Goal: Task Accomplishment & Management: Use online tool/utility

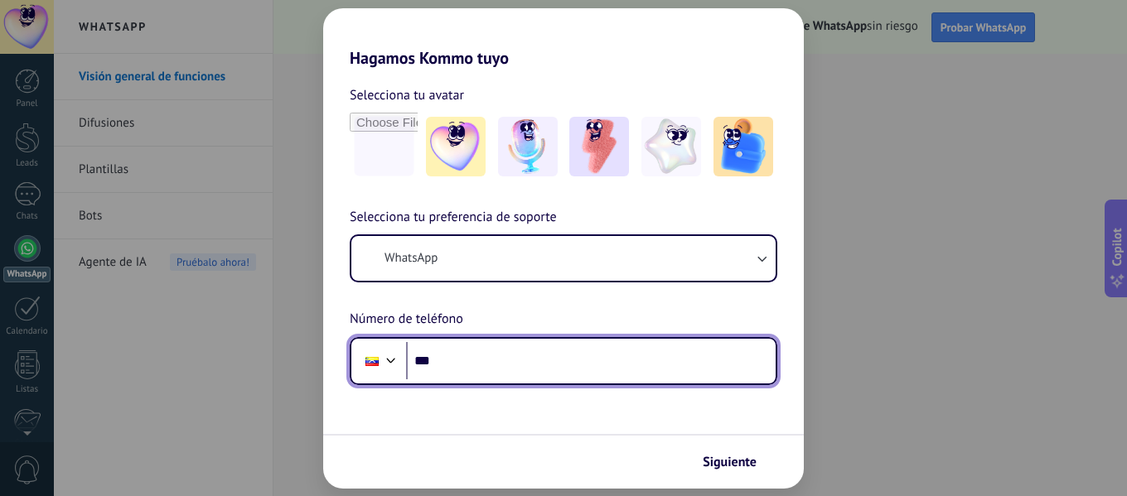
click at [532, 360] on input "***" at bounding box center [591, 361] width 370 height 38
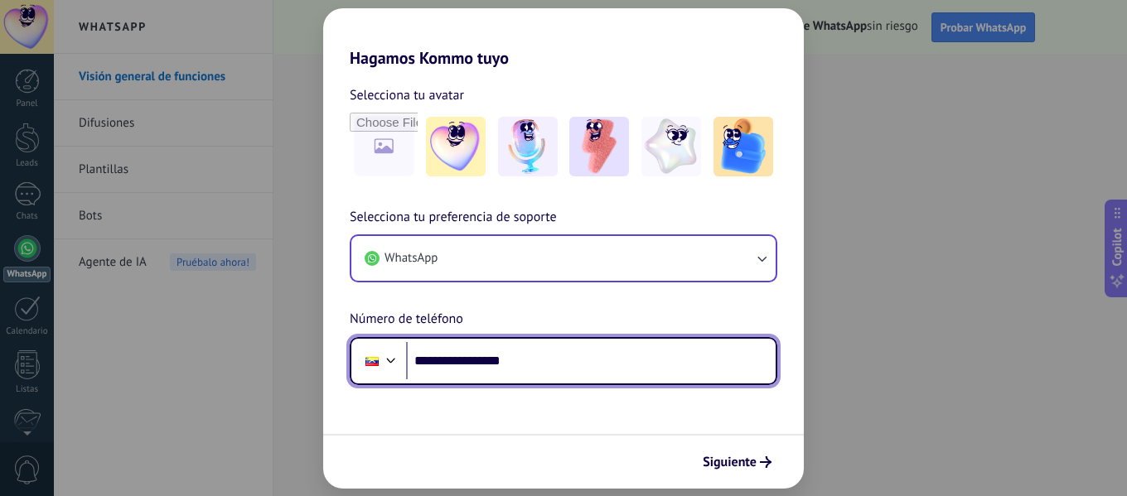
type input "**********"
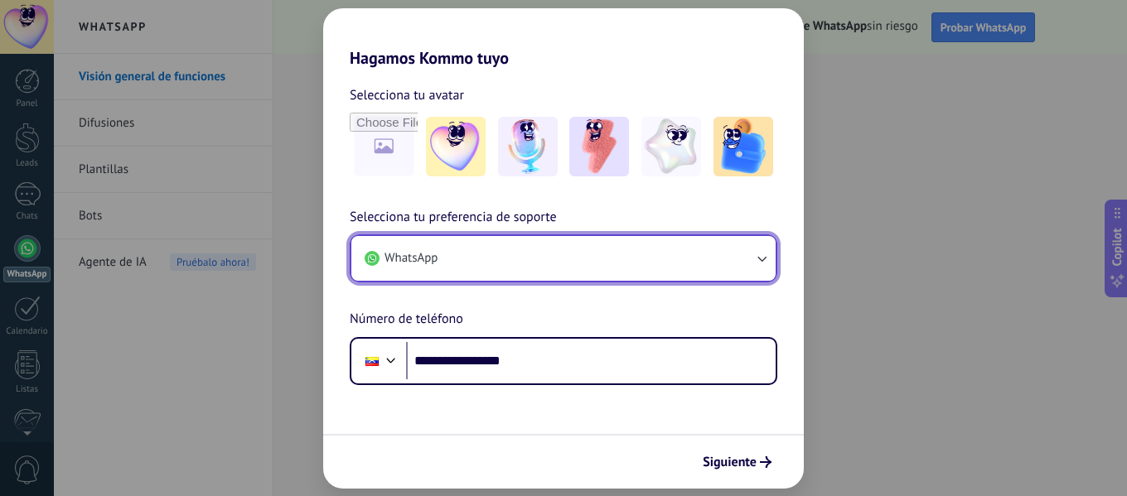
click at [689, 260] on button "WhatsApp" at bounding box center [563, 258] width 424 height 45
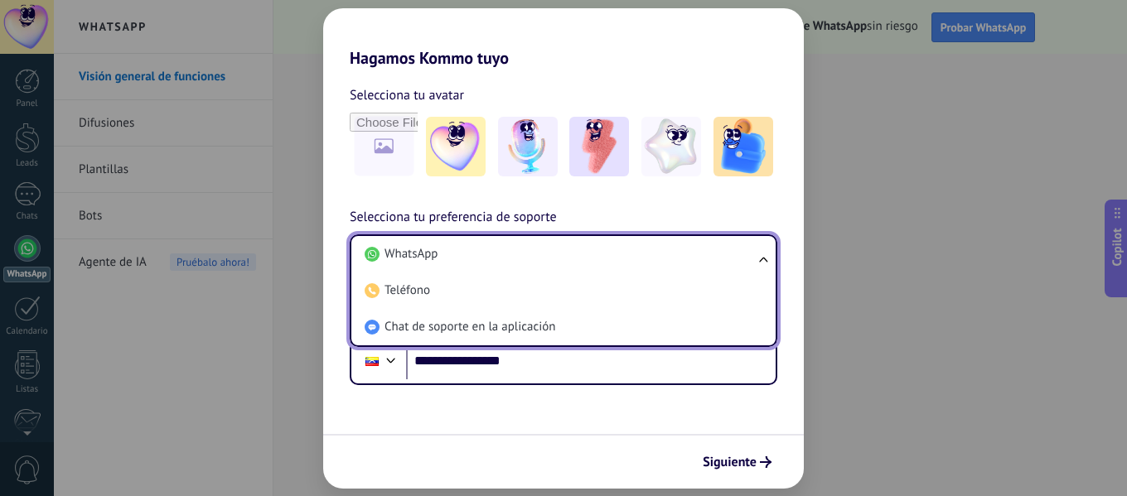
click at [689, 260] on li "WhatsApp" at bounding box center [560, 254] width 404 height 36
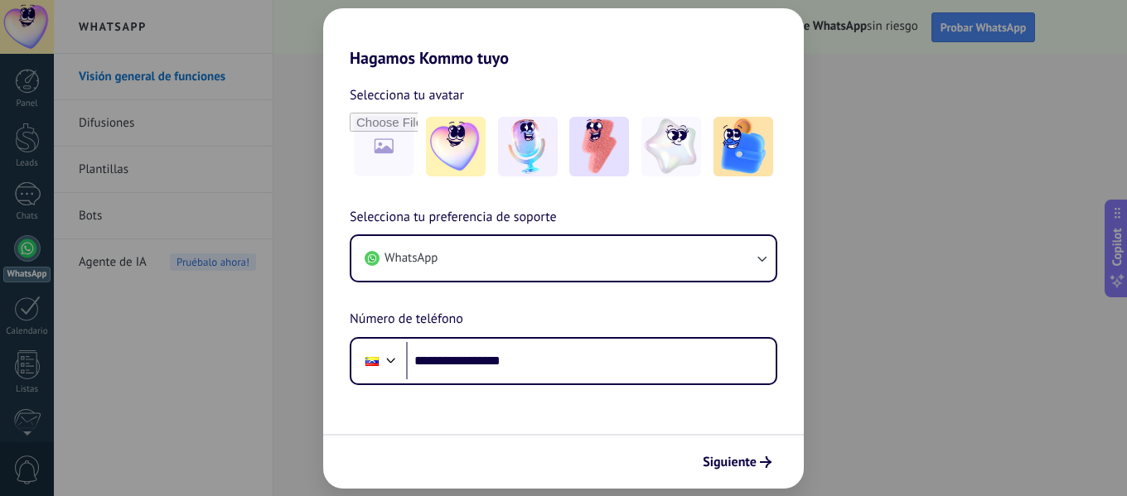
click at [743, 468] on span "Siguiente" at bounding box center [730, 463] width 54 height 12
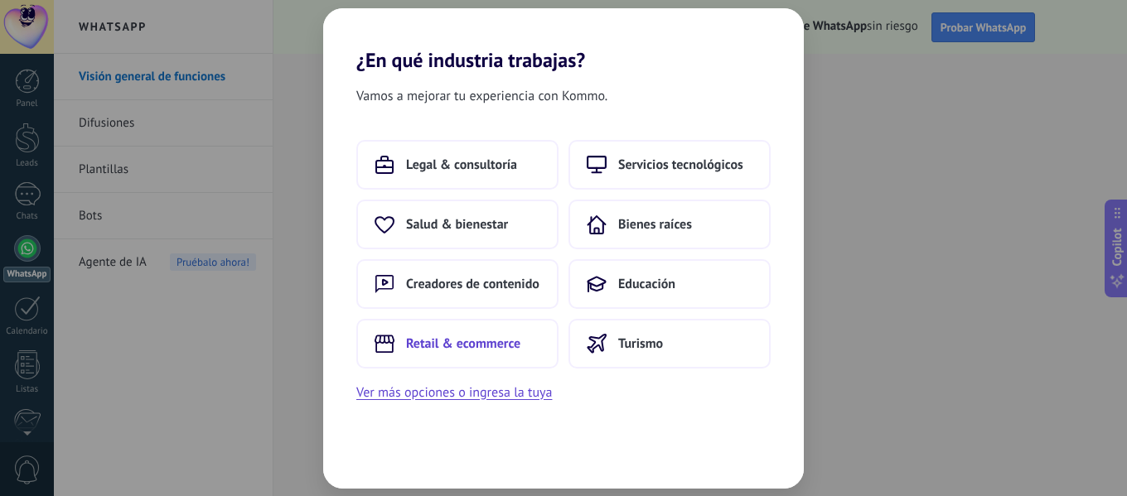
click at [518, 341] on span "Retail & ecommerce" at bounding box center [463, 344] width 114 height 17
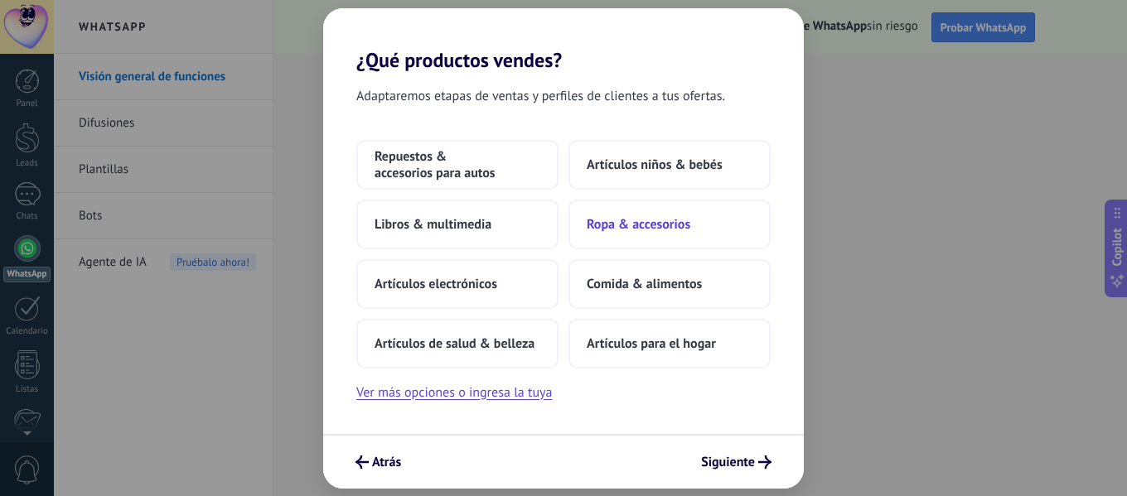
click at [641, 220] on span "Ropa & accesorios" at bounding box center [639, 224] width 104 height 17
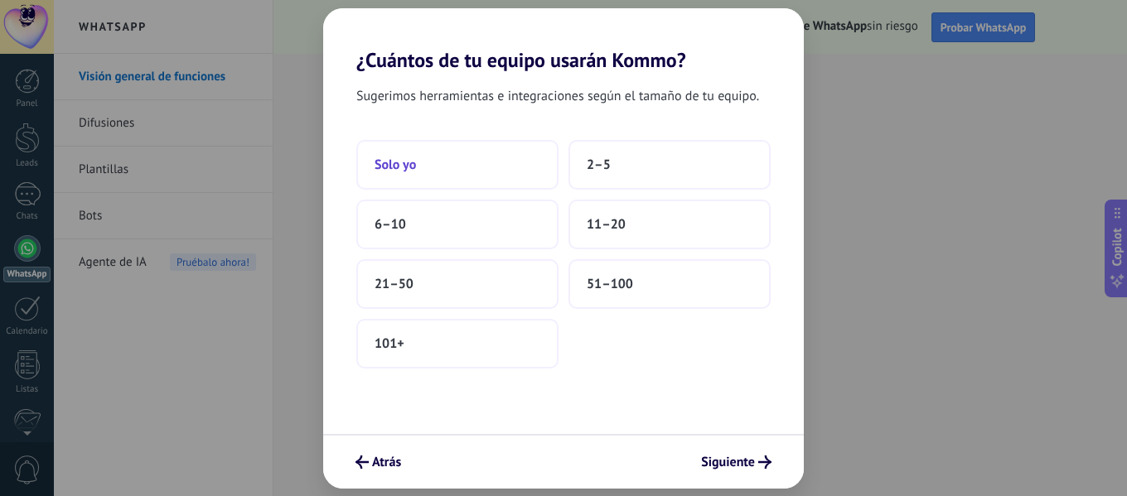
click at [425, 167] on button "Solo yo" at bounding box center [457, 165] width 202 height 50
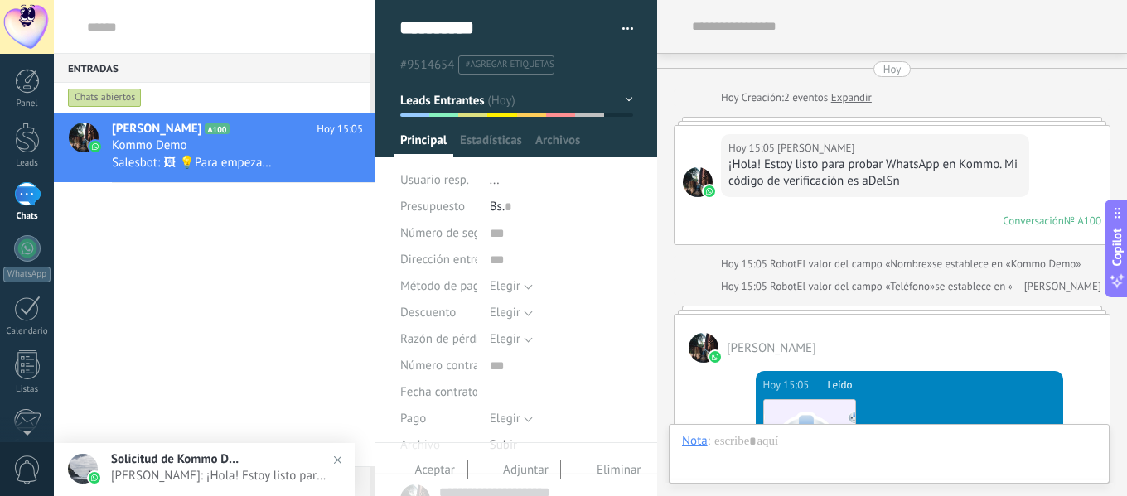
scroll to position [732, 0]
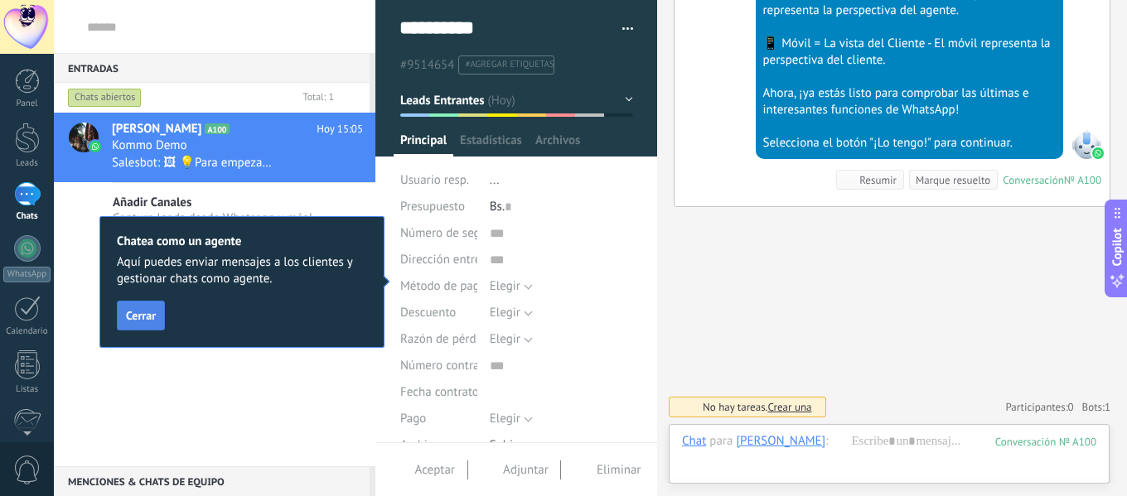
click at [139, 316] on span "Cerrar" at bounding box center [141, 316] width 30 height 12
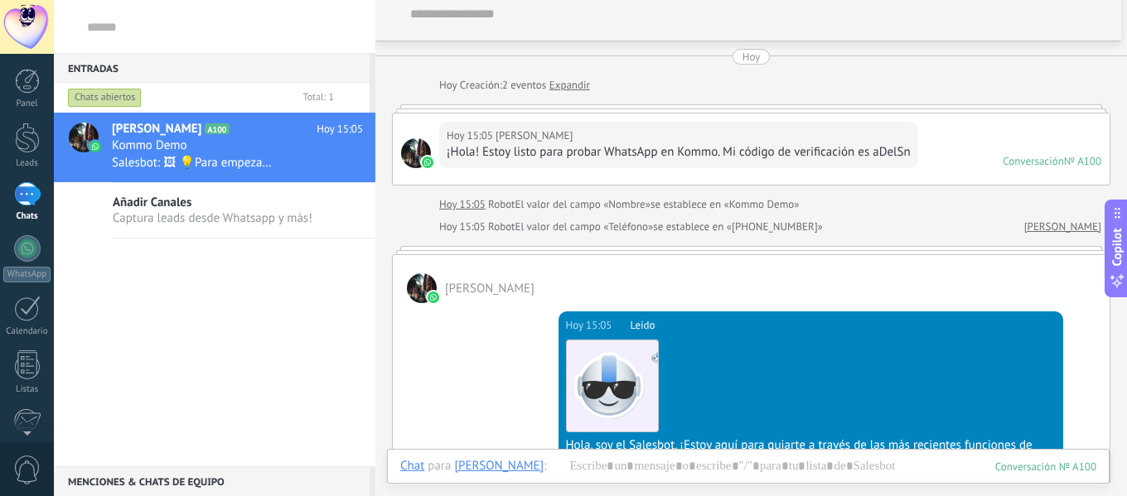
scroll to position [0, 0]
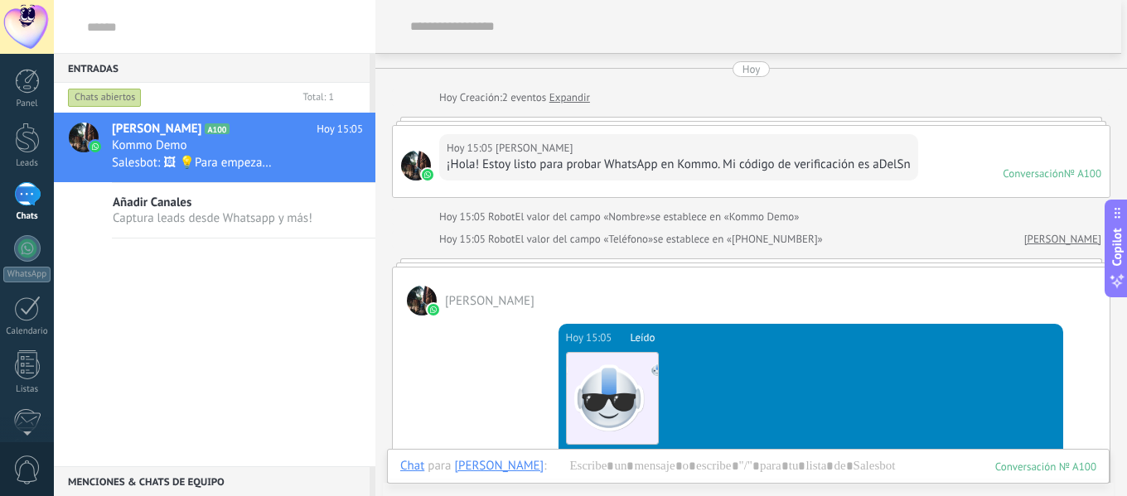
drag, startPoint x: 175, startPoint y: 159, endPoint x: 124, endPoint y: 155, distance: 50.7
click at [124, 155] on span "Salesbot: 🖼 💡Para empezar, vamos a aclarar cómo funciona esto: 💻 Kommo = La vis…" at bounding box center [192, 163] width 160 height 16
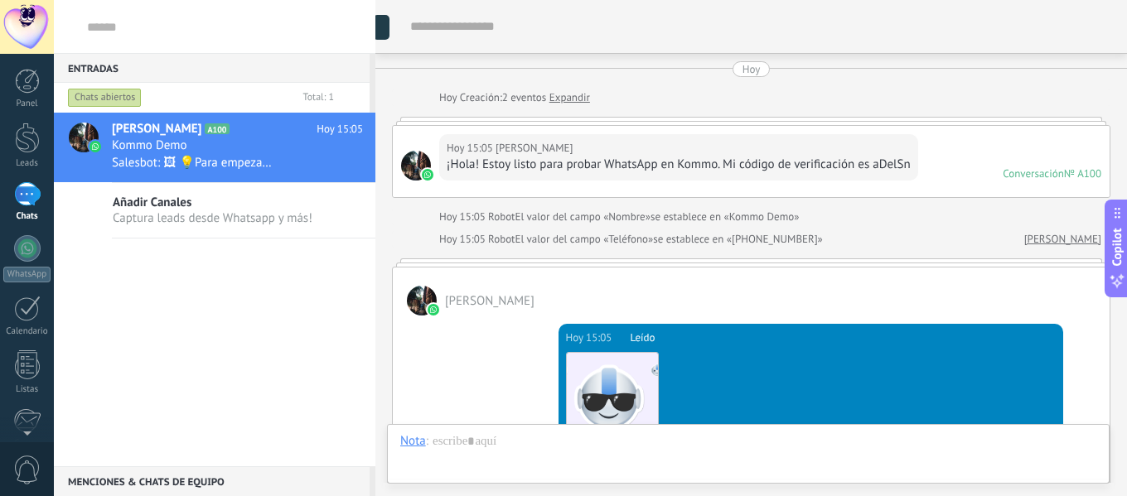
scroll to position [412, 0]
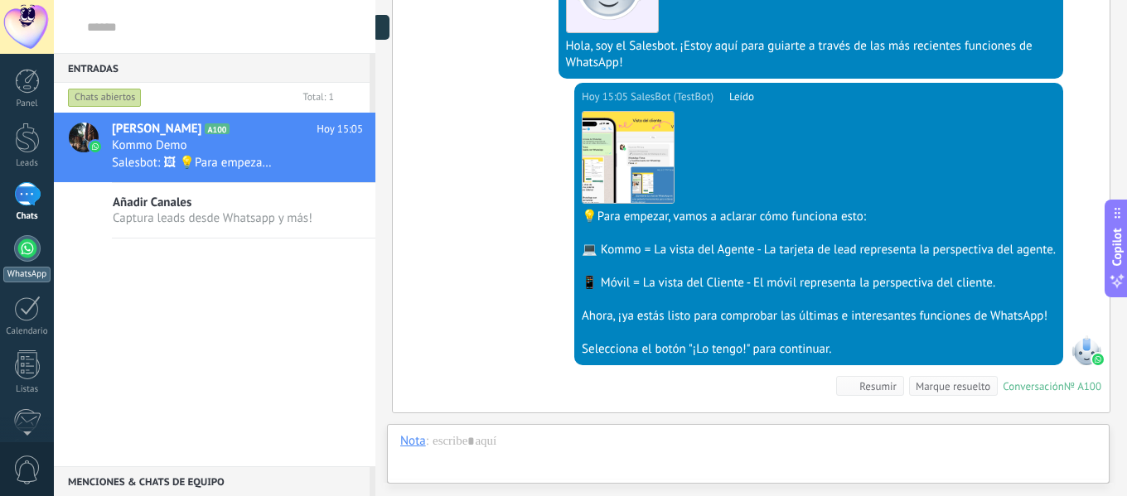
click at [18, 262] on link "WhatsApp" at bounding box center [27, 258] width 54 height 47
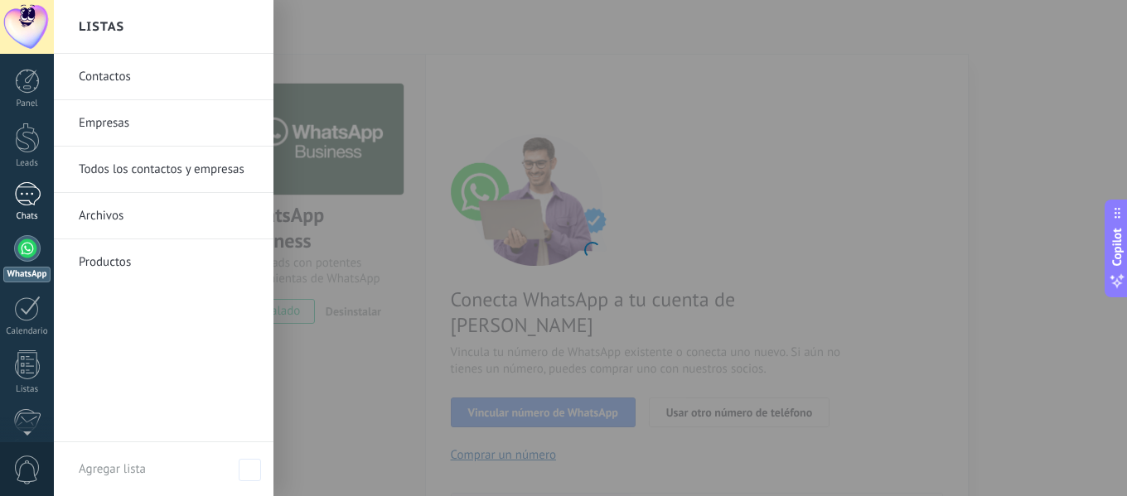
click at [25, 206] on link "1 Chats" at bounding box center [27, 202] width 54 height 40
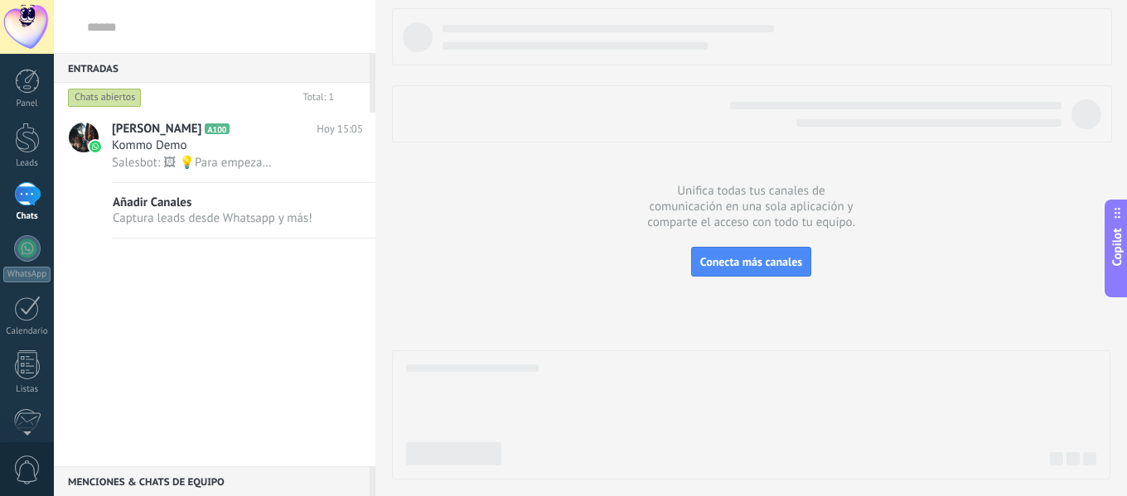
click at [527, 176] on div at bounding box center [751, 243] width 718 height 471
click at [206, 208] on span "Añadir Canales" at bounding box center [213, 203] width 200 height 16
click at [237, 143] on div "Kommo Demo" at bounding box center [237, 146] width 251 height 17
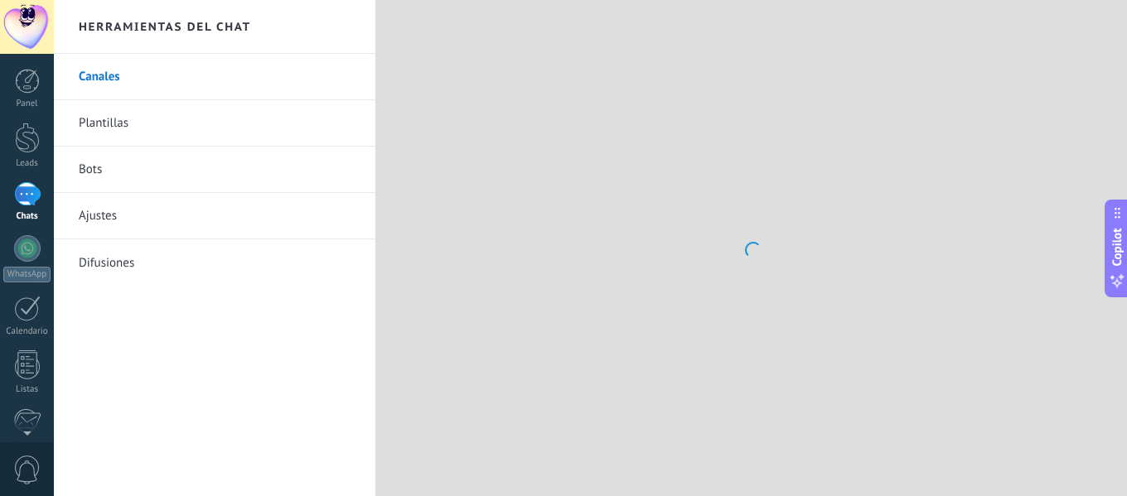
scroll to position [492, 0]
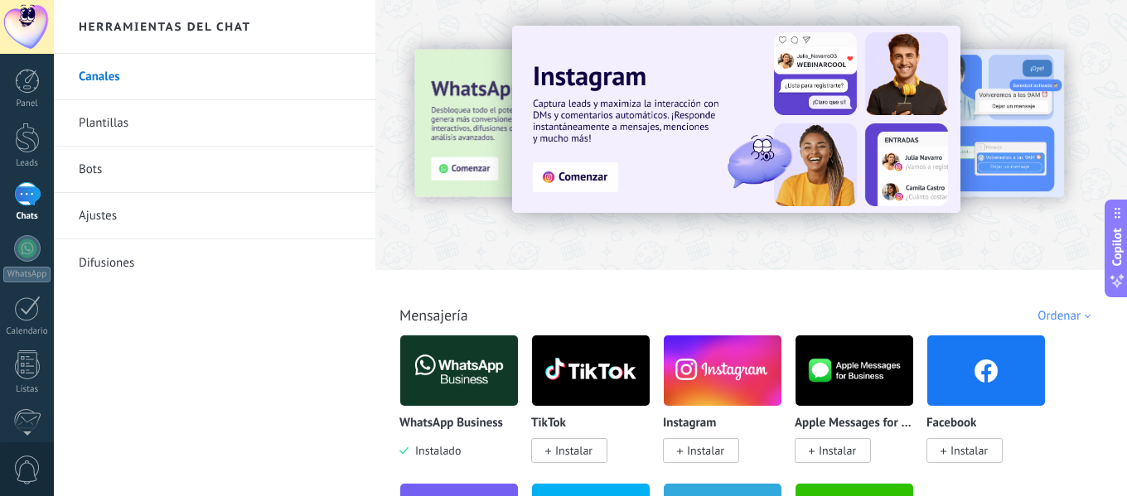
click at [208, 217] on link "Ajustes" at bounding box center [214, 216] width 321 height 46
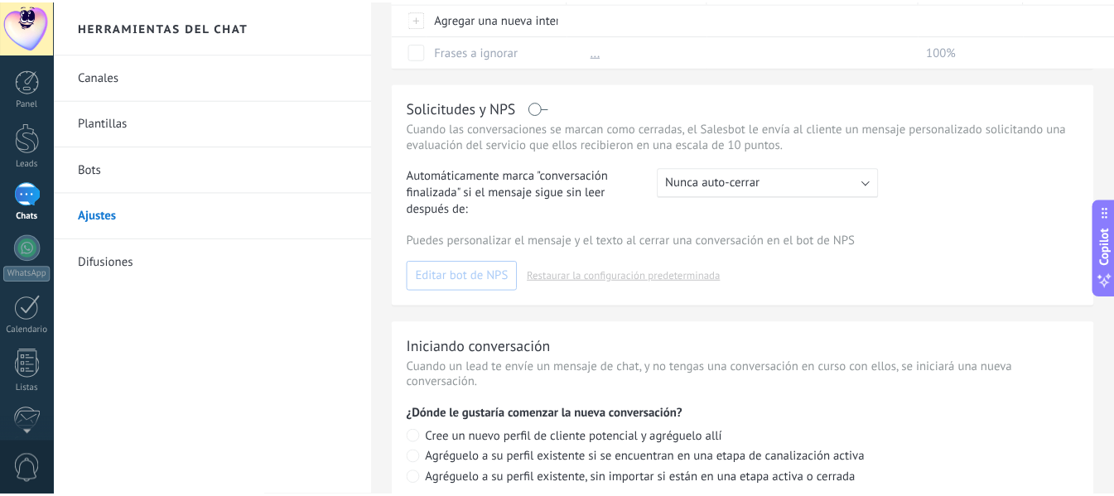
scroll to position [508, 0]
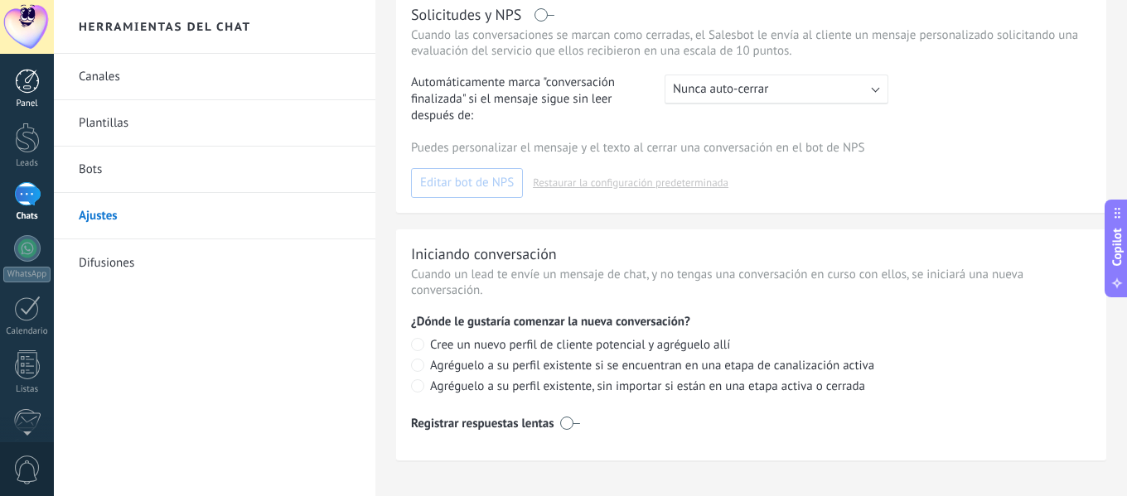
click at [27, 87] on div at bounding box center [27, 81] width 25 height 25
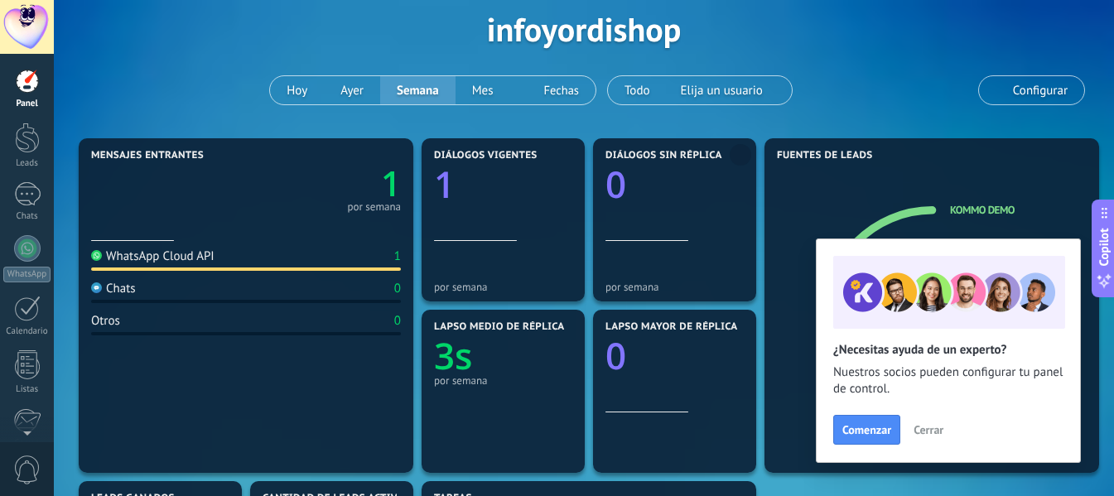
scroll to position [166, 0]
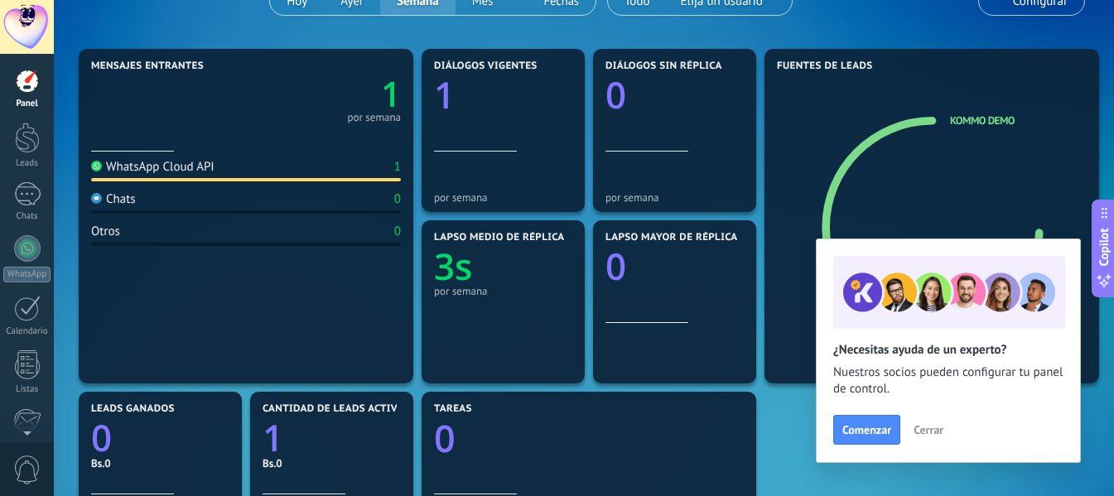
click at [190, 176] on div "WhatsApp Cloud API 1" at bounding box center [246, 170] width 310 height 22
click at [190, 170] on div "WhatsApp Cloud API" at bounding box center [152, 167] width 123 height 16
click at [37, 202] on div "1" at bounding box center [27, 194] width 27 height 24
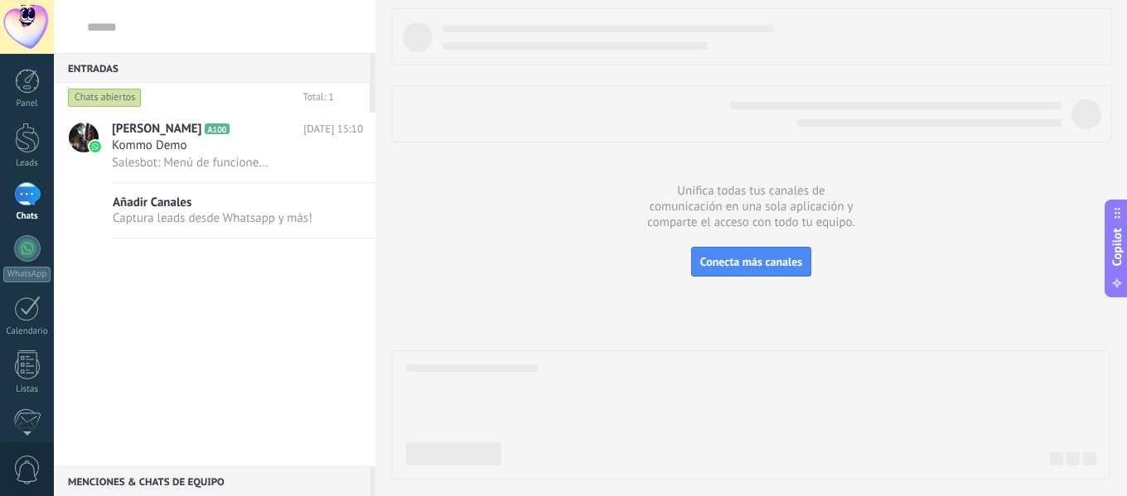
click at [241, 144] on div "Kommo Demo" at bounding box center [237, 146] width 251 height 17
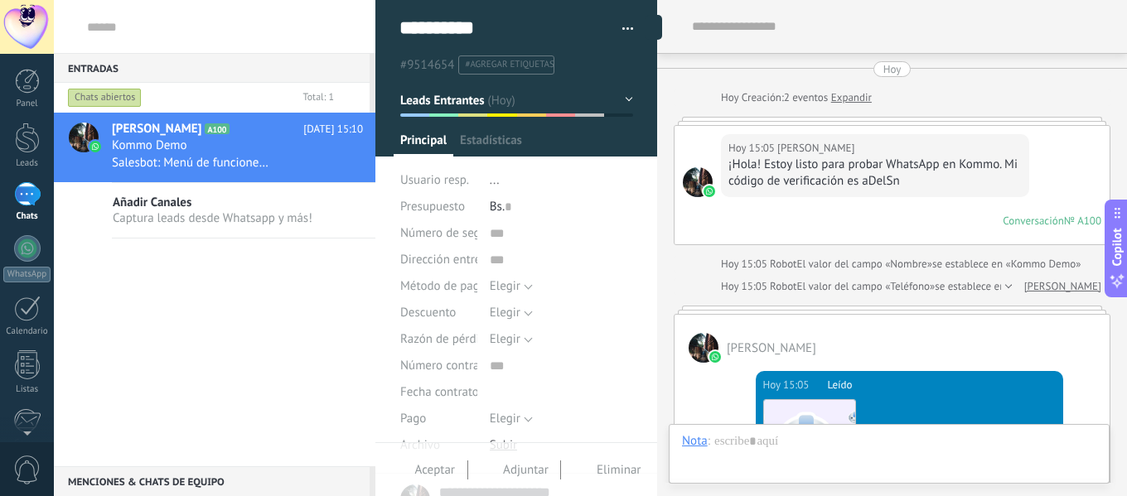
type textarea "**********"
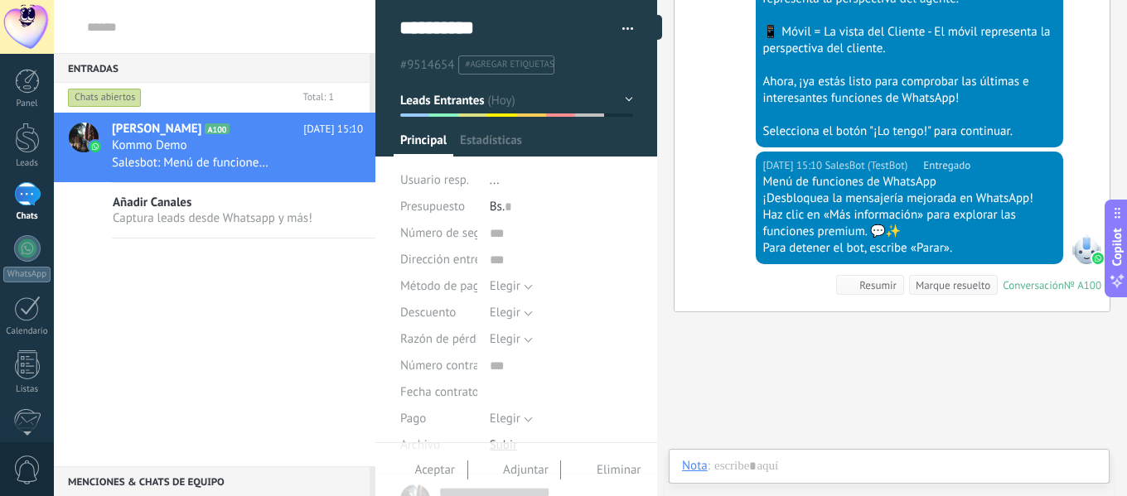
scroll to position [25, 0]
click at [622, 29] on button "button" at bounding box center [622, 29] width 24 height 25
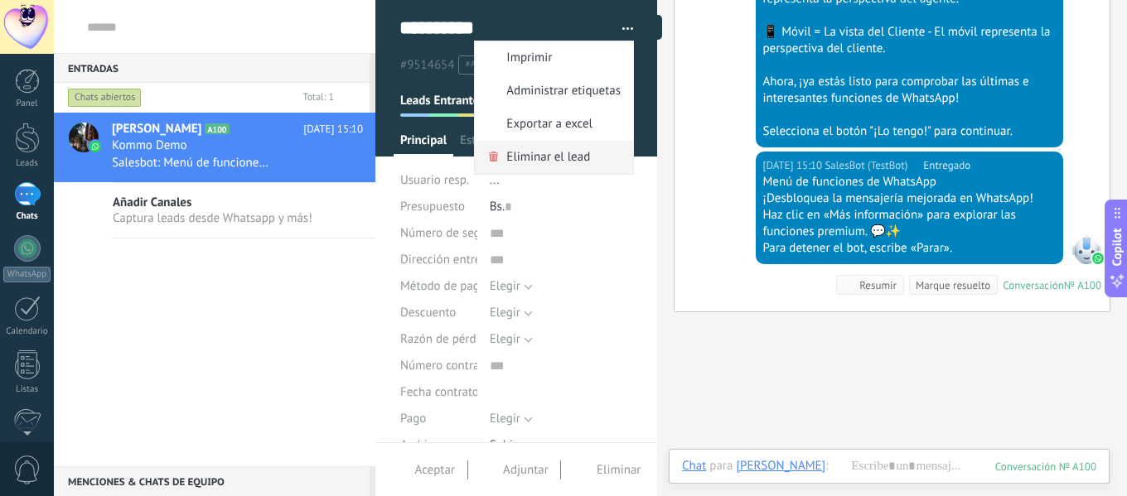
click at [533, 163] on span "Eliminar el lead" at bounding box center [548, 157] width 84 height 33
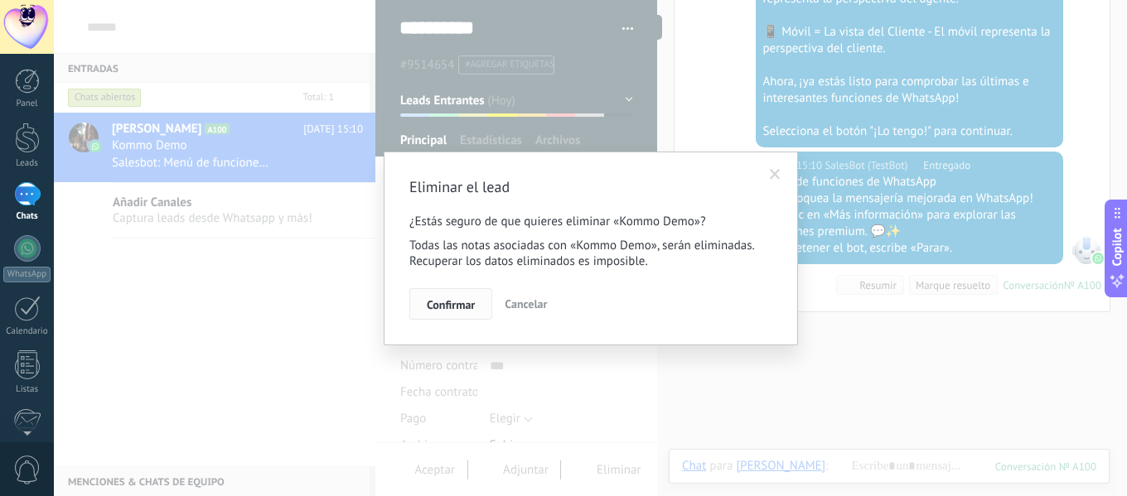
click at [470, 302] on span "Confirmar" at bounding box center [451, 305] width 48 height 12
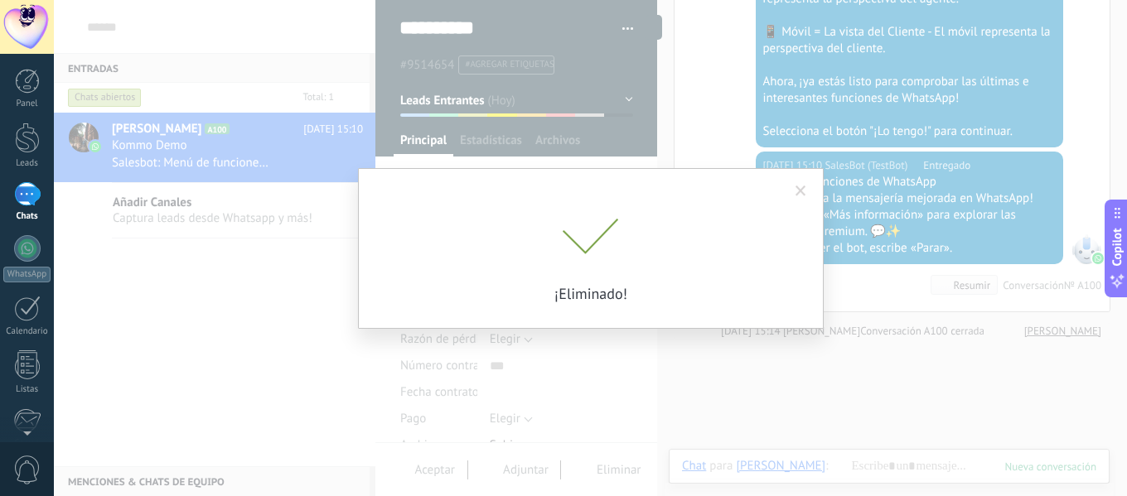
scroll to position [754, 0]
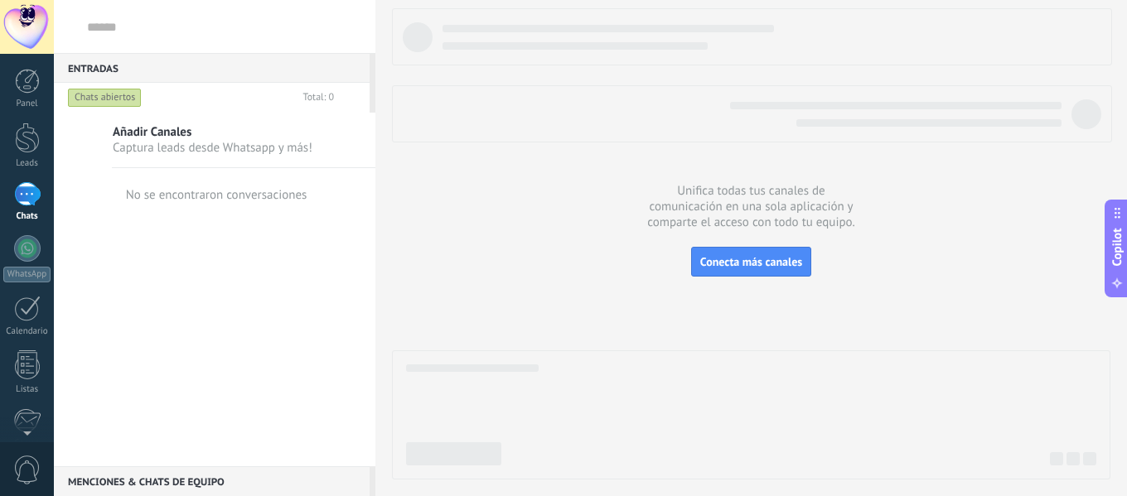
click at [214, 162] on div "Añadir Canales Captura leads desde Whatsapp y más!" at bounding box center [214, 141] width 321 height 56
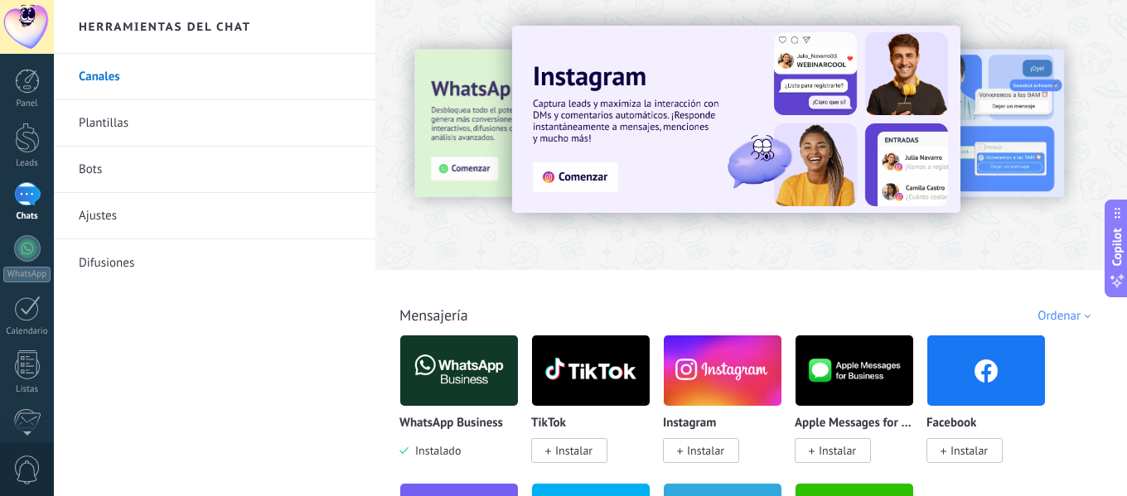
click at [471, 160] on div at bounding box center [345, 134] width 363 height 149
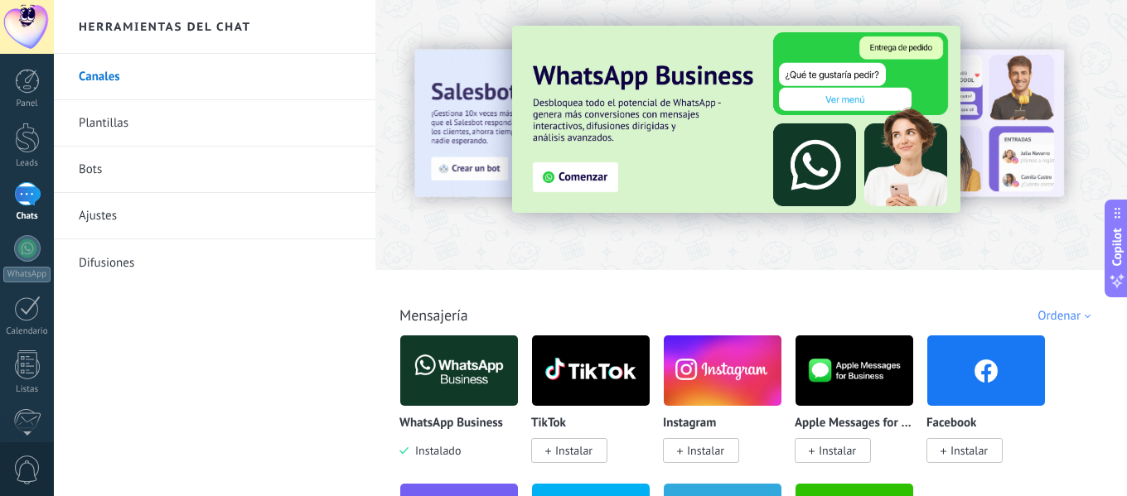
click at [588, 181] on img at bounding box center [736, 119] width 448 height 187
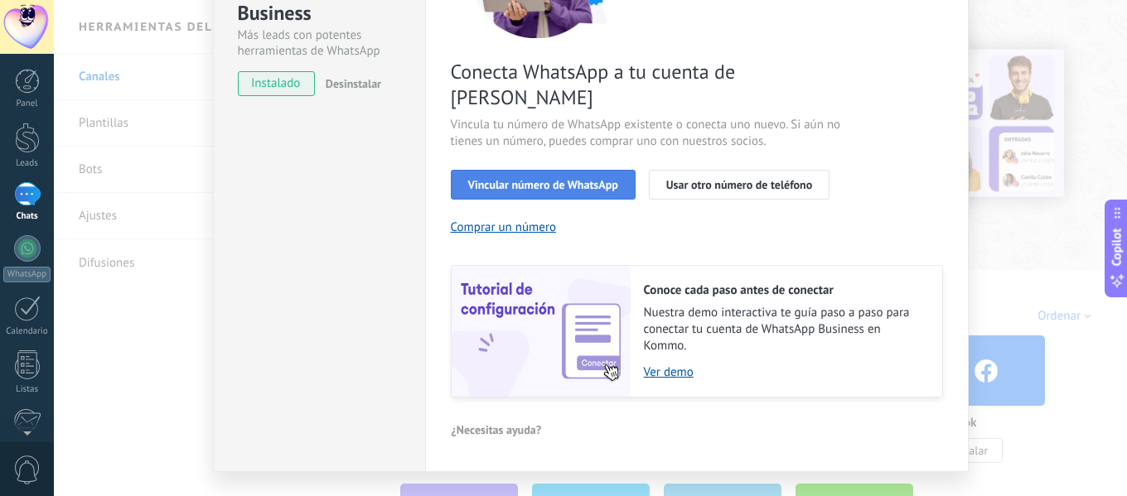
scroll to position [239, 0]
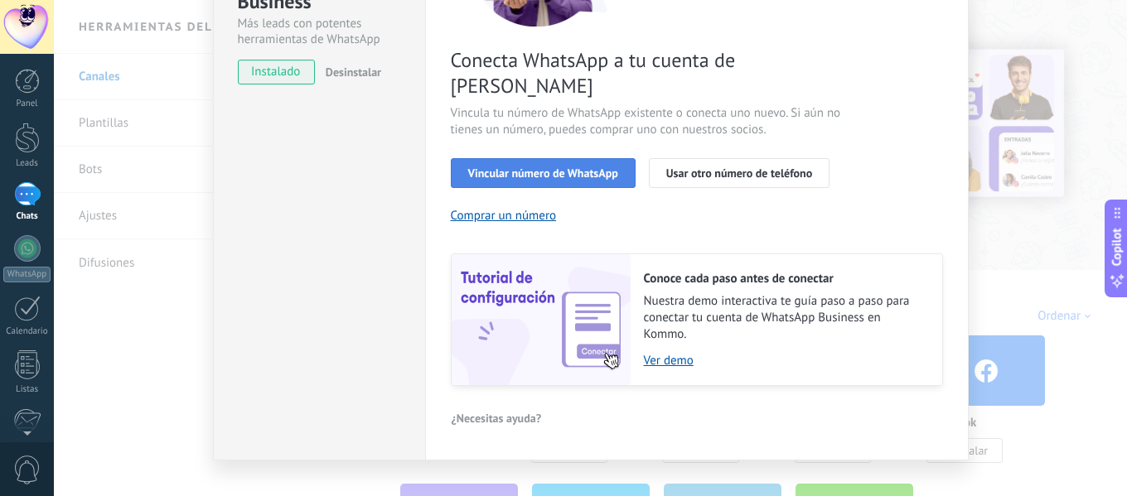
click at [570, 167] on span "Vincular número de WhatsApp" at bounding box center [543, 173] width 150 height 12
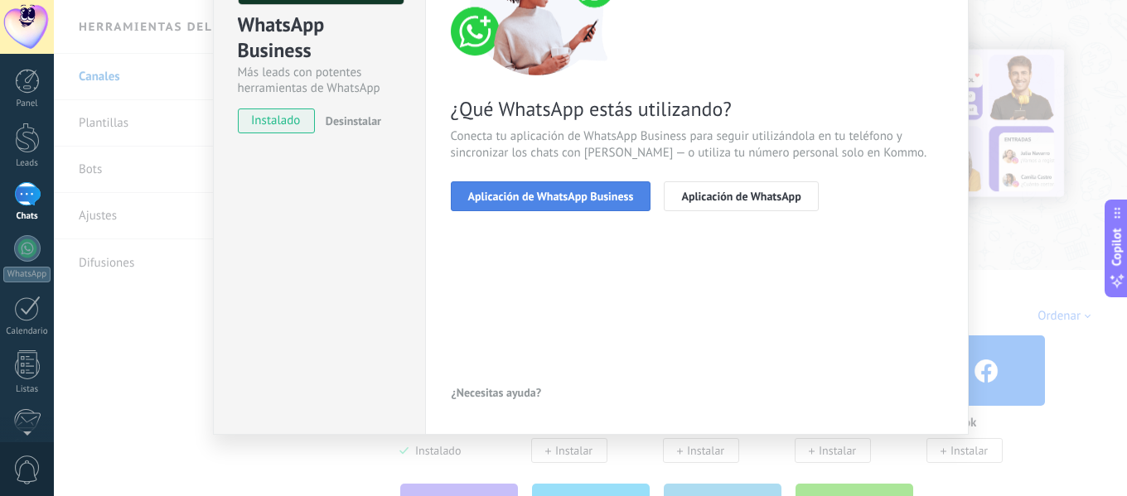
scroll to position [191, 0]
click at [548, 197] on span "Aplicación de WhatsApp Business" at bounding box center [551, 196] width 166 height 12
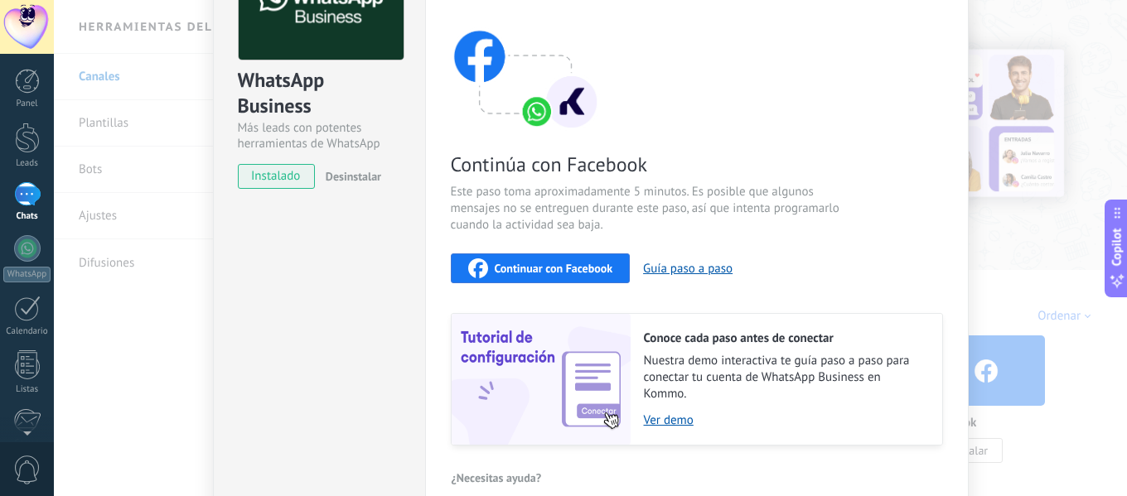
scroll to position [109, 0]
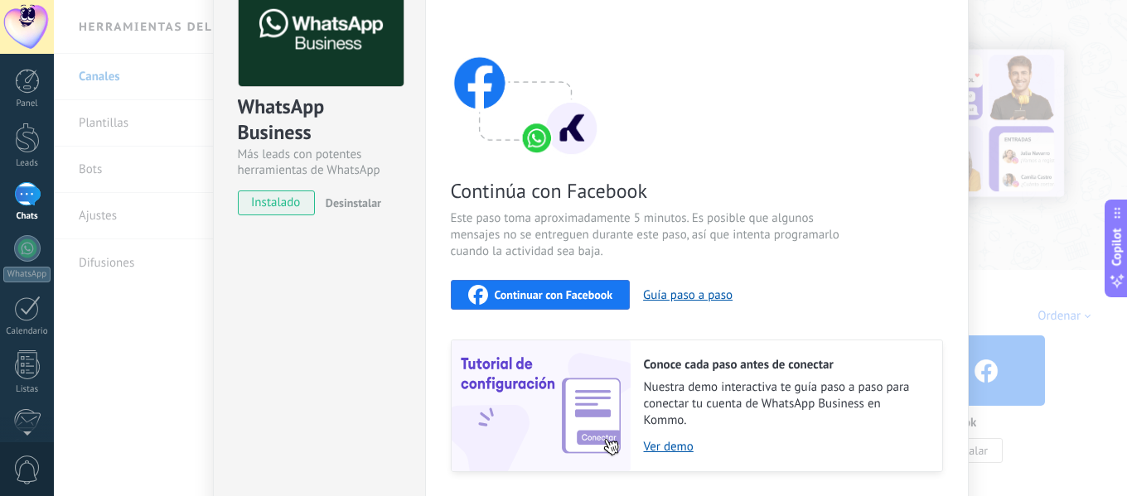
click at [546, 292] on span "Continuar con Facebook" at bounding box center [554, 295] width 118 height 12
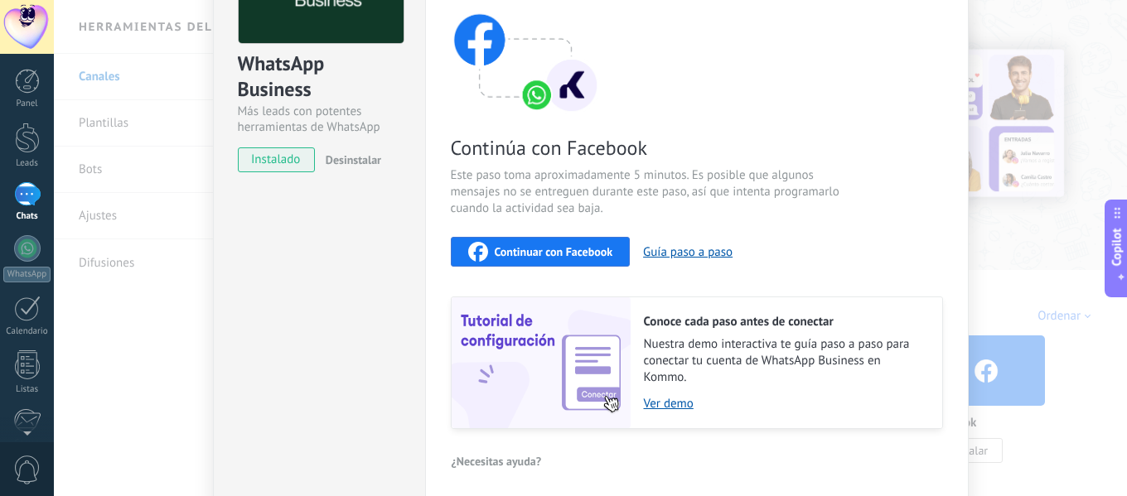
scroll to position [166, 0]
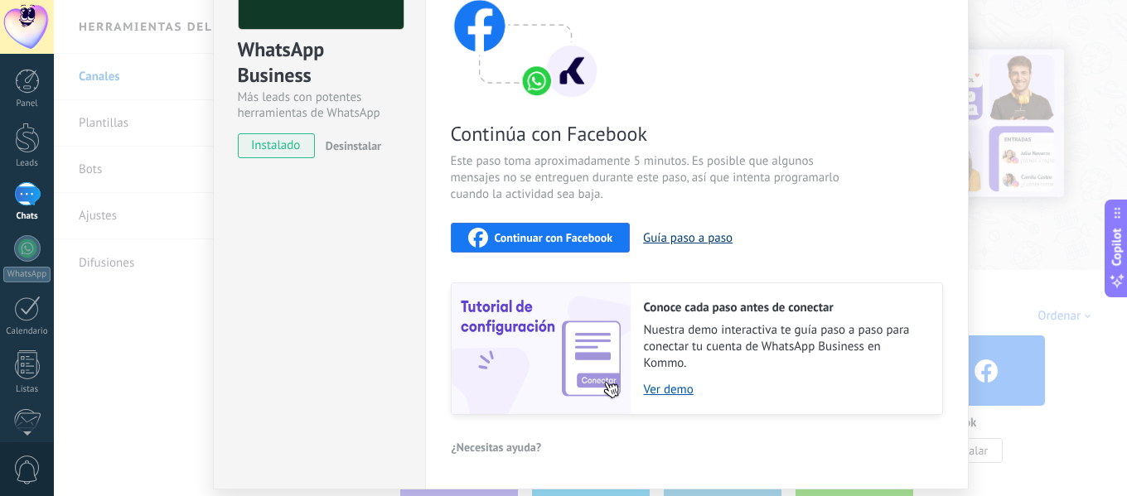
click at [693, 239] on button "Guía paso a paso" at bounding box center [687, 238] width 89 height 16
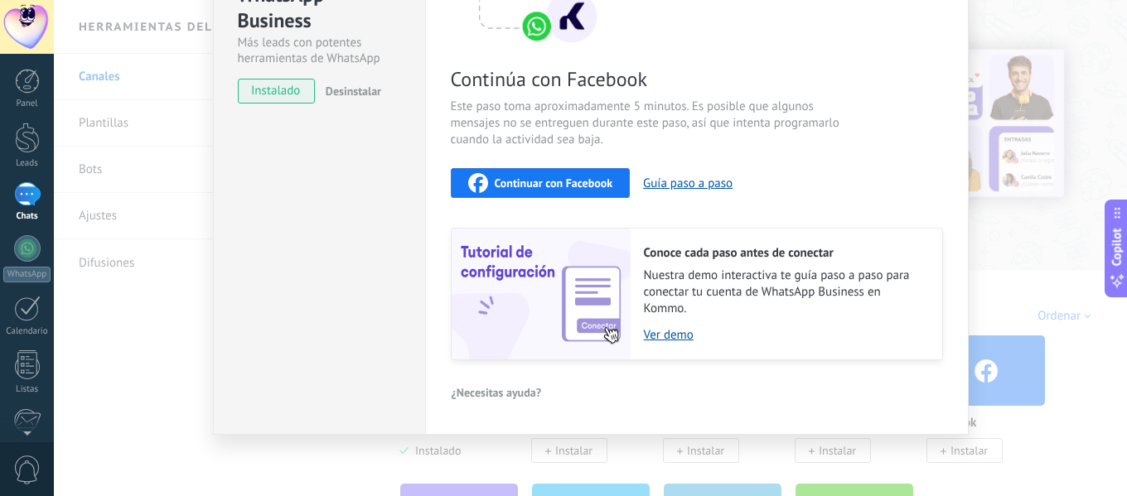
click at [104, 111] on div "WhatsApp Business Más leads con potentes herramientas de WhatsApp instalado Des…" at bounding box center [590, 248] width 1073 height 496
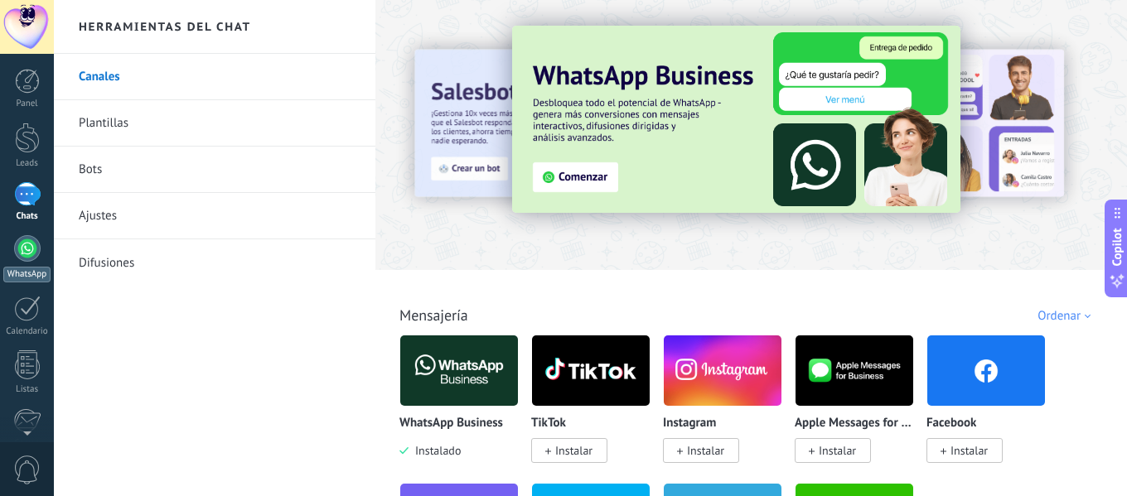
click at [40, 256] on link "WhatsApp" at bounding box center [27, 258] width 54 height 47
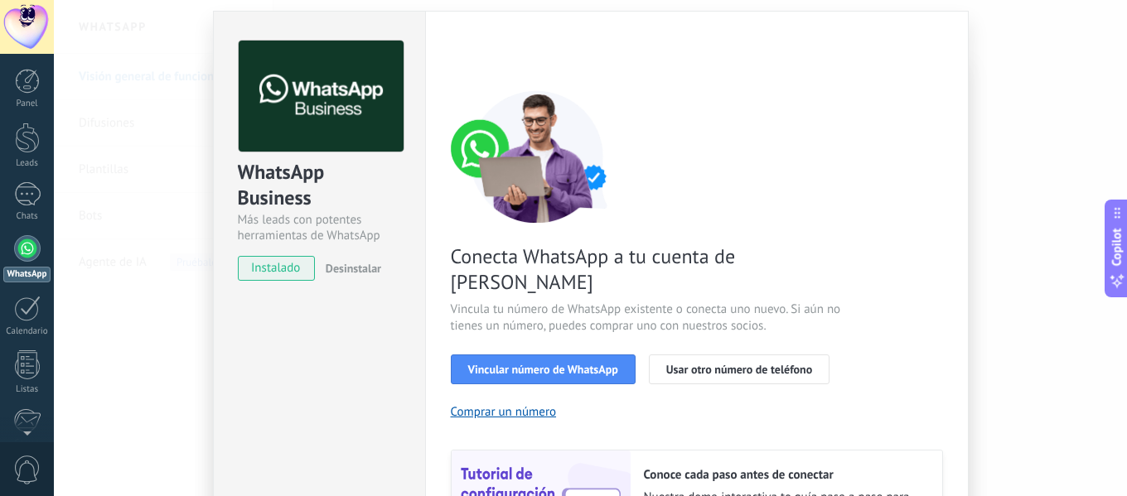
scroll to position [83, 0]
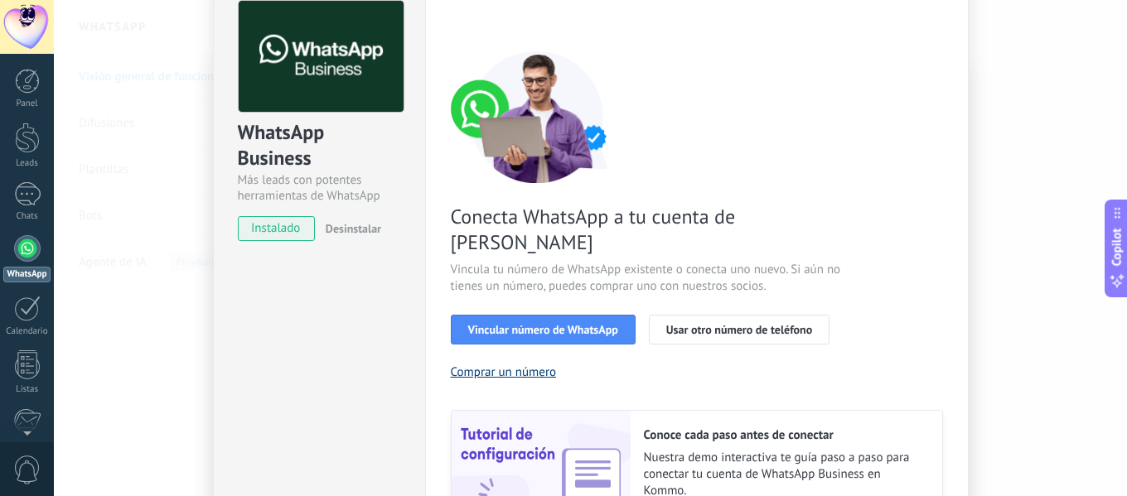
click at [523, 365] on button "Comprar un número" at bounding box center [504, 373] width 106 height 16
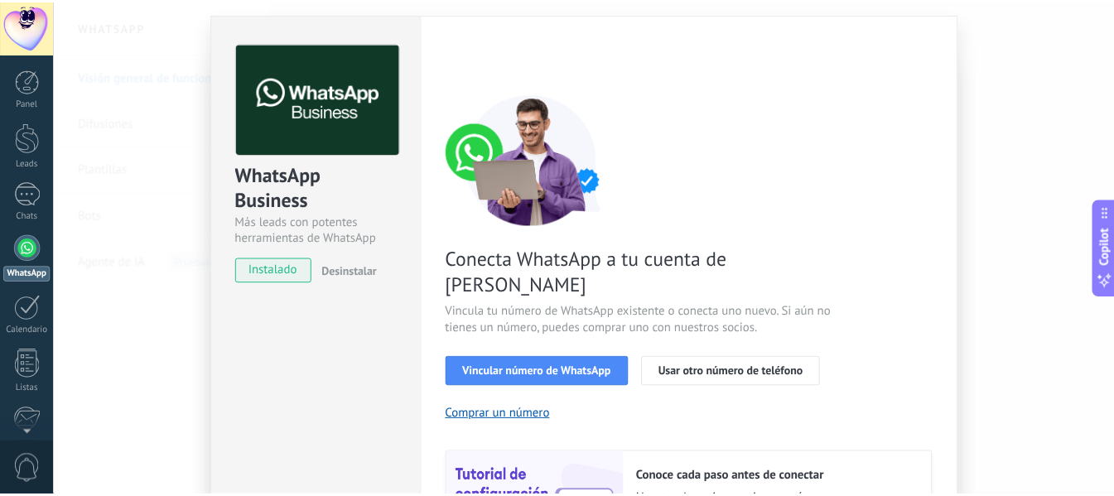
scroll to position [0, 0]
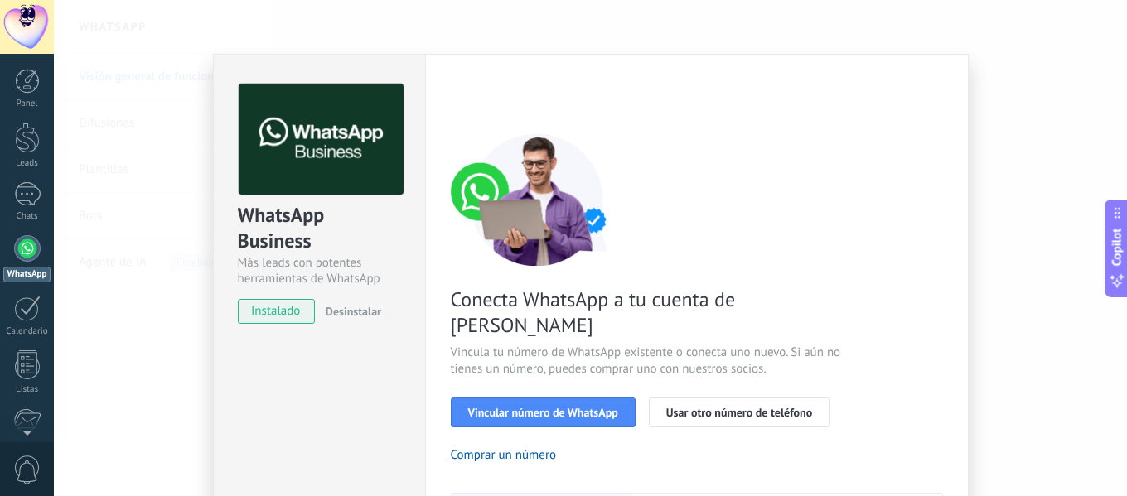
click at [36, 260] on link "WhatsApp" at bounding box center [27, 258] width 54 height 47
drag, startPoint x: 297, startPoint y: 407, endPoint x: 191, endPoint y: 393, distance: 107.0
click at [293, 407] on div "WhatsApp Business Más leads con potentes herramientas de WhatsApp instalado Des…" at bounding box center [319, 377] width 212 height 646
click at [30, 87] on div at bounding box center [27, 81] width 25 height 25
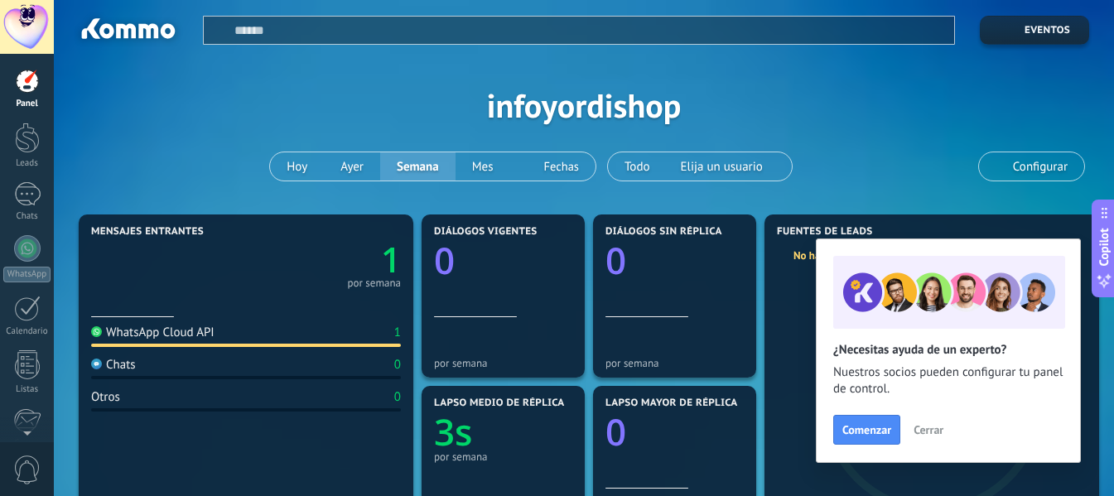
click at [287, 336] on div "WhatsApp Cloud API 1" at bounding box center [246, 336] width 310 height 22
click at [160, 331] on div "WhatsApp Cloud API" at bounding box center [152, 333] width 123 height 16
click at [378, 271] on icon "1" at bounding box center [323, 255] width 155 height 35
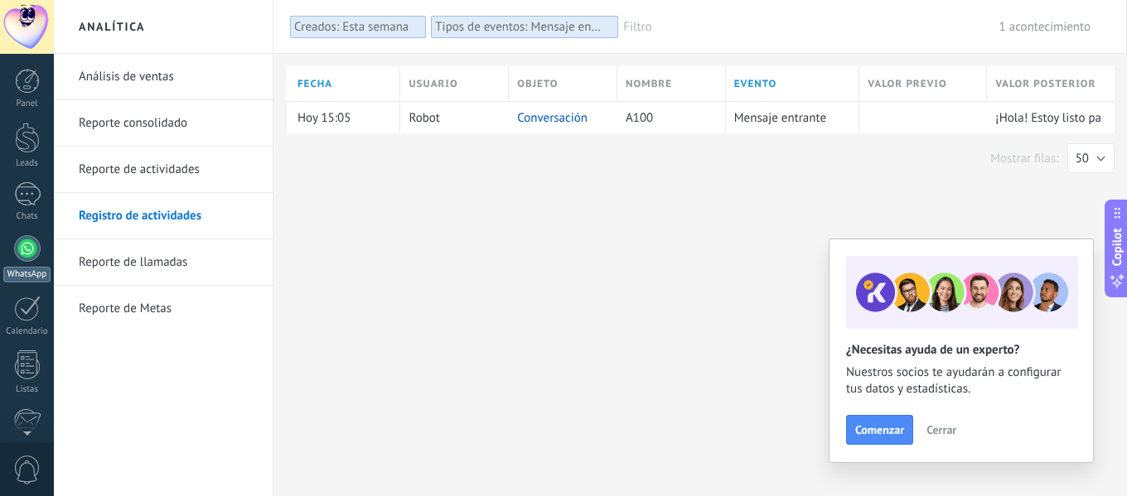
click at [22, 258] on div at bounding box center [27, 248] width 27 height 27
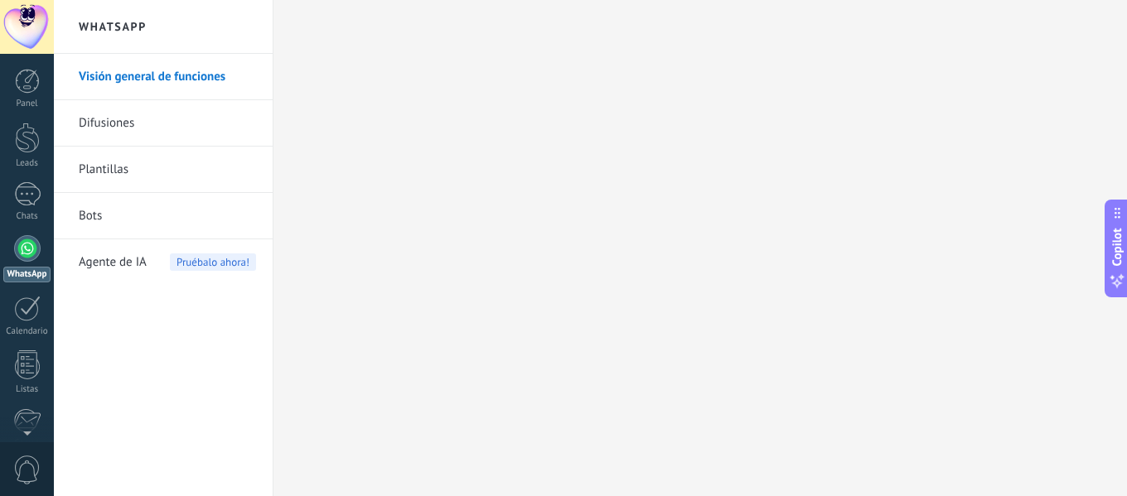
click at [133, 78] on link "Visión general de funciones" at bounding box center [167, 77] width 177 height 46
click at [24, 86] on div at bounding box center [27, 81] width 25 height 25
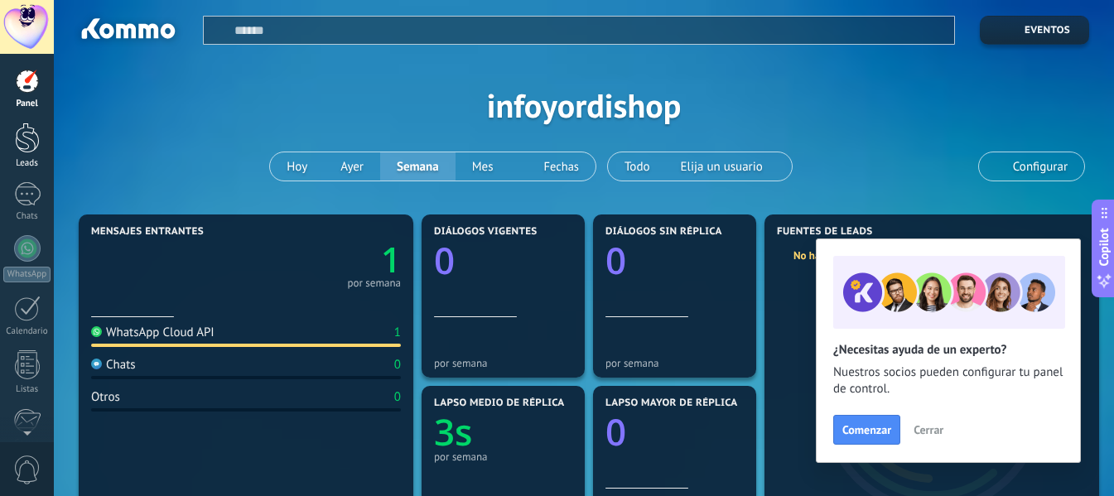
click at [26, 136] on div at bounding box center [27, 138] width 25 height 31
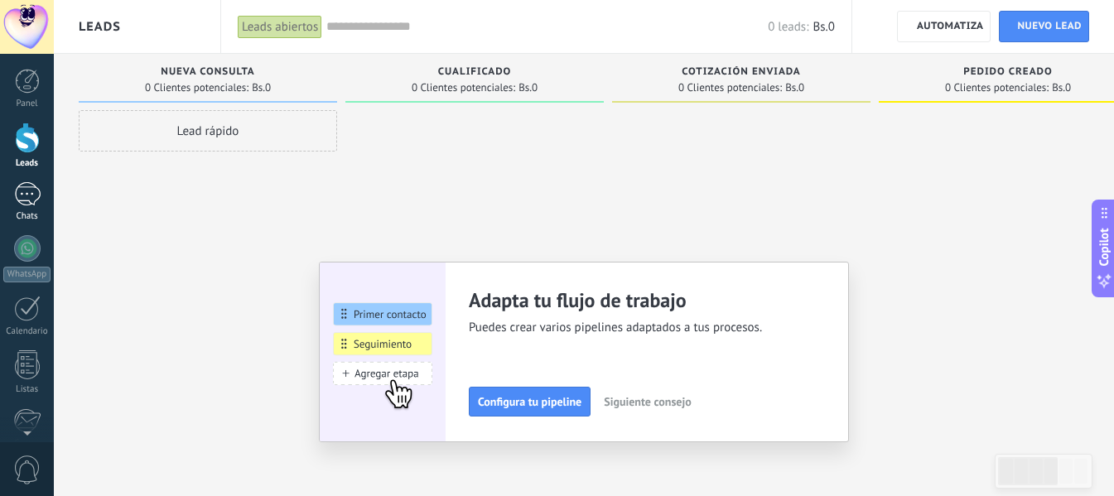
click at [25, 210] on link "1 Chats" at bounding box center [27, 202] width 54 height 40
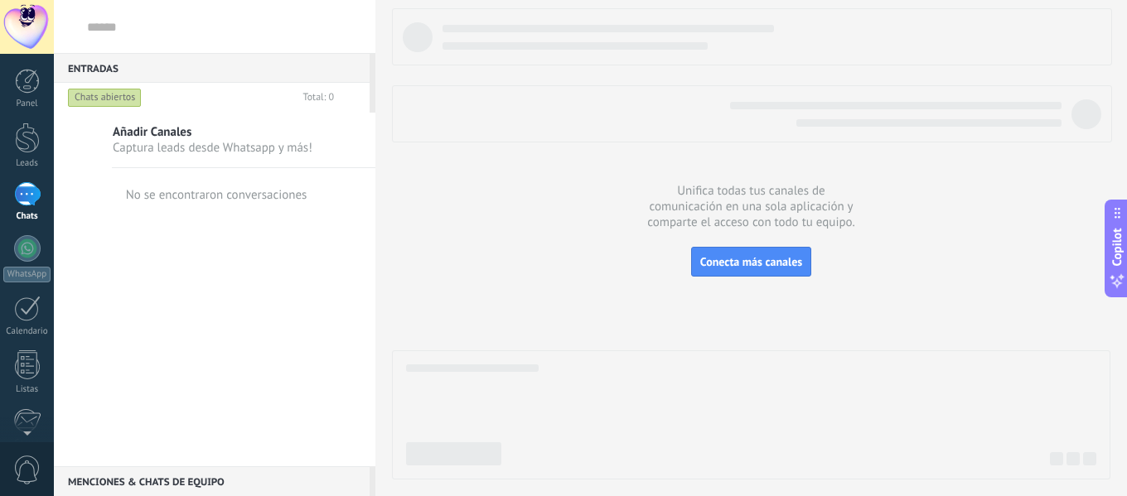
click at [196, 143] on span "Captura leads desde Whatsapp y más!" at bounding box center [213, 148] width 200 height 16
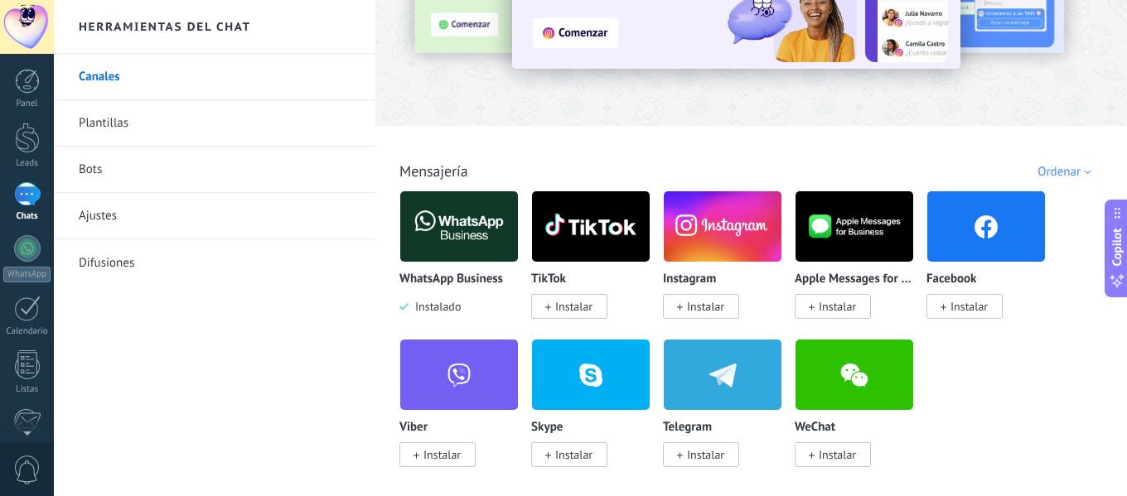
scroll to position [249, 0]
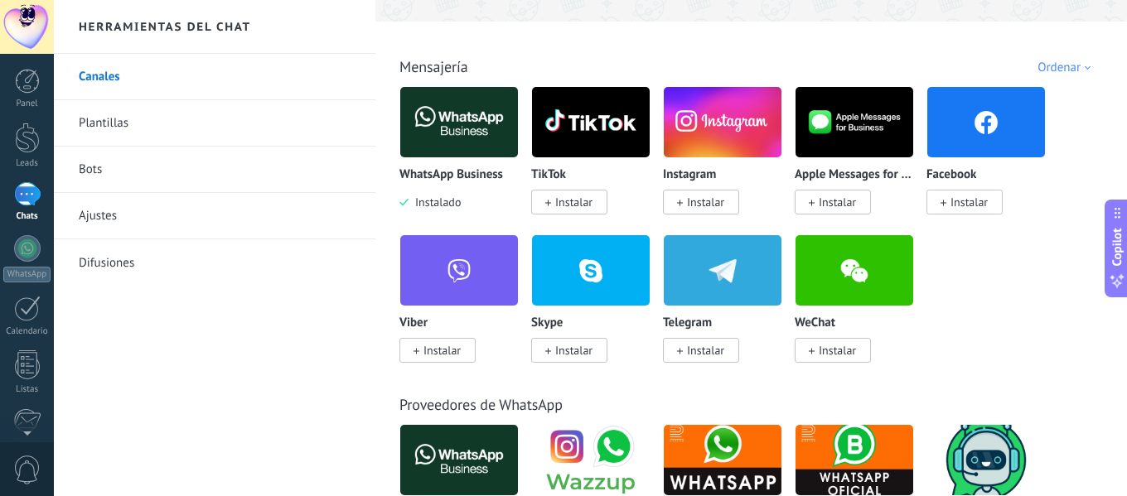
click at [563, 201] on span "Instalar" at bounding box center [573, 202] width 37 height 15
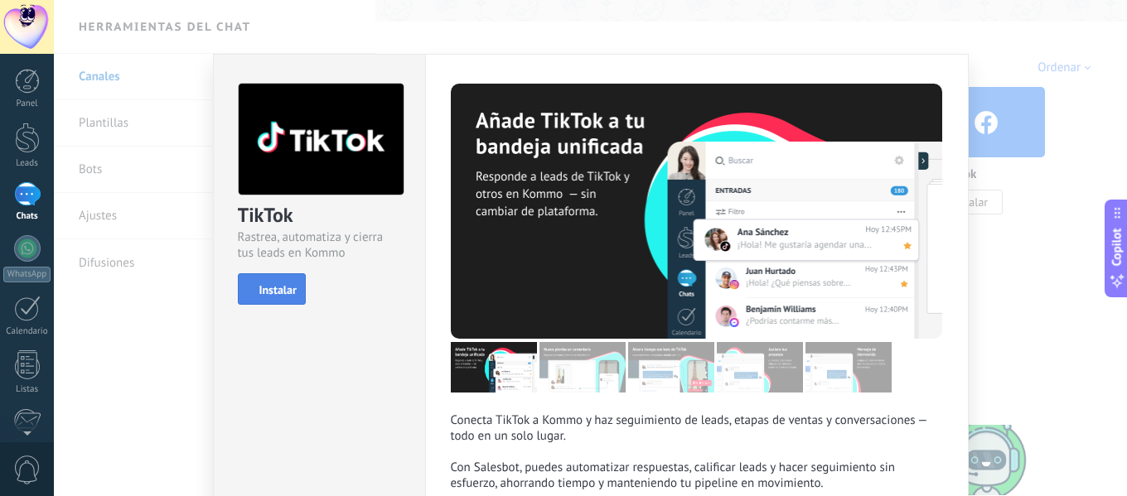
click at [267, 292] on span "Instalar" at bounding box center [277, 290] width 37 height 12
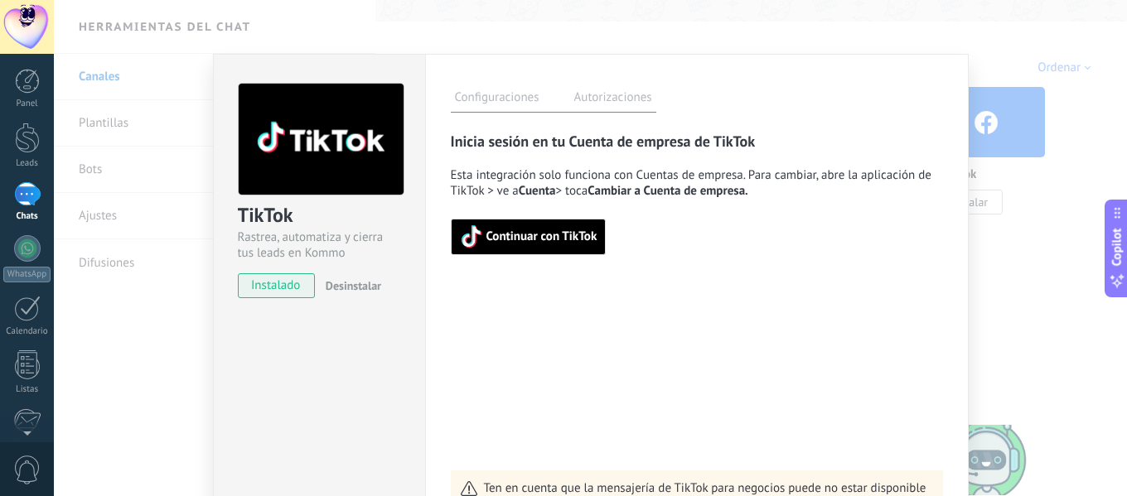
click at [540, 234] on span "Continuar con TikTok" at bounding box center [541, 237] width 111 height 12
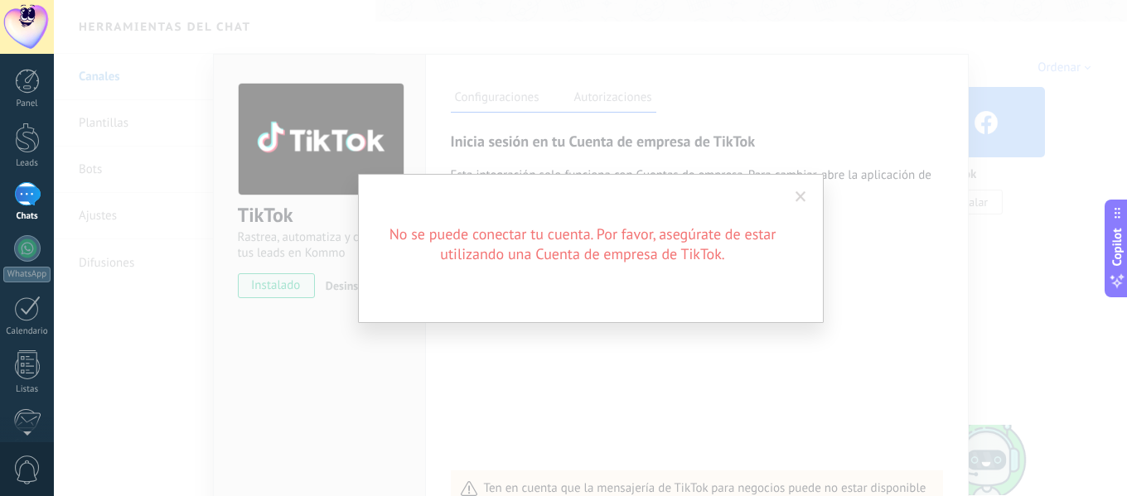
click at [801, 197] on span at bounding box center [800, 197] width 11 height 12
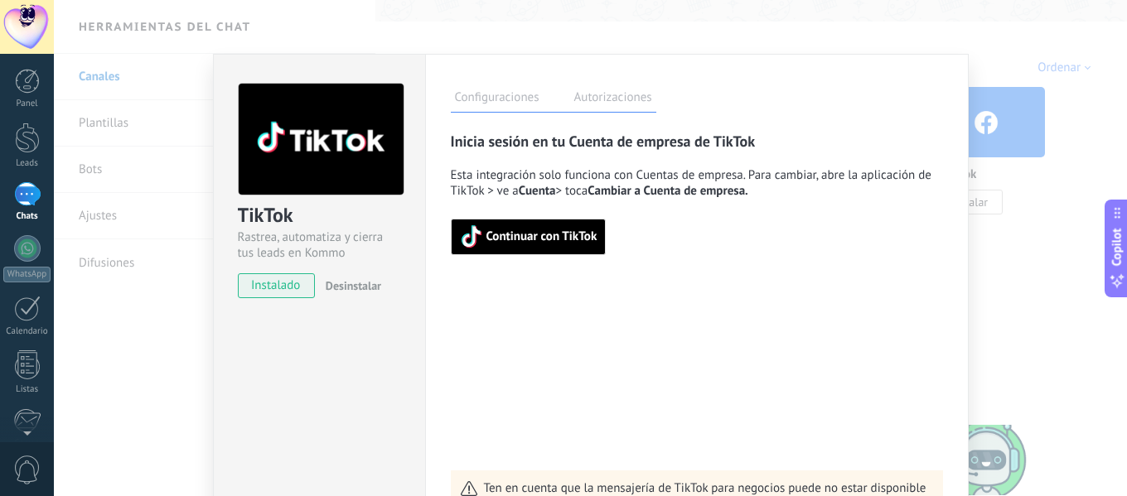
click at [1071, 234] on div "TikTok Rastrea, automatiza y cierra tus leads en Kommo instalado Desinstalar Co…" at bounding box center [590, 248] width 1073 height 496
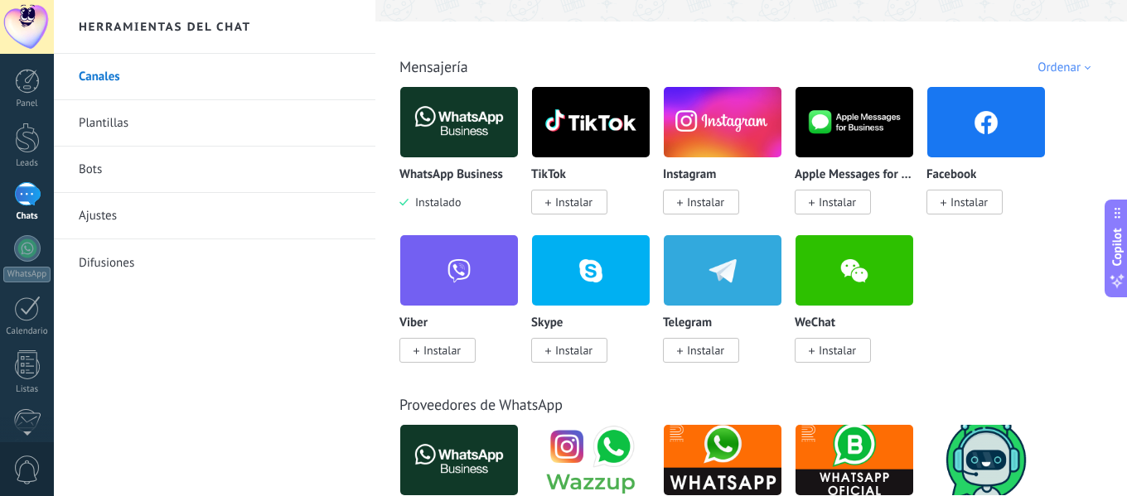
click at [694, 200] on span "Instalar" at bounding box center [705, 202] width 37 height 15
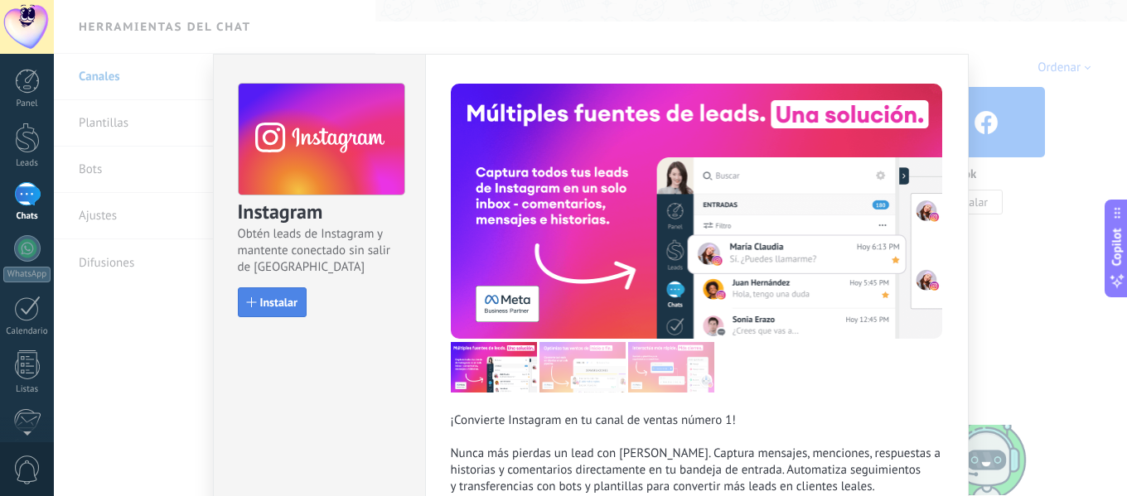
click at [284, 305] on span "Instalar" at bounding box center [278, 303] width 37 height 12
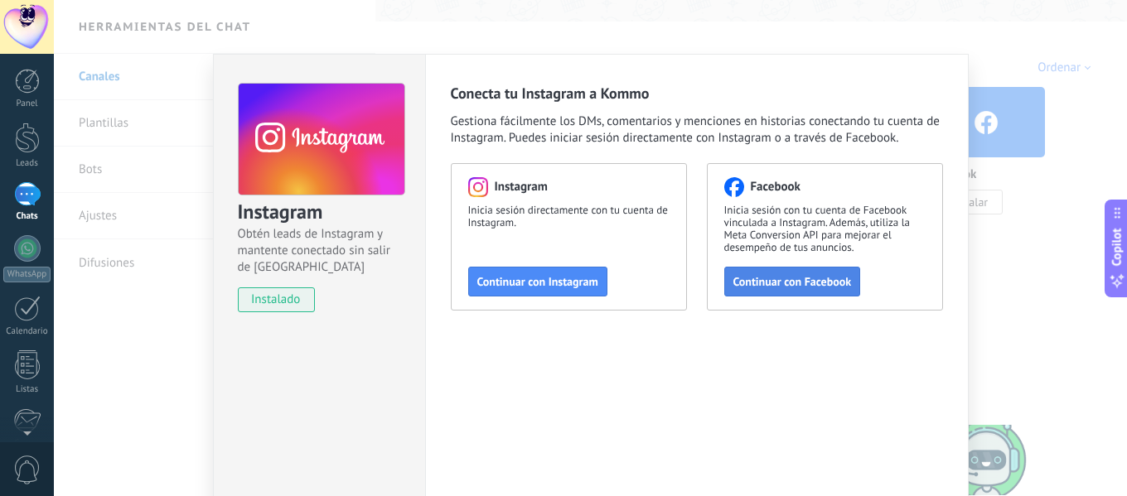
click at [802, 280] on span "Continuar con Facebook" at bounding box center [792, 282] width 118 height 12
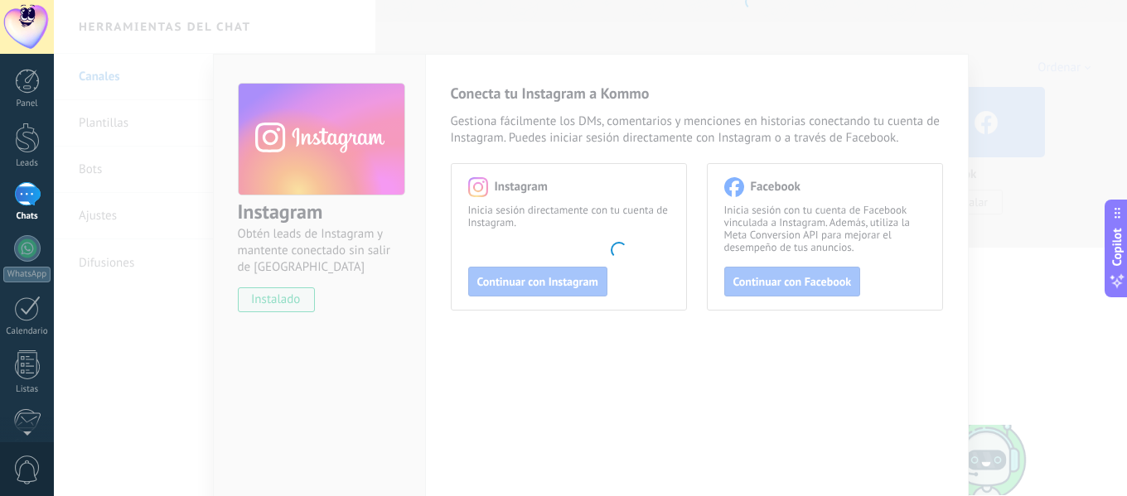
click at [522, 312] on body "© 2025 derechos reservados | Términos de uso Soporte técnico YORDI ID de cuenta…" at bounding box center [563, 248] width 1127 height 496
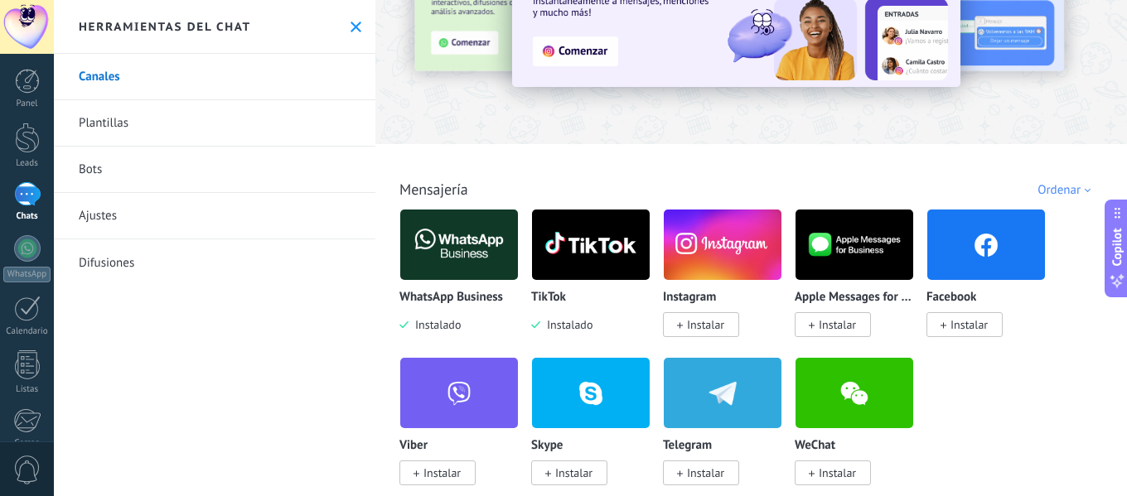
scroll to position [83, 0]
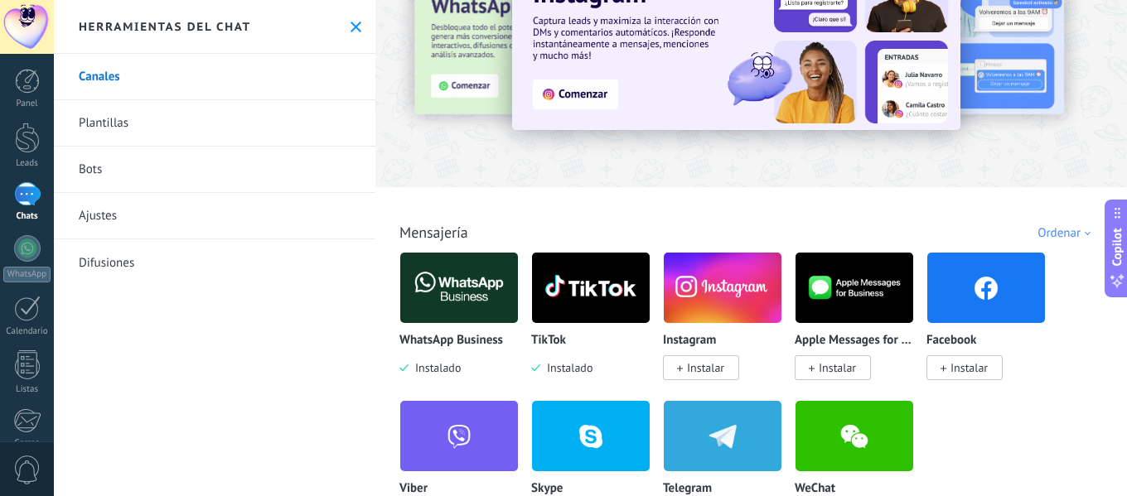
scroll to position [166, 0]
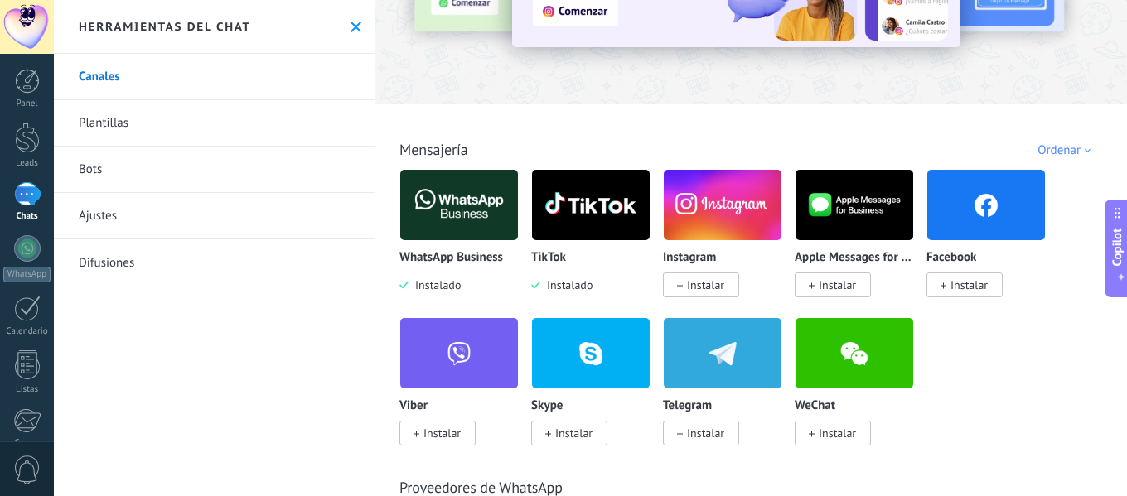
click at [1031, 336] on div "WhatsApp Business Instalado TikTok Instalado Instagram Instalar Apple Messages …" at bounding box center [759, 317] width 721 height 297
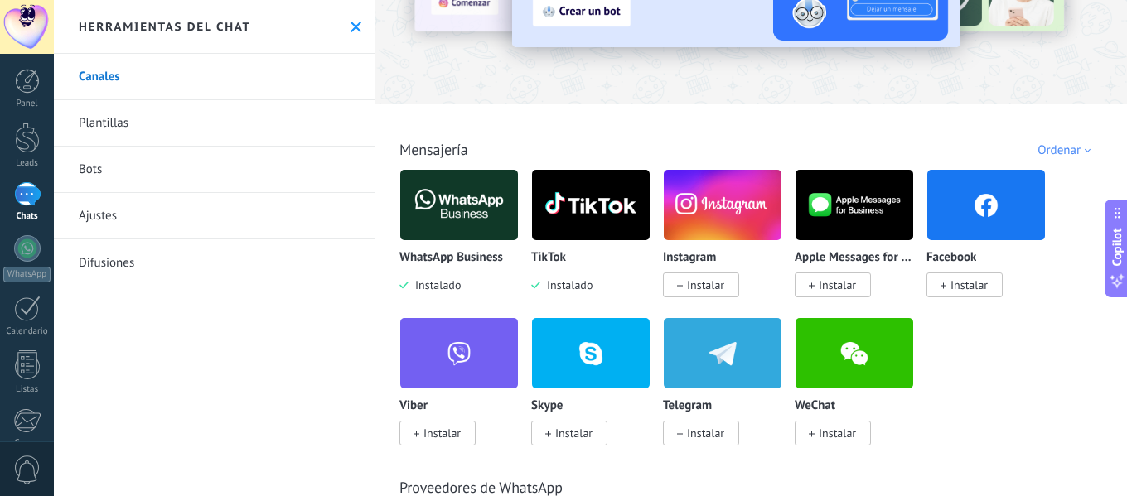
click at [594, 202] on img at bounding box center [591, 205] width 118 height 80
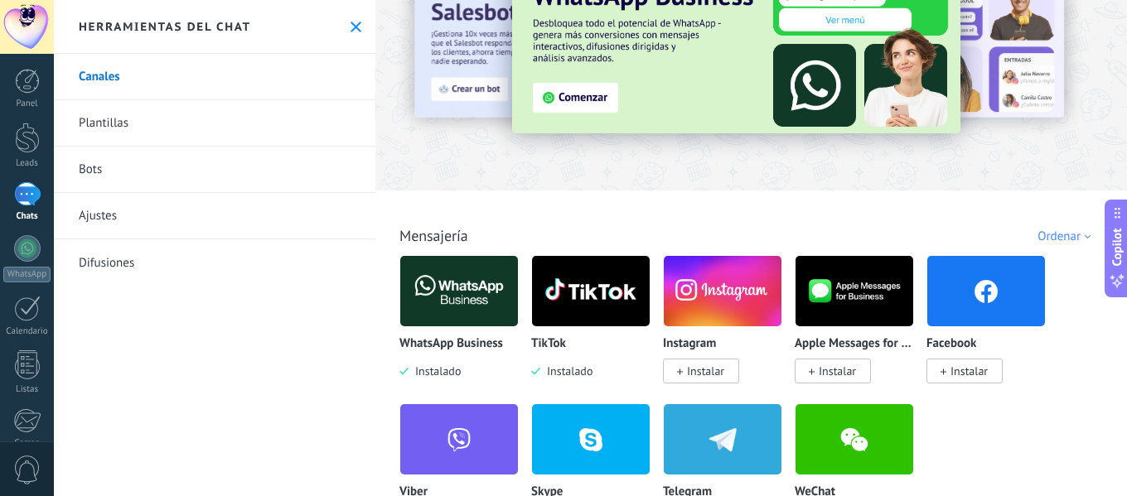
scroll to position [0, 0]
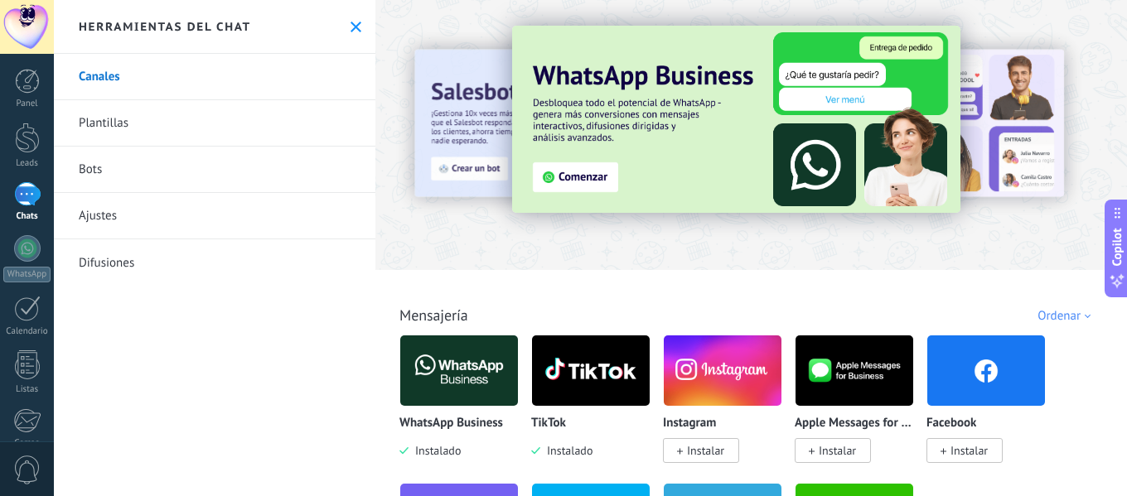
click at [563, 448] on span "Instalado" at bounding box center [566, 450] width 52 height 15
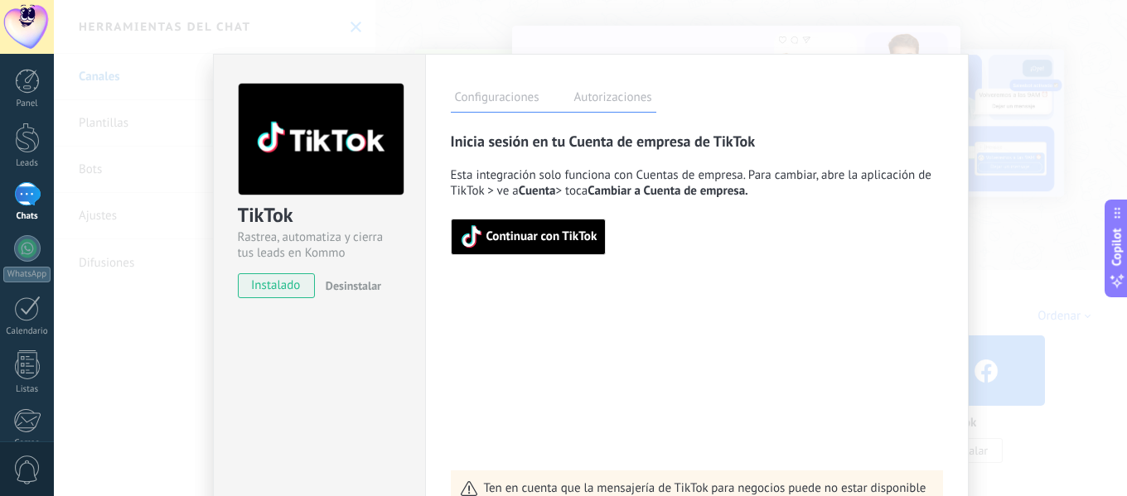
click at [544, 251] on button "Continuar con TikTok" at bounding box center [529, 237] width 156 height 36
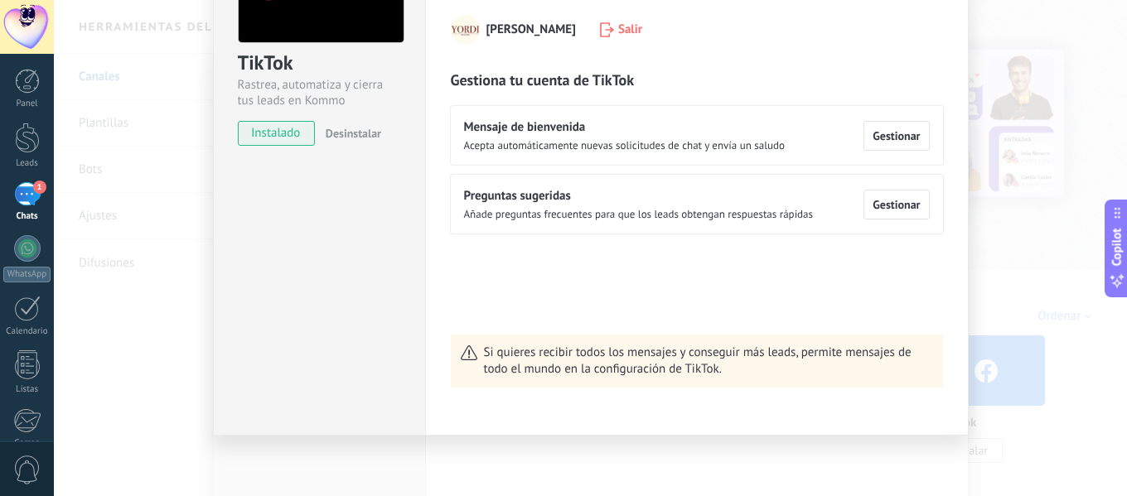
scroll to position [154, 0]
click at [872, 200] on span "Gestionar" at bounding box center [895, 203] width 47 height 12
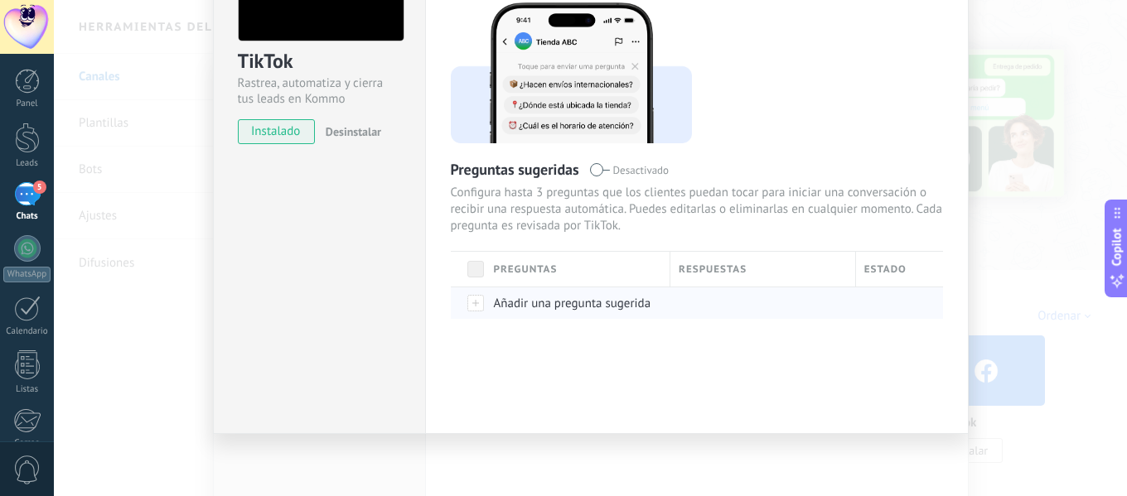
click at [473, 306] on div at bounding box center [468, 303] width 35 height 32
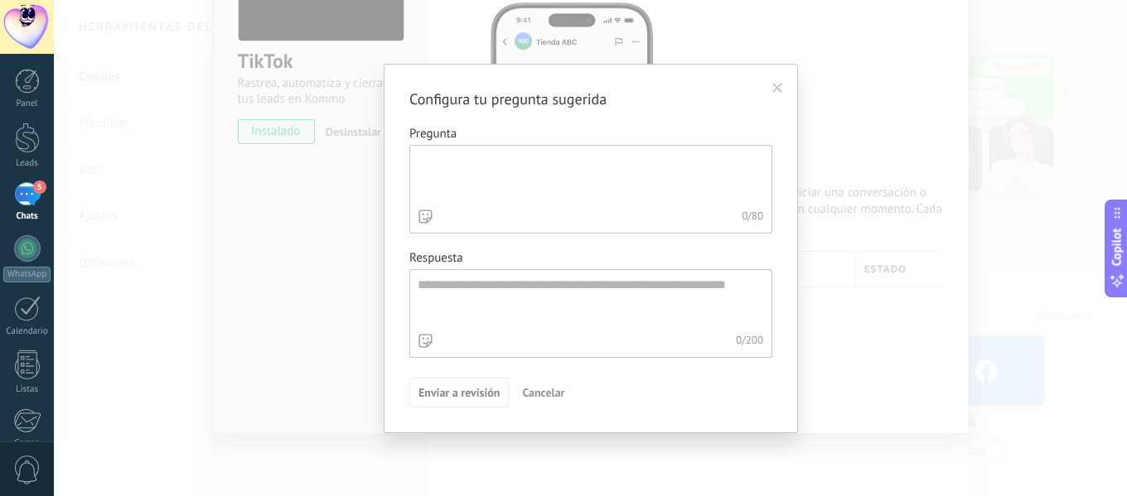
click at [595, 184] on textarea "Pregunta 0 / 80" at bounding box center [589, 176] width 358 height 60
type textarea "**********"
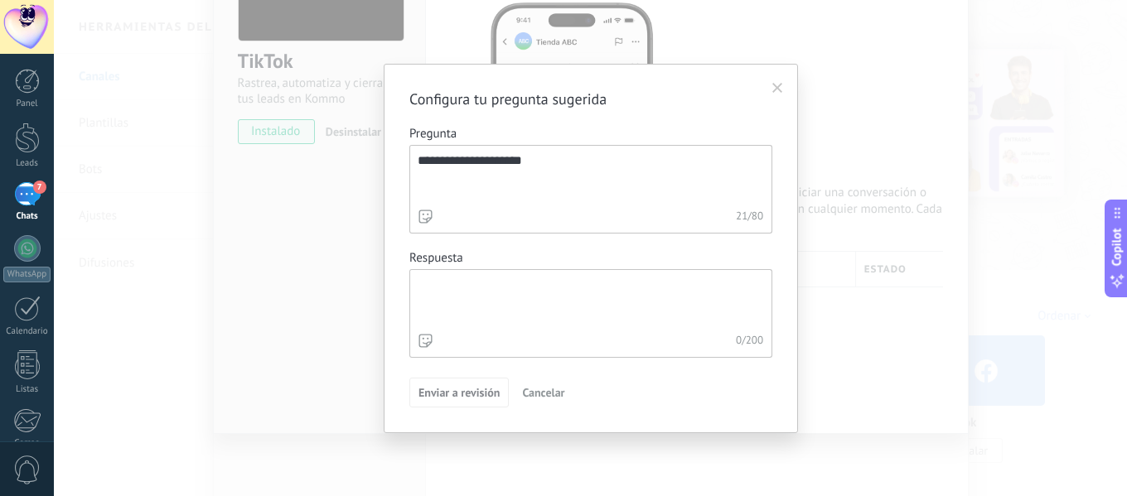
click at [597, 307] on textarea "Respuesta 0 / 200" at bounding box center [589, 300] width 358 height 60
paste textarea "**********"
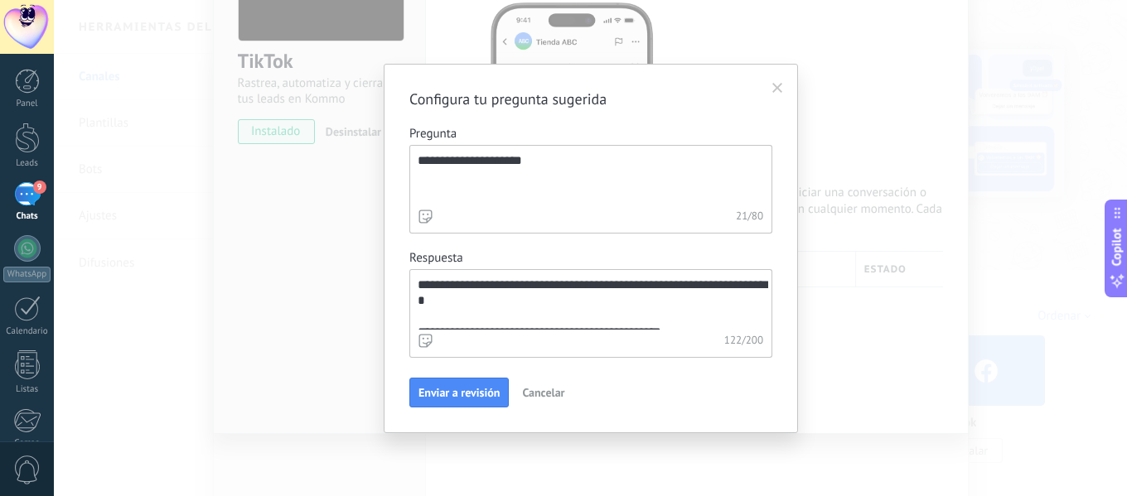
scroll to position [10, 0]
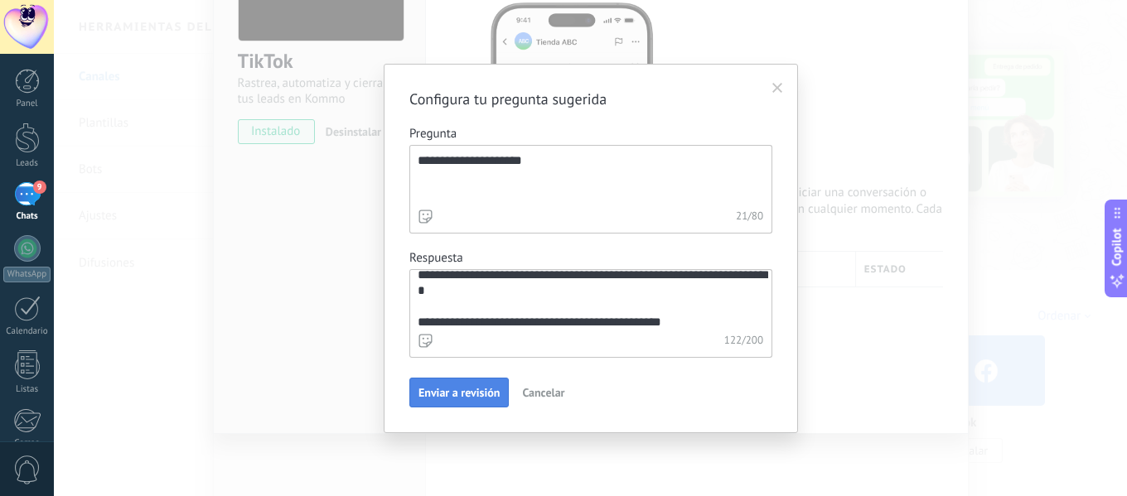
type textarea "**********"
click at [461, 389] on span "Enviar a revisión" at bounding box center [458, 393] width 81 height 12
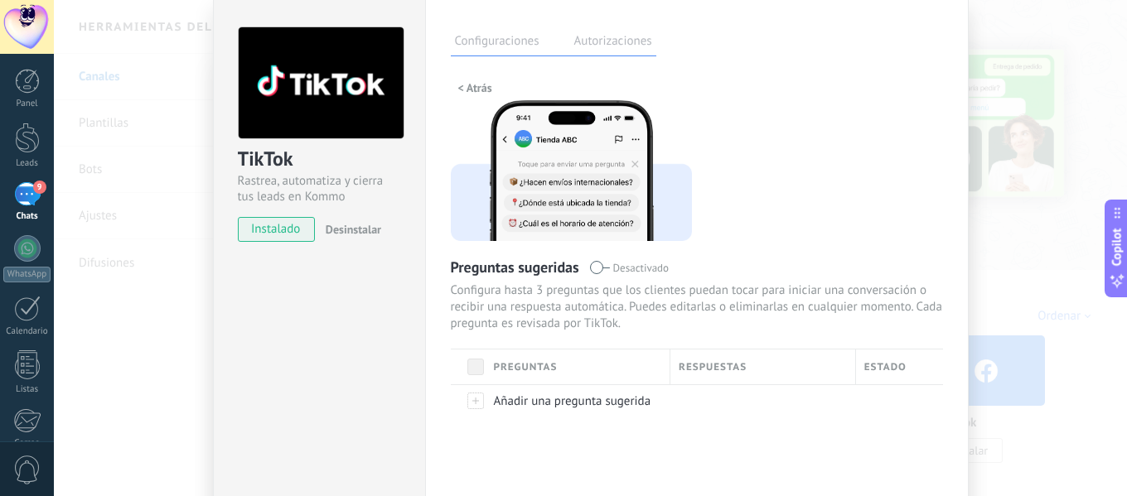
scroll to position [154, 0]
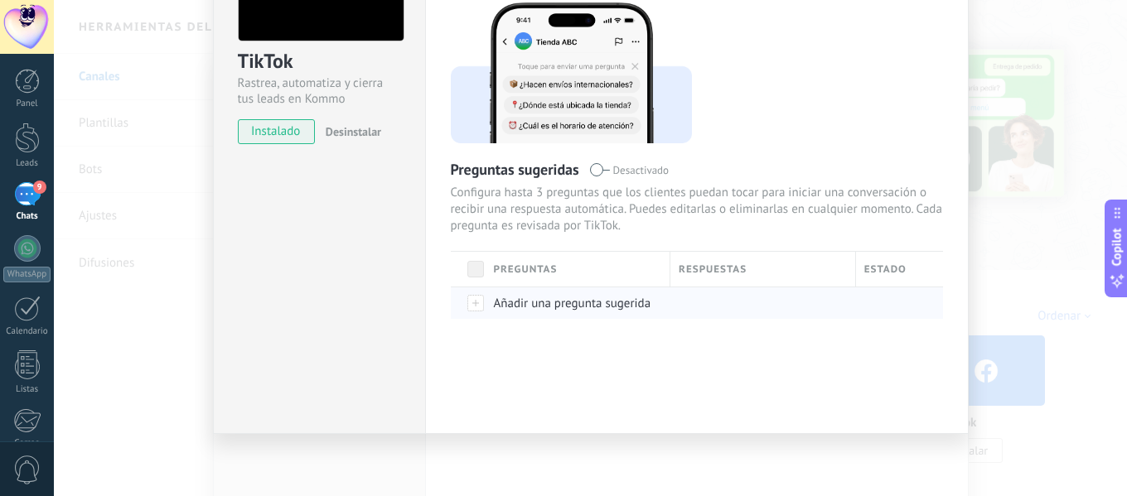
click at [474, 301] on div at bounding box center [468, 303] width 35 height 32
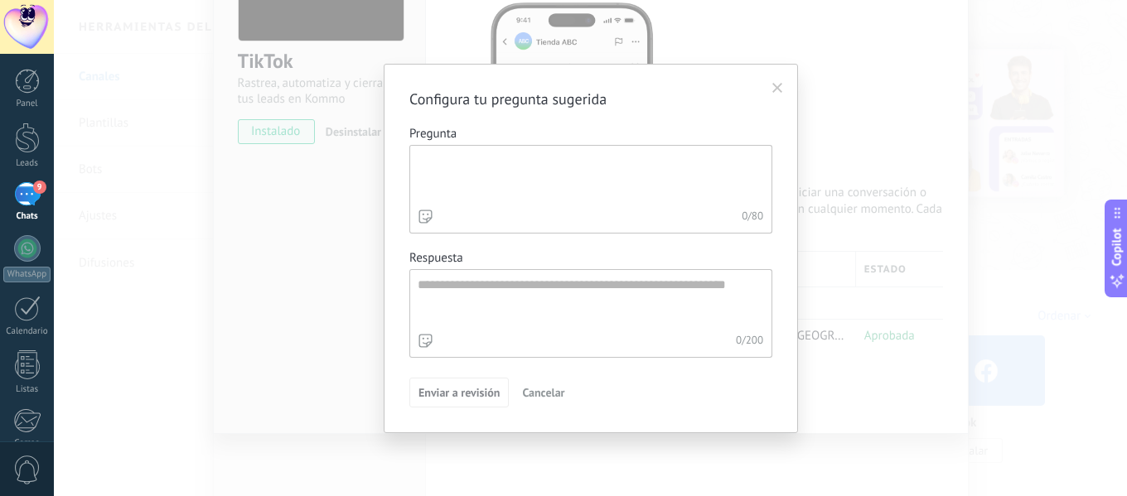
click at [481, 171] on textarea "Pregunta 0 / 80" at bounding box center [589, 176] width 358 height 60
type textarea "********"
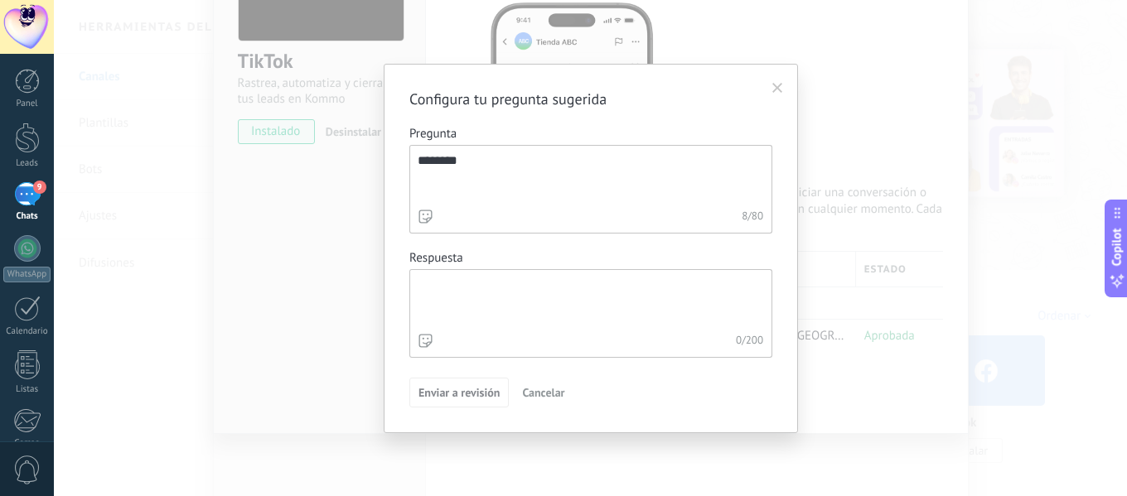
click at [563, 292] on textarea "Respuesta 0 / 200" at bounding box center [589, 300] width 358 height 60
paste textarea "**********"
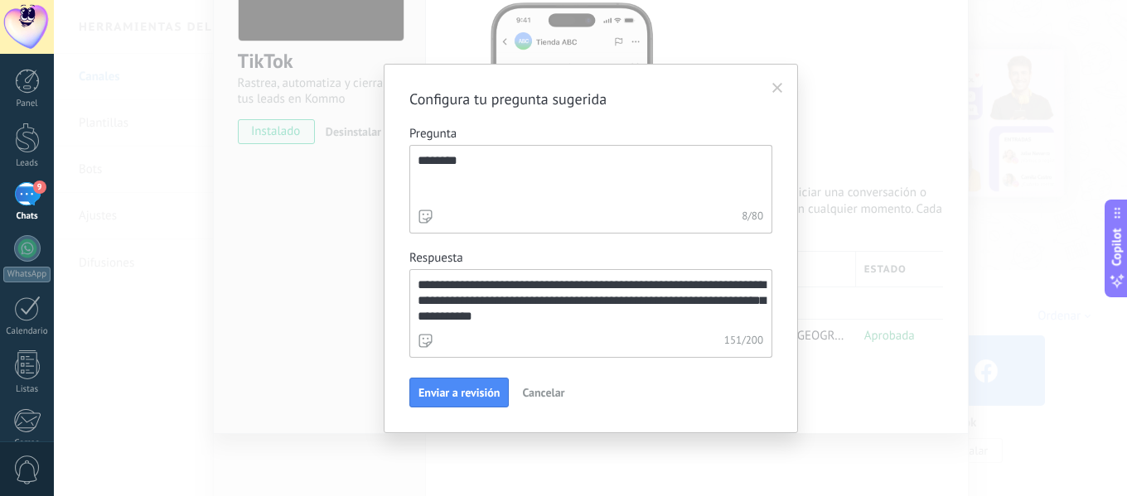
drag, startPoint x: 523, startPoint y: 316, endPoint x: 788, endPoint y: 312, distance: 265.2
click at [788, 312] on div "**********" at bounding box center [591, 249] width 414 height 370
type textarea "**********"
click at [441, 397] on span "Enviar a revisión" at bounding box center [458, 393] width 81 height 12
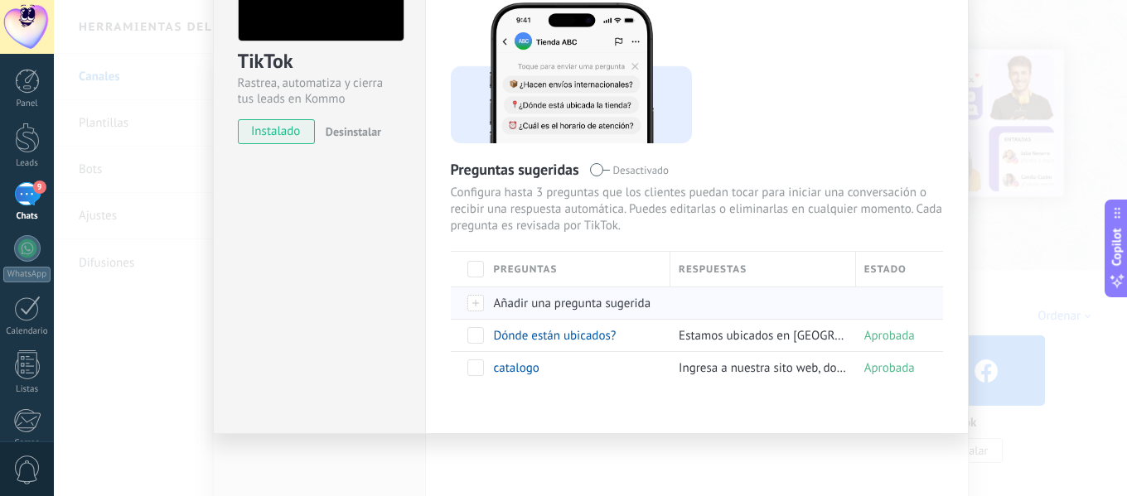
click at [475, 304] on div at bounding box center [468, 303] width 35 height 32
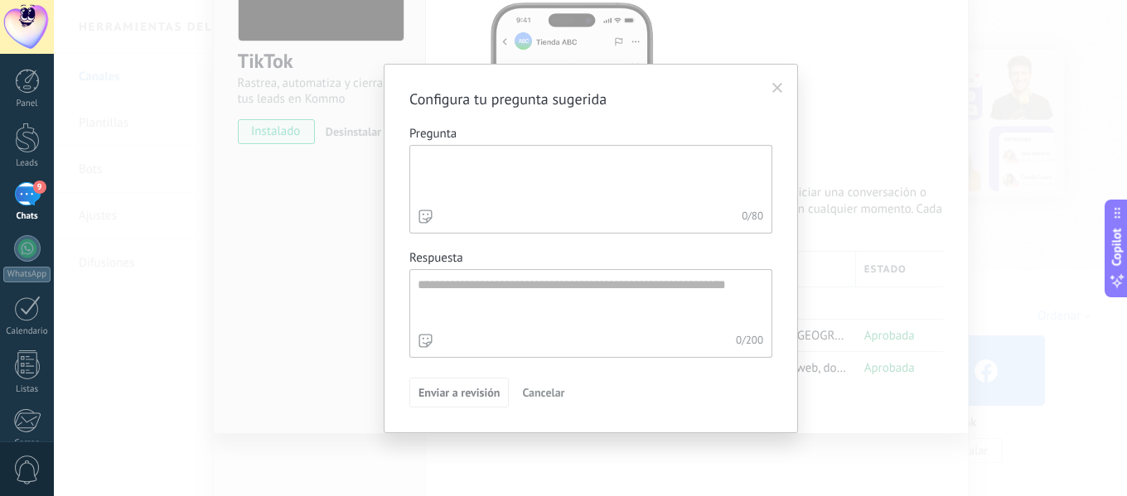
click at [474, 176] on textarea "Pregunta 0 / 80" at bounding box center [589, 176] width 358 height 60
type textarea "*"
type textarea "**********"
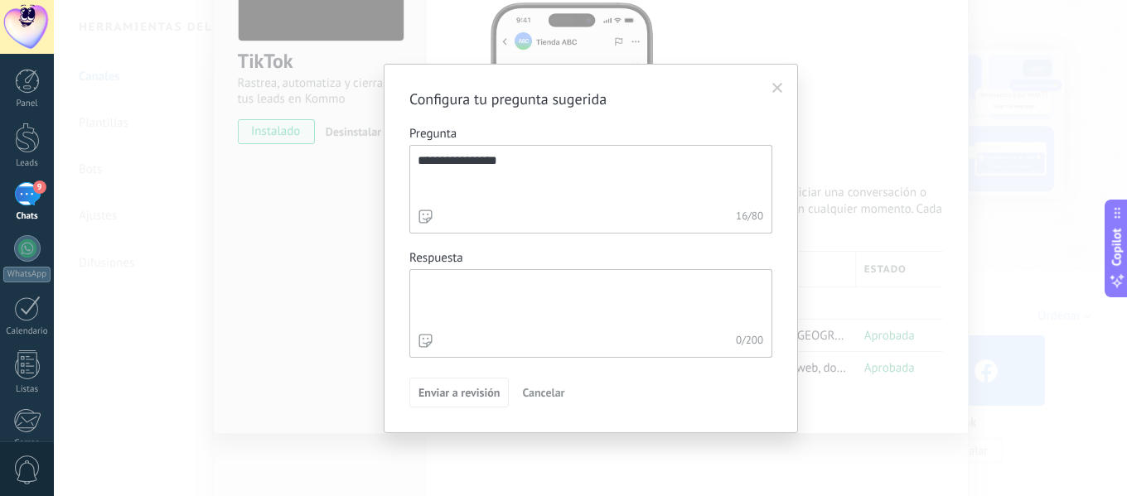
click at [519, 303] on textarea "Respuesta 0 / 200" at bounding box center [589, 300] width 358 height 60
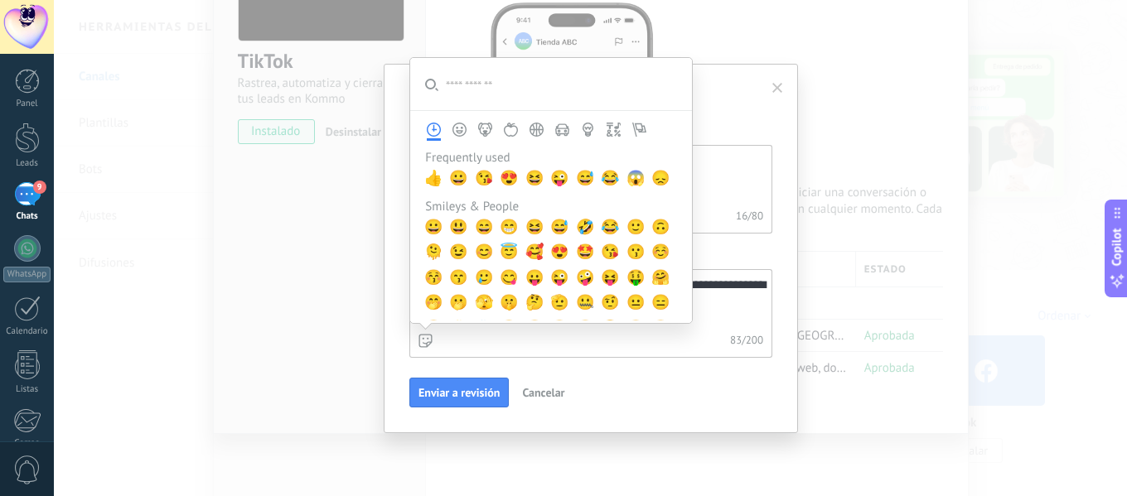
click at [423, 351] on div "83 / 200" at bounding box center [590, 343] width 363 height 30
click at [423, 330] on textarea "**********" at bounding box center [589, 300] width 358 height 60
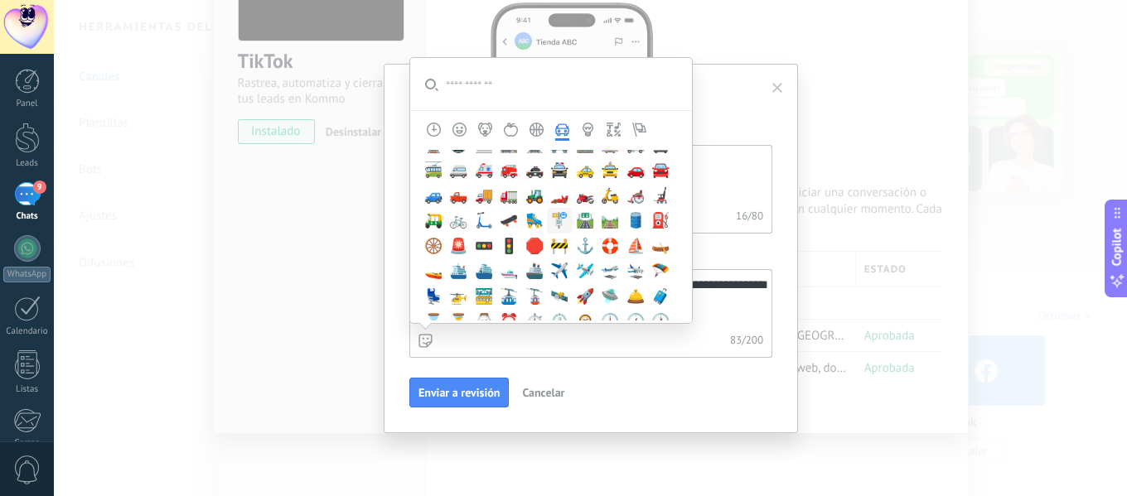
scroll to position [2568, 0]
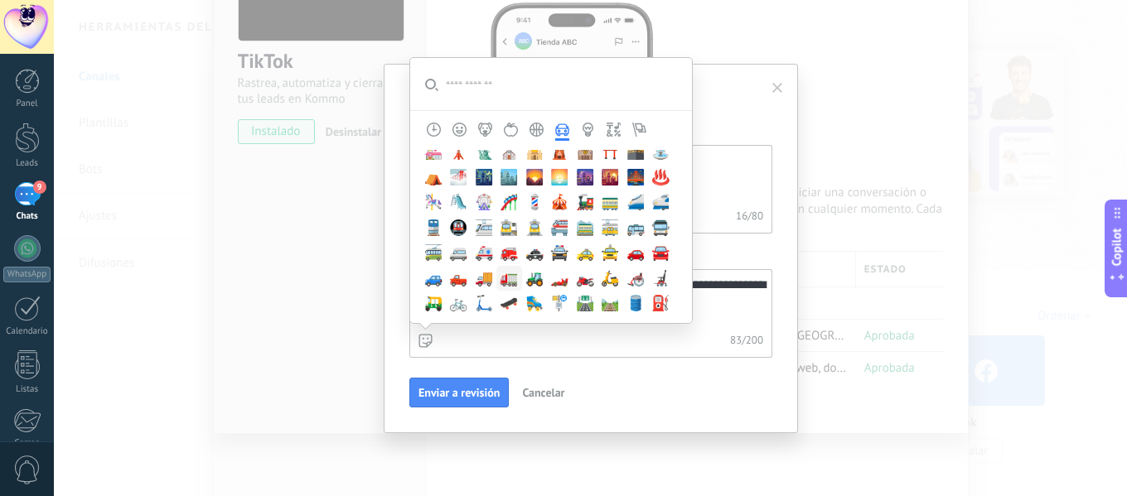
click at [510, 281] on span "🚛" at bounding box center [509, 277] width 18 height 17
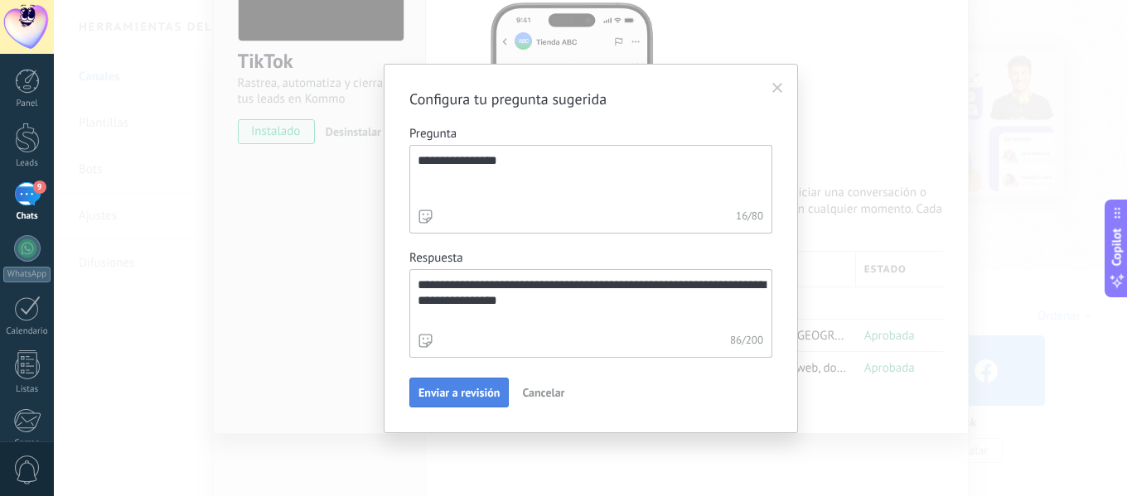
type textarea "**********"
click at [473, 387] on span "Enviar a revisión" at bounding box center [458, 393] width 81 height 12
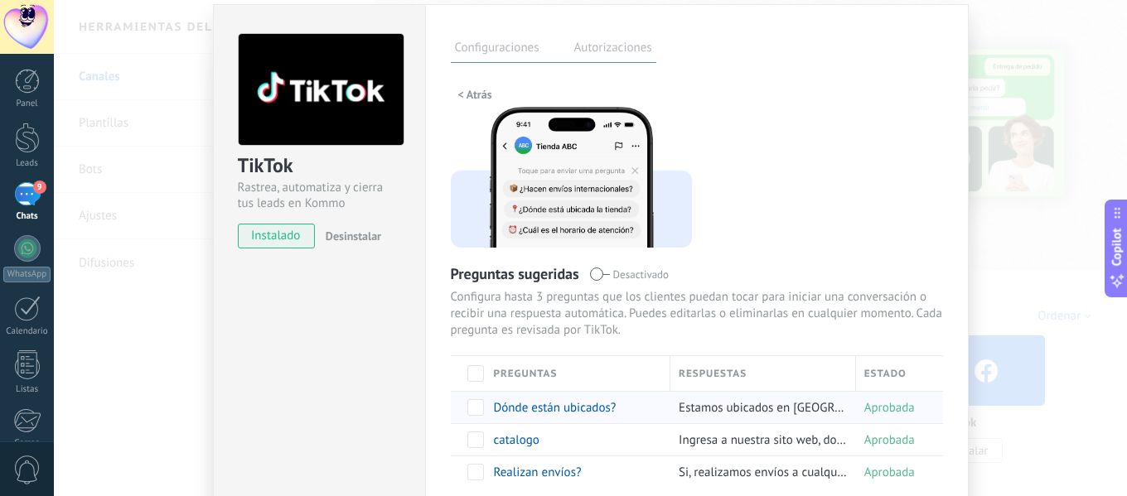
scroll to position [0, 0]
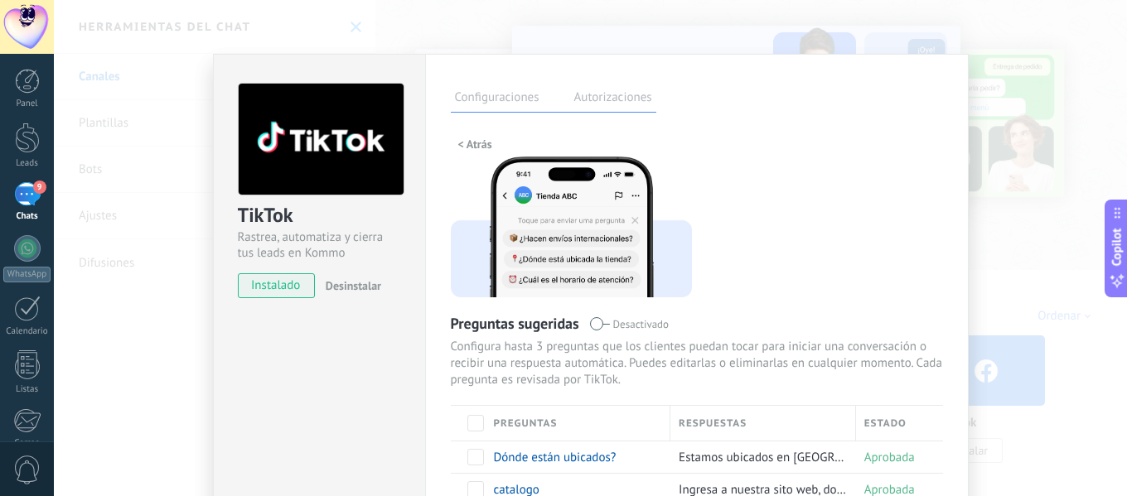
click at [618, 97] on label "Autorizaciones" at bounding box center [613, 100] width 86 height 24
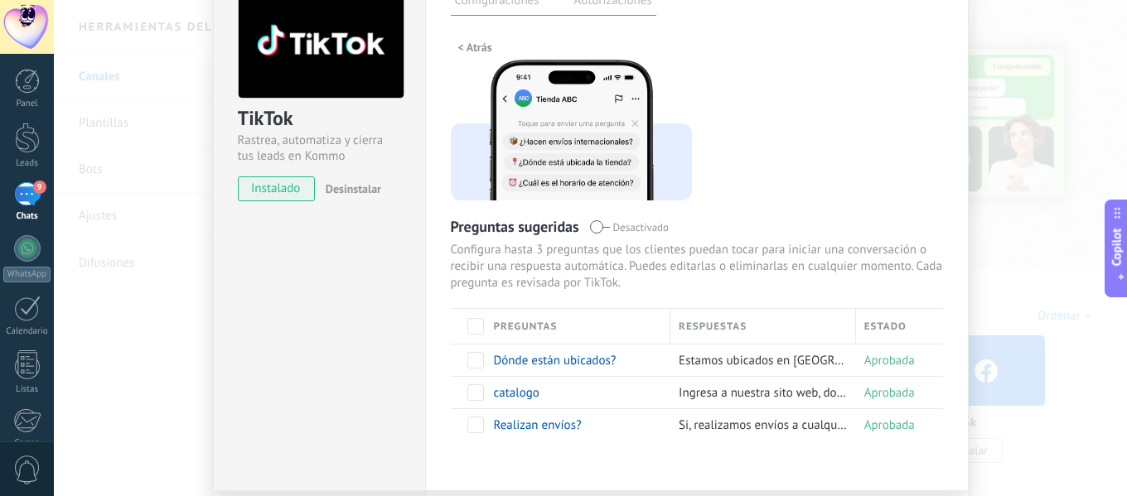
scroll to position [154, 0]
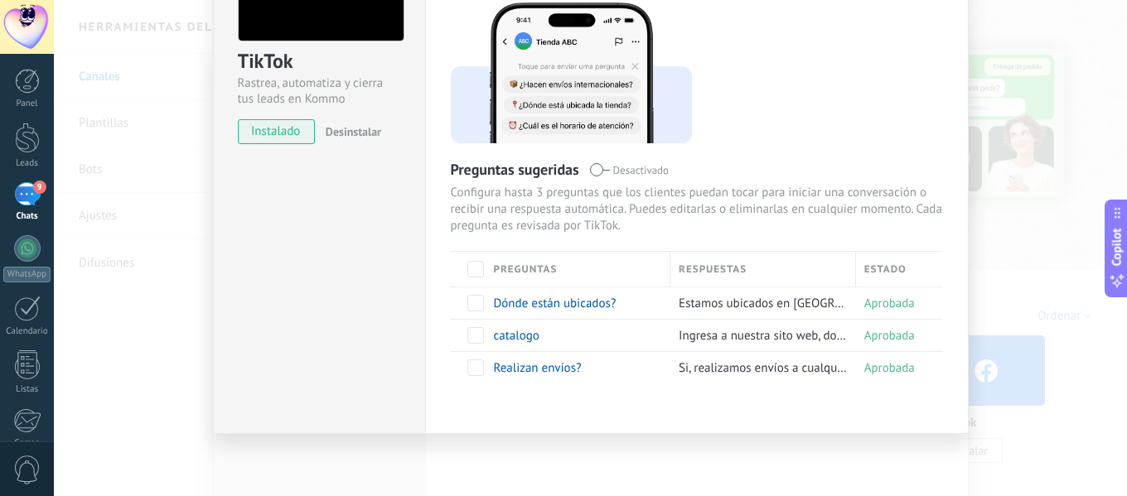
click at [1029, 249] on div "TikTok Rastrea, automatiza y cierra tus leads en Kommo instalado Desinstalar Co…" at bounding box center [590, 248] width 1073 height 496
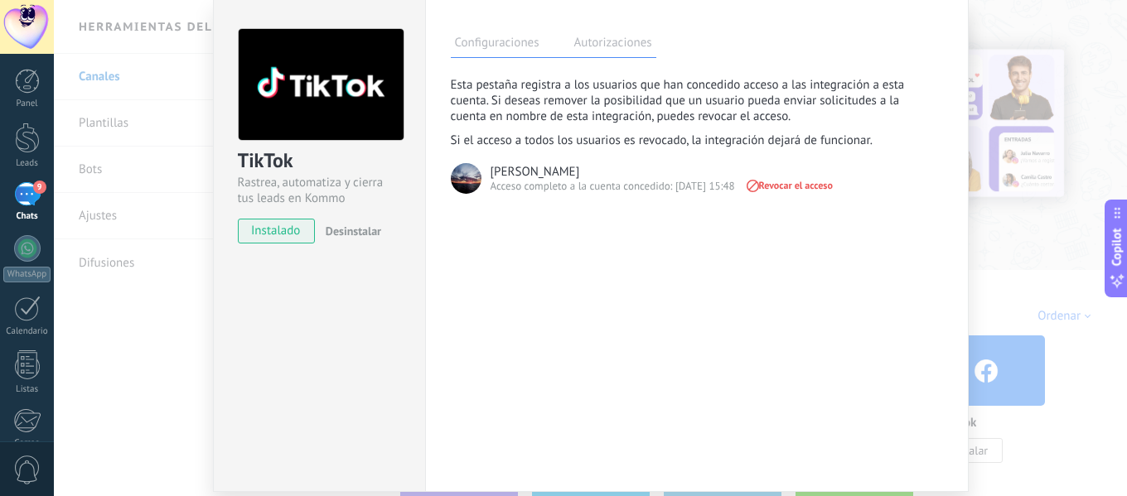
scroll to position [0, 0]
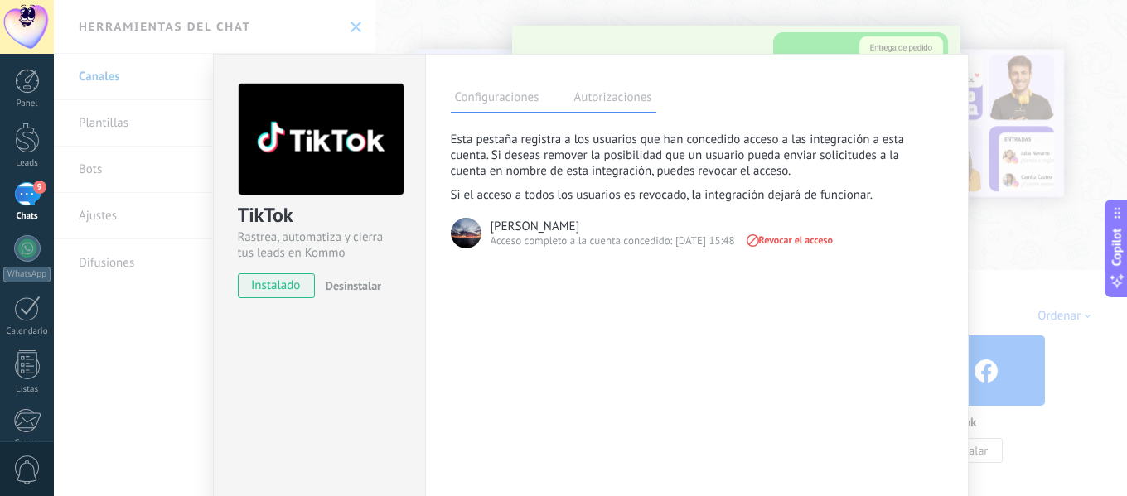
click at [498, 77] on div "Configuraciones Autorizaciones Esta pestaña registra a los usuarios que han con…" at bounding box center [696, 300] width 543 height 493
drag, startPoint x: 500, startPoint y: 84, endPoint x: 503, endPoint y: 92, distance: 8.6
click at [500, 85] on div "Configuraciones Autorizaciones Esta pestaña registra a los usuarios que han con…" at bounding box center [696, 300] width 543 height 493
click at [504, 93] on label "Configuraciones" at bounding box center [497, 100] width 93 height 24
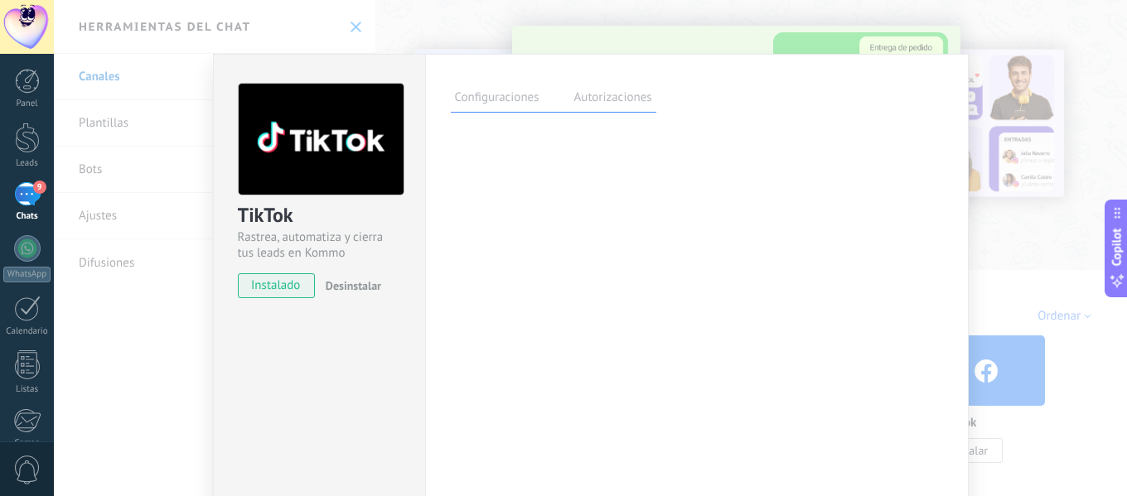
click at [940, 143] on div "Configuraciones Autorizaciones Esta pestaña registra a los usuarios que han con…" at bounding box center [696, 300] width 543 height 493
click at [1002, 162] on div "TikTok Rastrea, automatiza y cierra tus leads en Kommo instalado Desinstalar Co…" at bounding box center [590, 248] width 1073 height 496
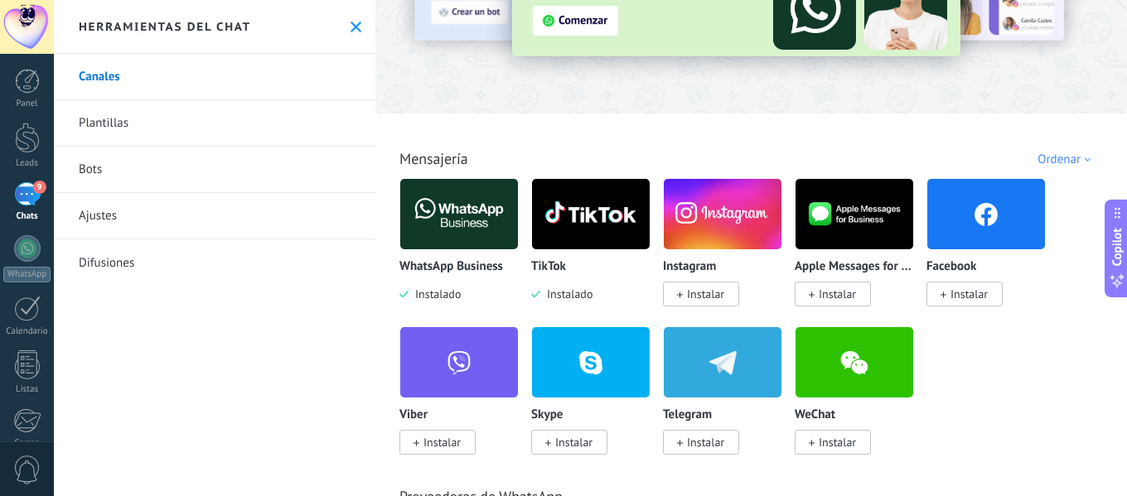
scroll to position [166, 0]
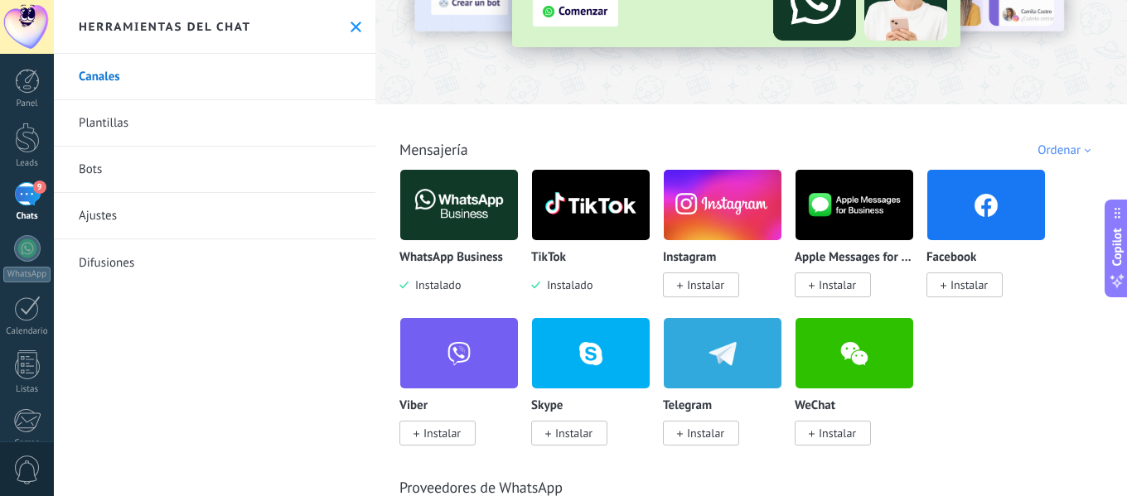
click at [686, 284] on span "Instalar" at bounding box center [701, 285] width 76 height 25
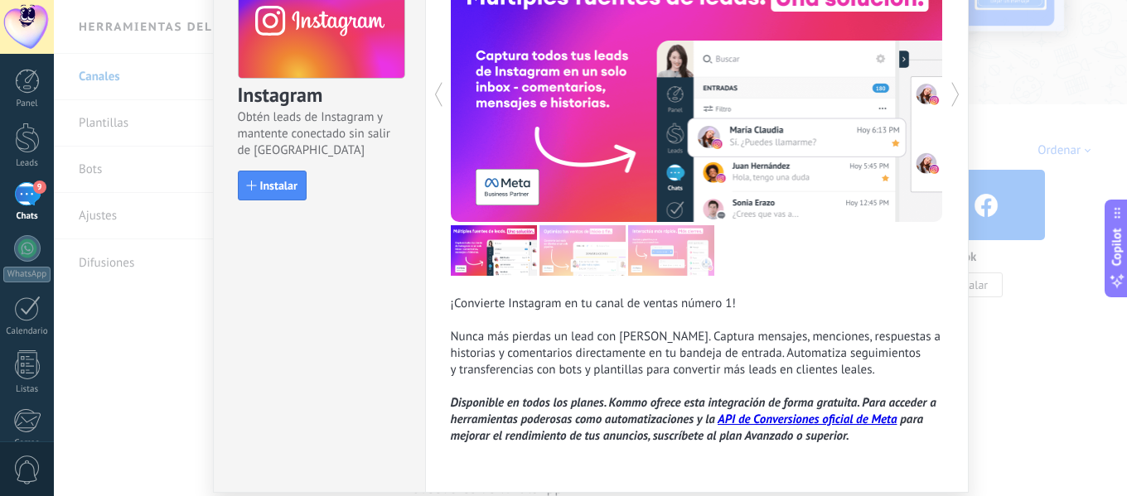
scroll to position [93, 0]
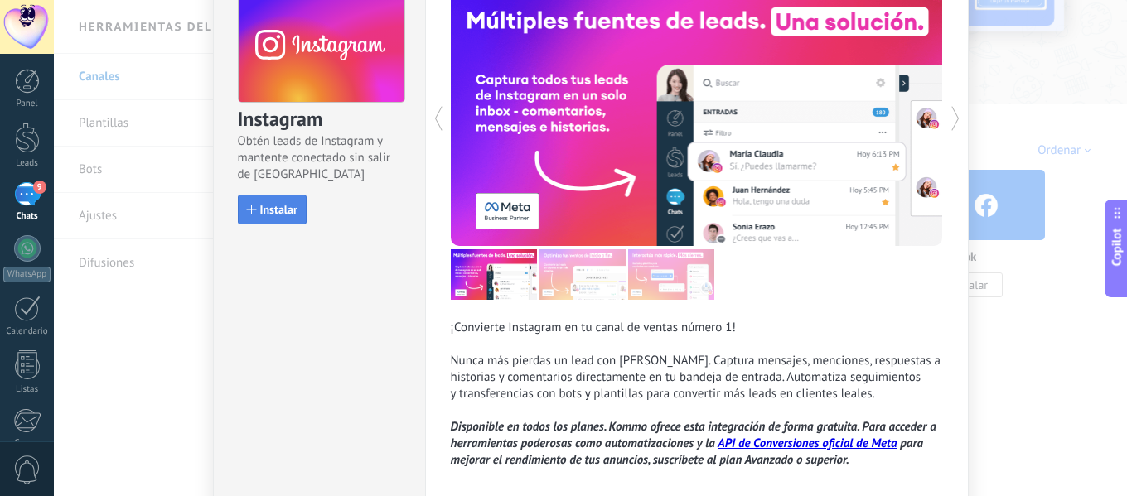
click at [273, 213] on span "Instalar" at bounding box center [278, 210] width 37 height 12
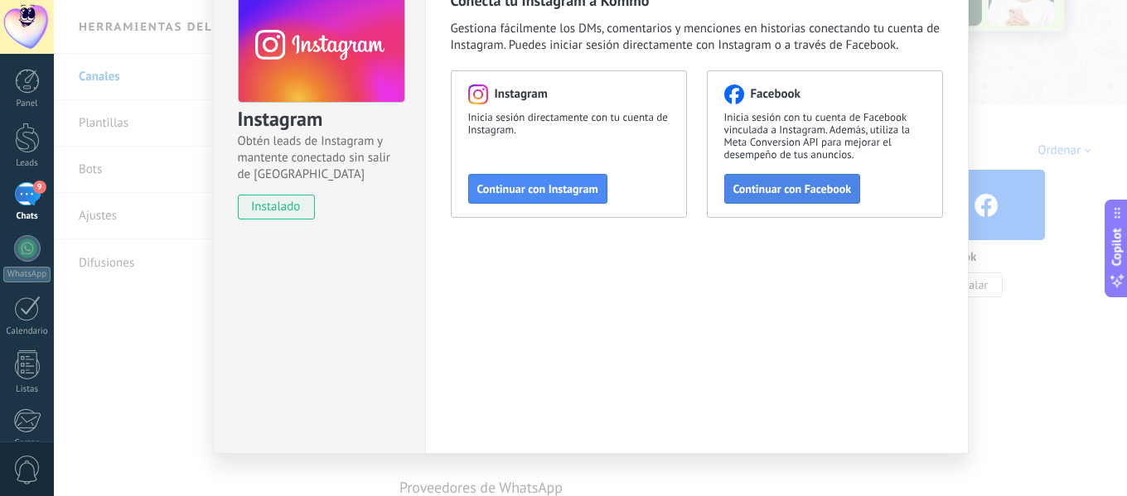
click at [769, 191] on span "Continuar con Facebook" at bounding box center [792, 189] width 118 height 12
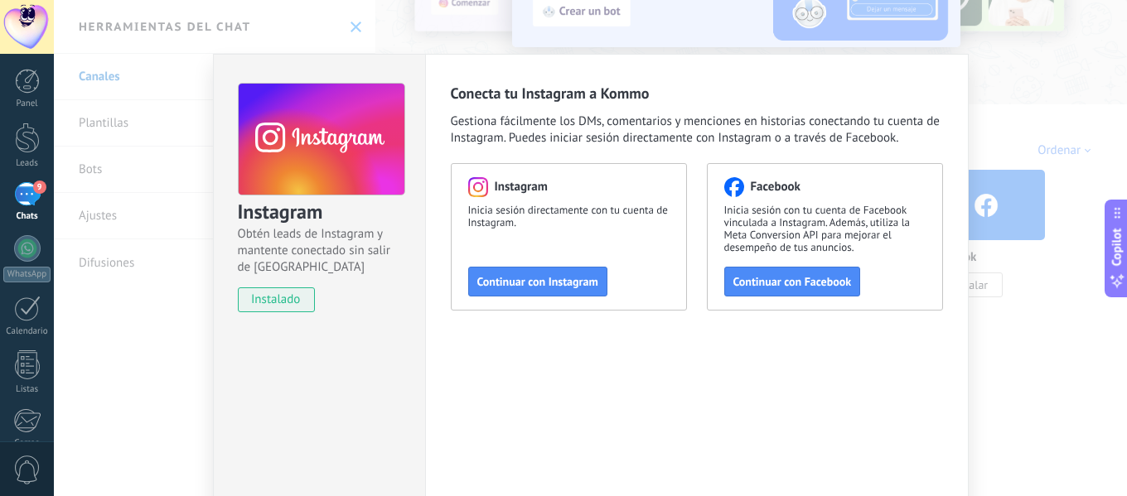
click at [1011, 132] on div "Instagram Obtén leads de Instagram y mantente conectado sin salir de Kommo inst…" at bounding box center [590, 248] width 1073 height 496
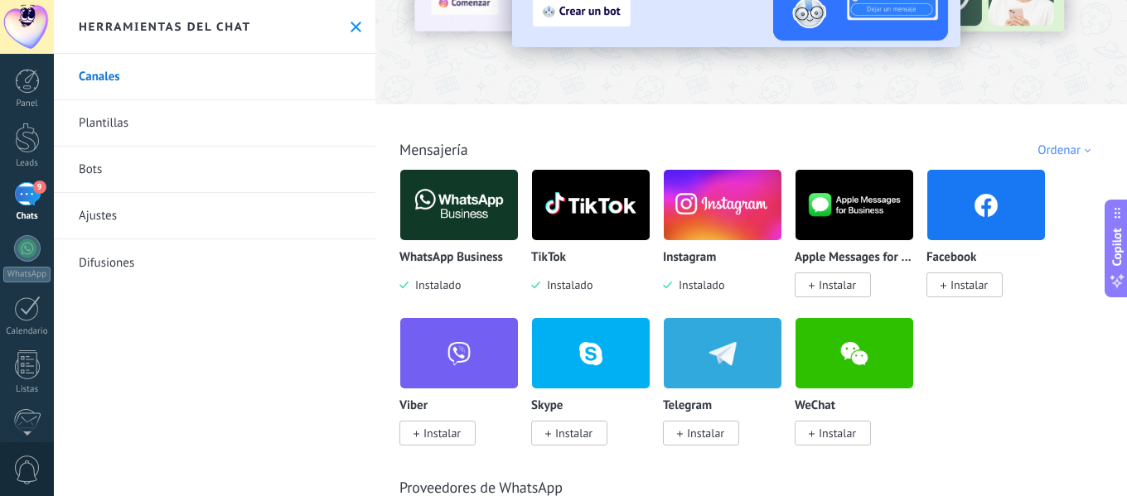
click at [15, 191] on div "9" at bounding box center [27, 194] width 27 height 24
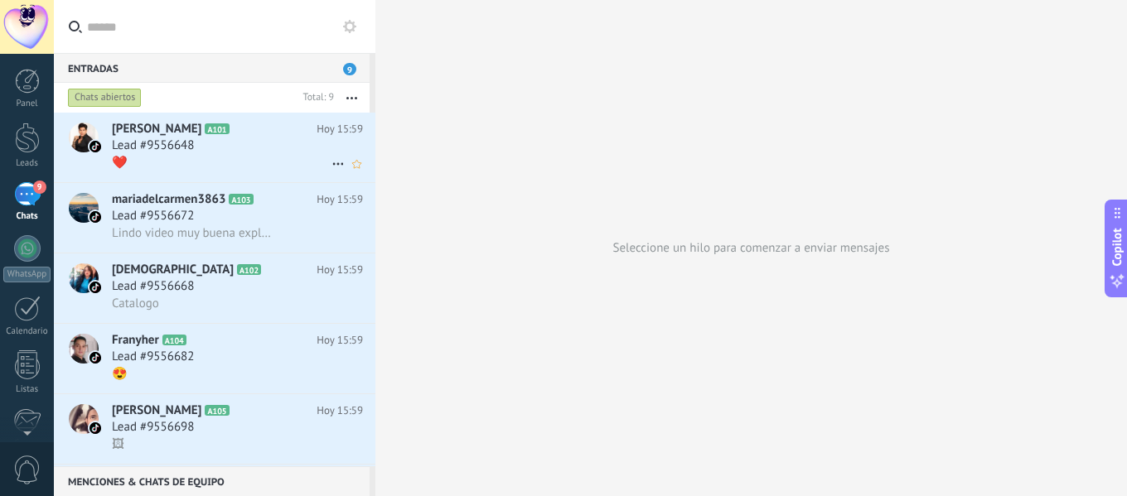
click at [334, 163] on icon at bounding box center [338, 164] width 20 height 20
click at [359, 204] on span "Conversación cerrada" at bounding box center [411, 205] width 113 height 33
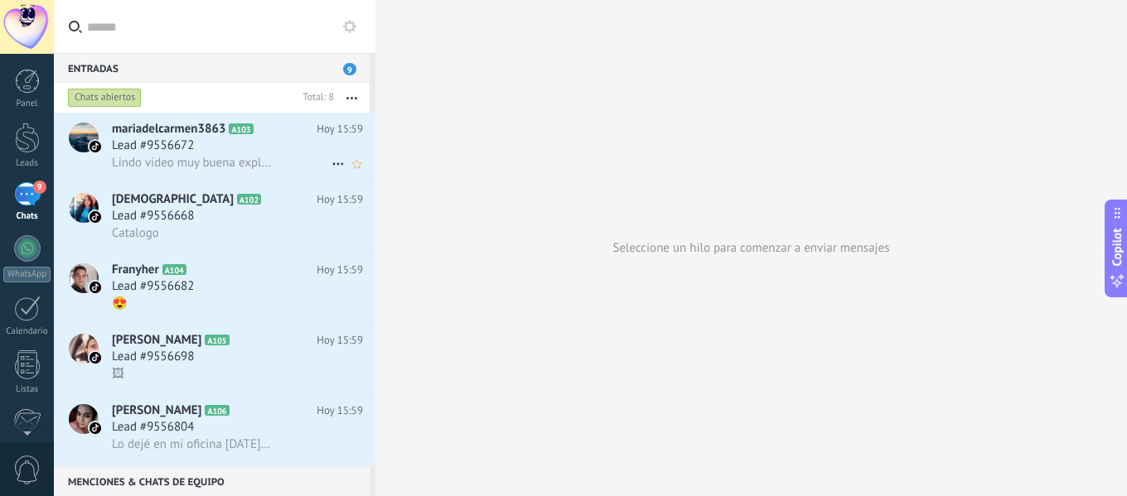
click at [263, 160] on span "Lindo video muy buena explicación [DEMOGRAPHIC_DATA] te bendiga,éxitos los mere…" at bounding box center [192, 163] width 160 height 16
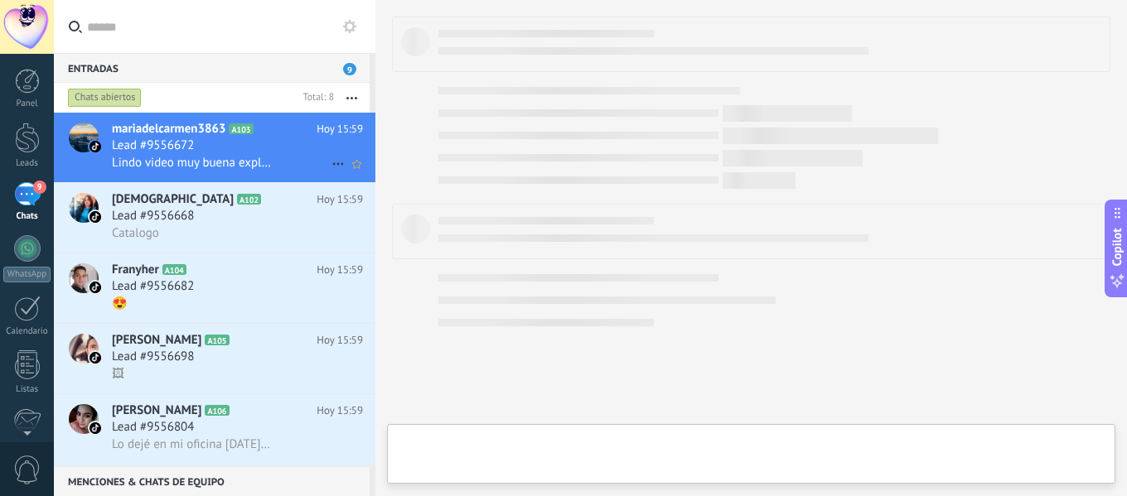
click at [331, 165] on icon at bounding box center [338, 164] width 20 height 20
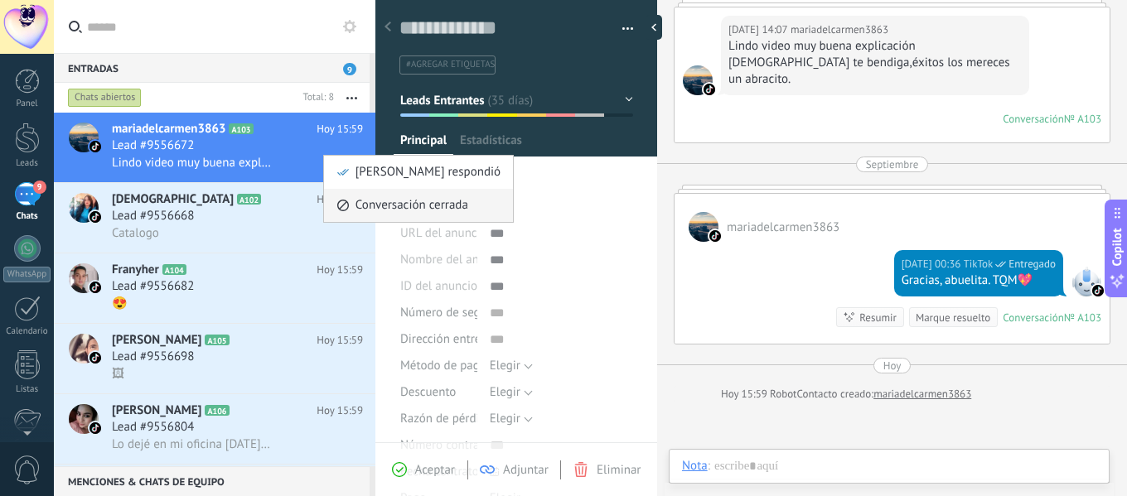
scroll to position [25, 0]
click at [376, 203] on span "Conversación cerrada" at bounding box center [411, 205] width 113 height 33
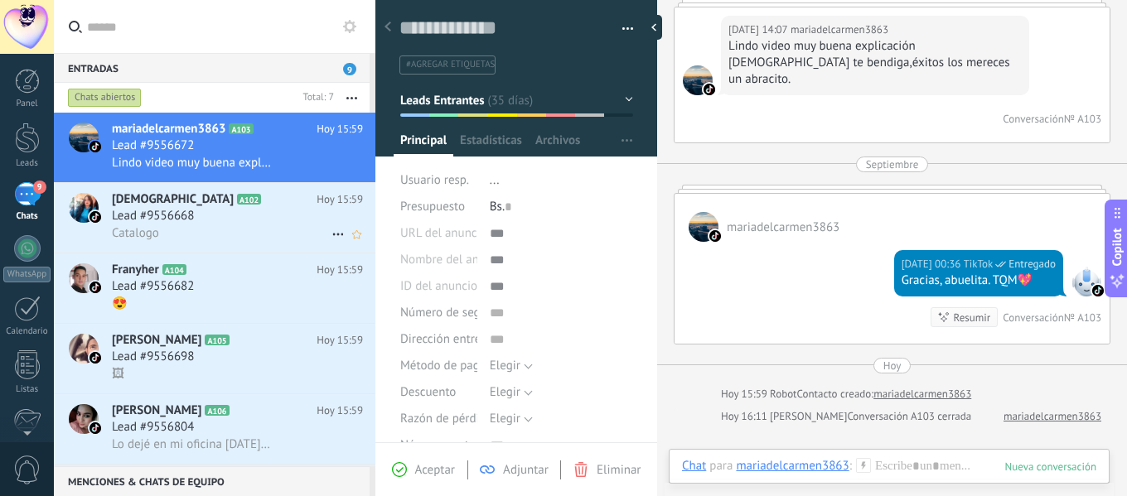
scroll to position [141, 0]
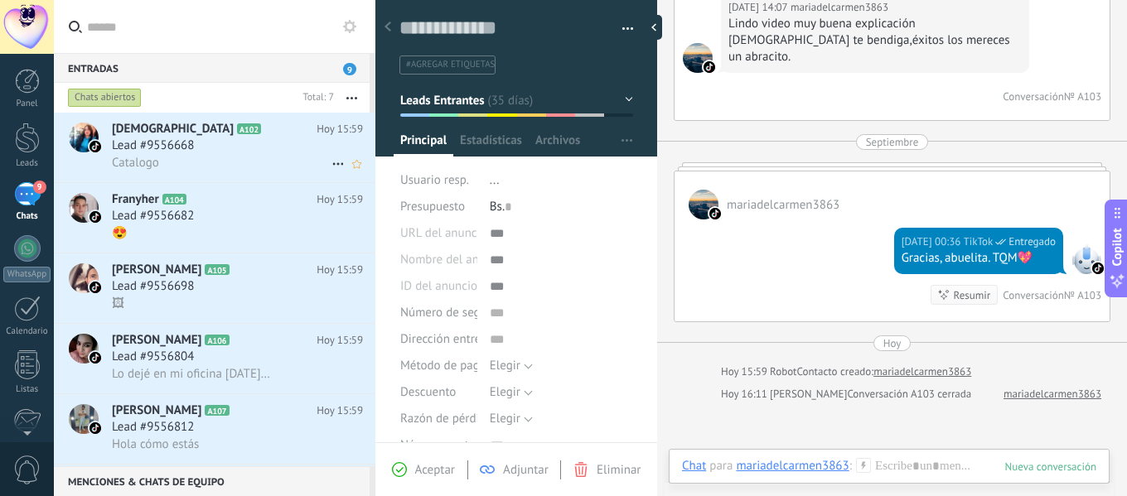
click at [332, 164] on use at bounding box center [337, 164] width 11 height 2
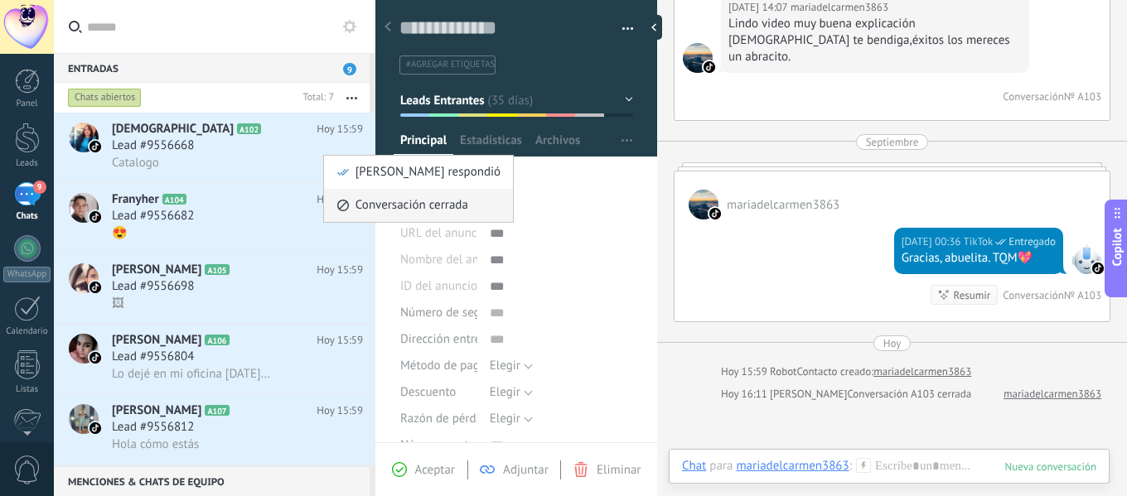
click at [349, 209] on span at bounding box center [342, 205] width 13 height 11
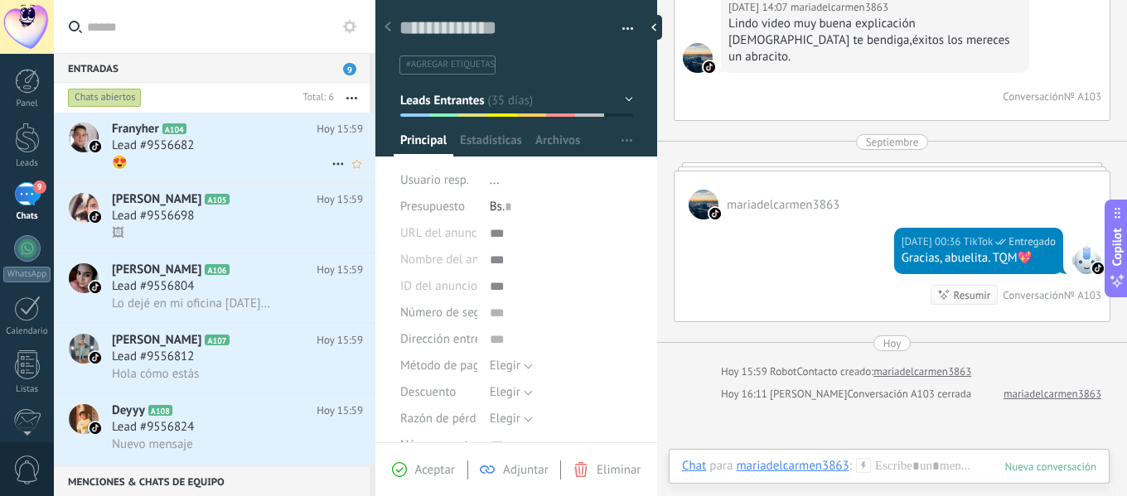
click at [328, 165] on icon at bounding box center [338, 164] width 20 height 20
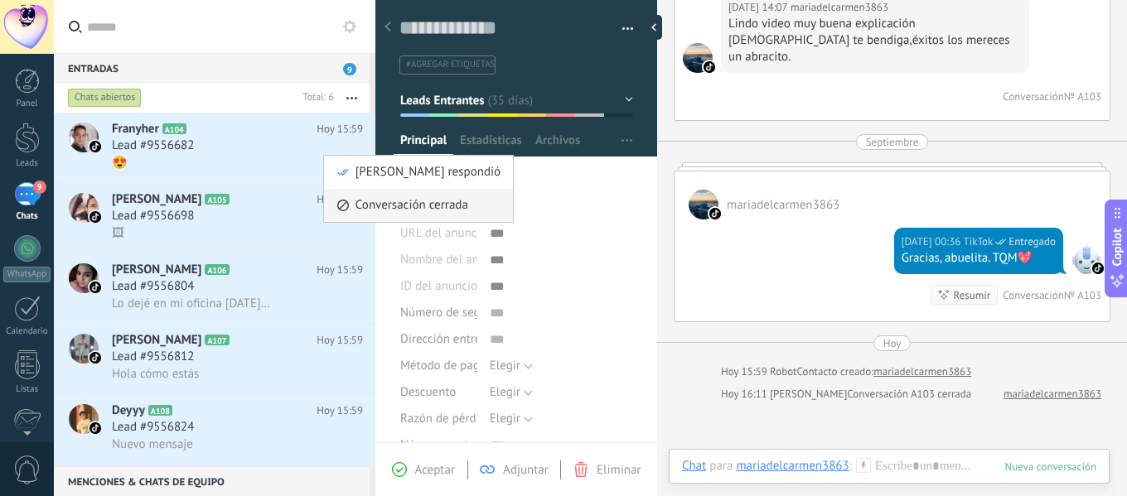
click at [352, 205] on div "Conversación cerrada" at bounding box center [418, 205] width 164 height 33
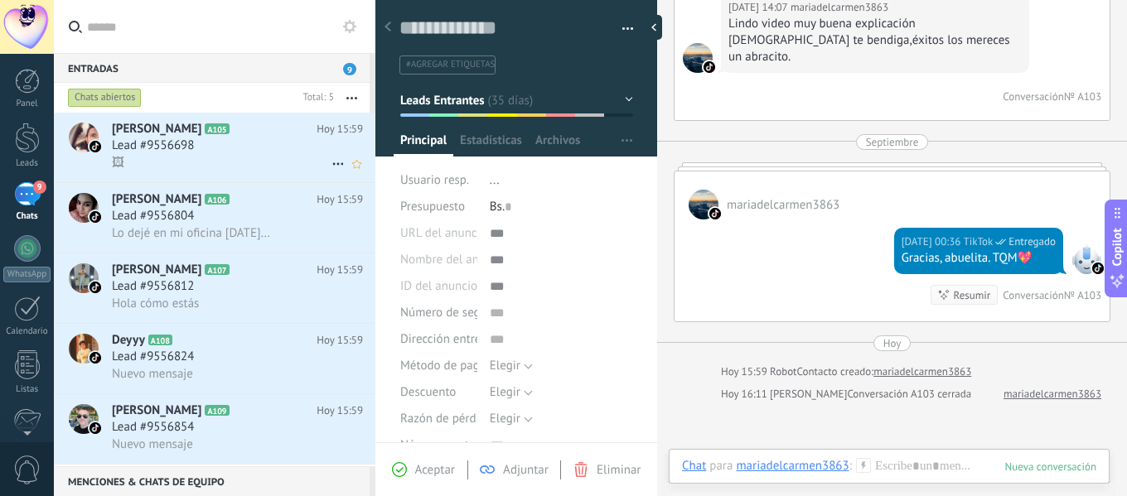
click at [331, 166] on icon at bounding box center [338, 164] width 20 height 20
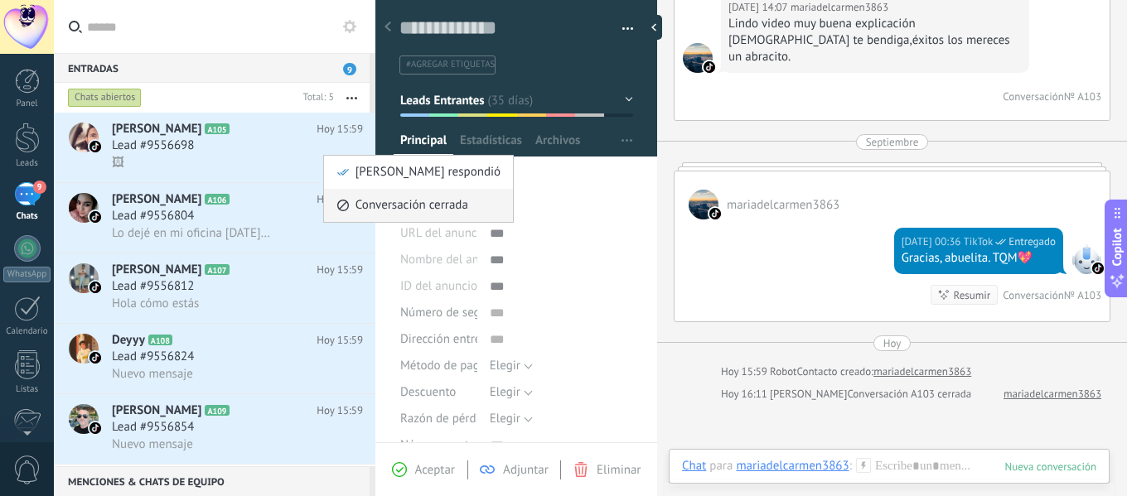
click at [340, 200] on icon at bounding box center [343, 206] width 12 height 12
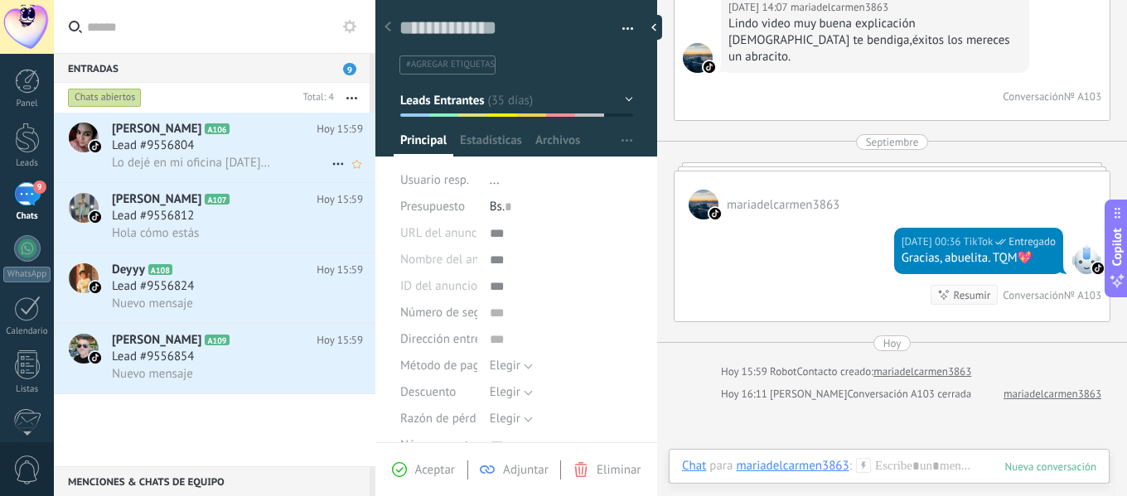
click at [331, 167] on icon at bounding box center [338, 164] width 20 height 20
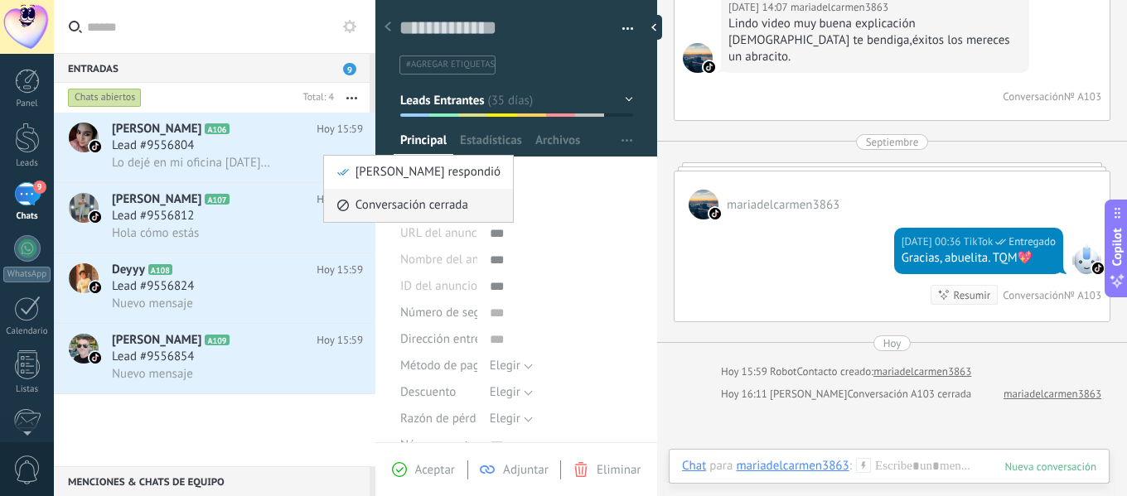
click at [345, 205] on icon at bounding box center [343, 206] width 12 height 12
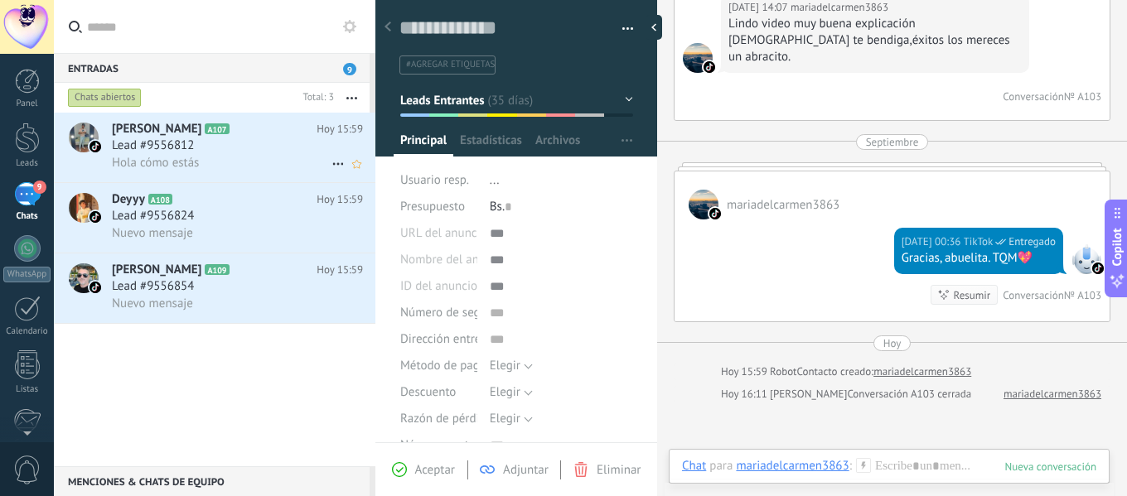
click at [334, 167] on icon at bounding box center [338, 164] width 20 height 20
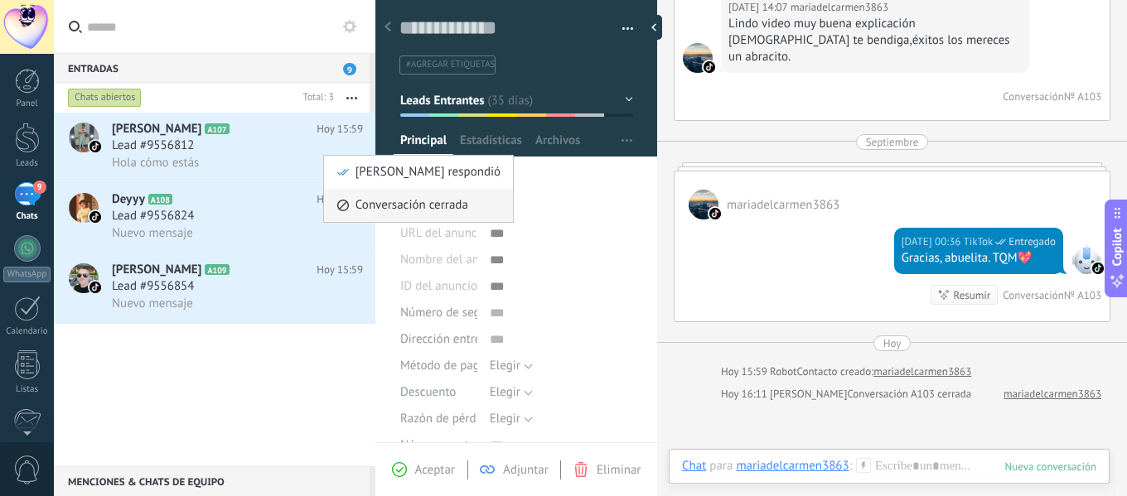
click at [346, 207] on icon at bounding box center [343, 206] width 12 height 12
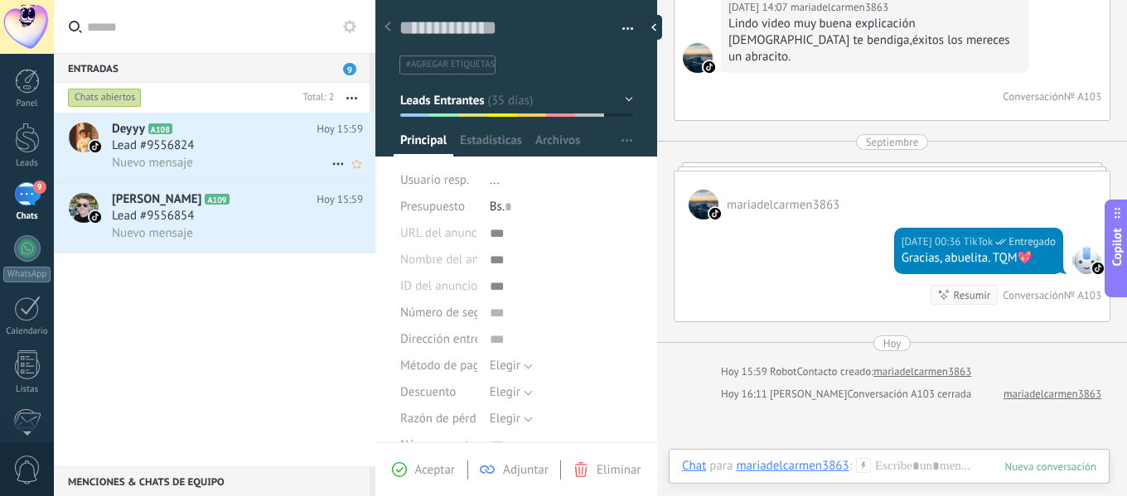
click at [328, 167] on icon at bounding box center [338, 164] width 20 height 20
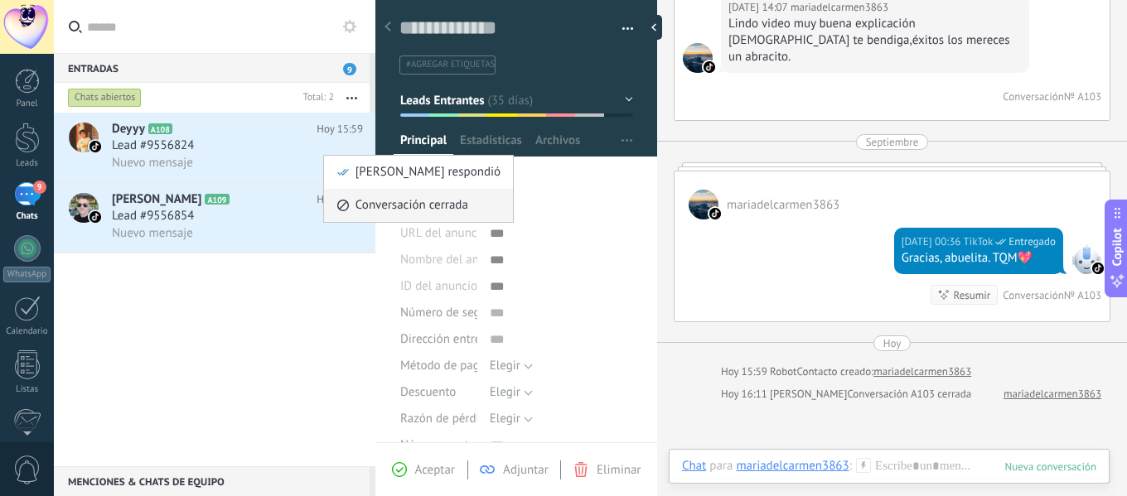
click at [360, 204] on span "Conversación cerrada" at bounding box center [411, 205] width 113 height 33
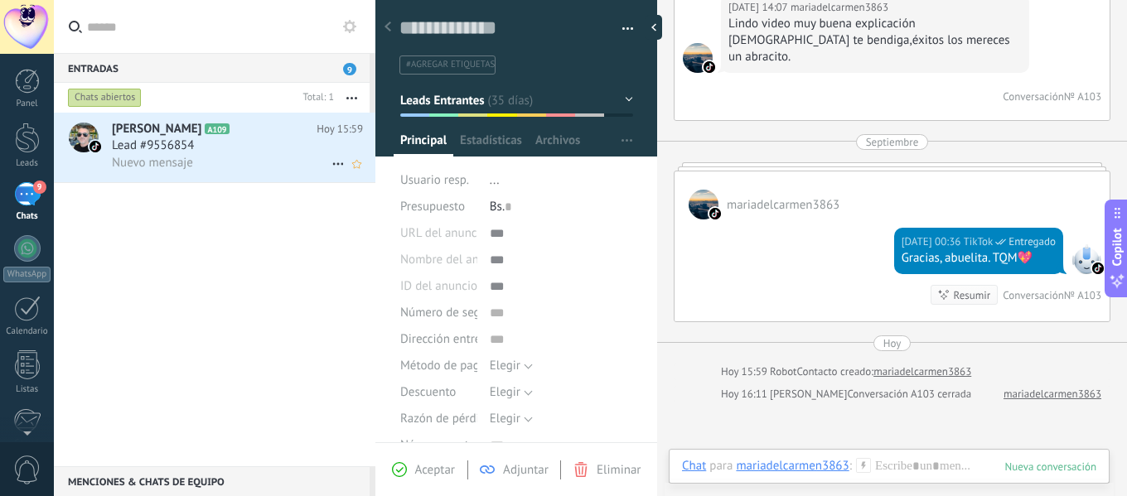
click at [333, 162] on icon at bounding box center [338, 164] width 20 height 20
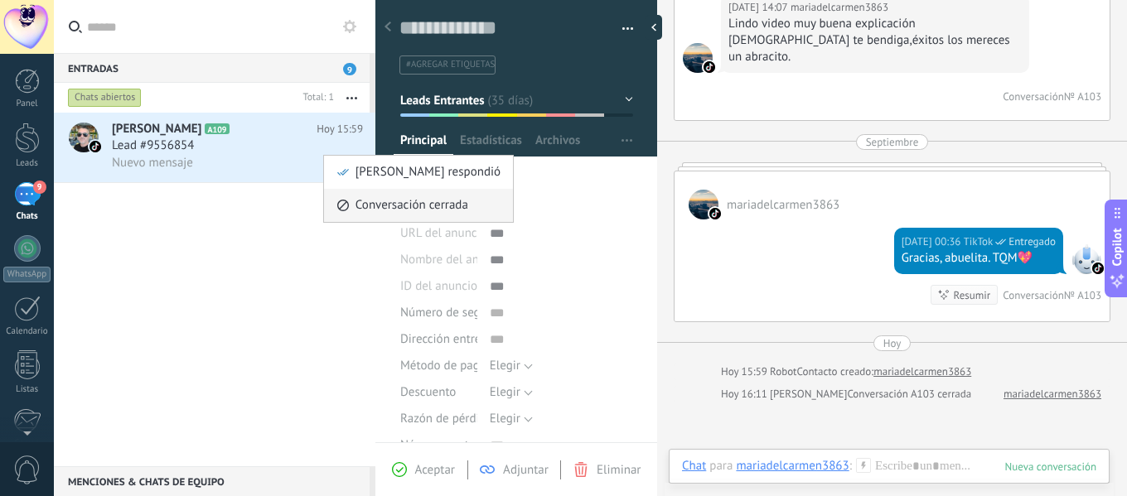
click at [361, 209] on span "Conversación cerrada" at bounding box center [411, 205] width 113 height 33
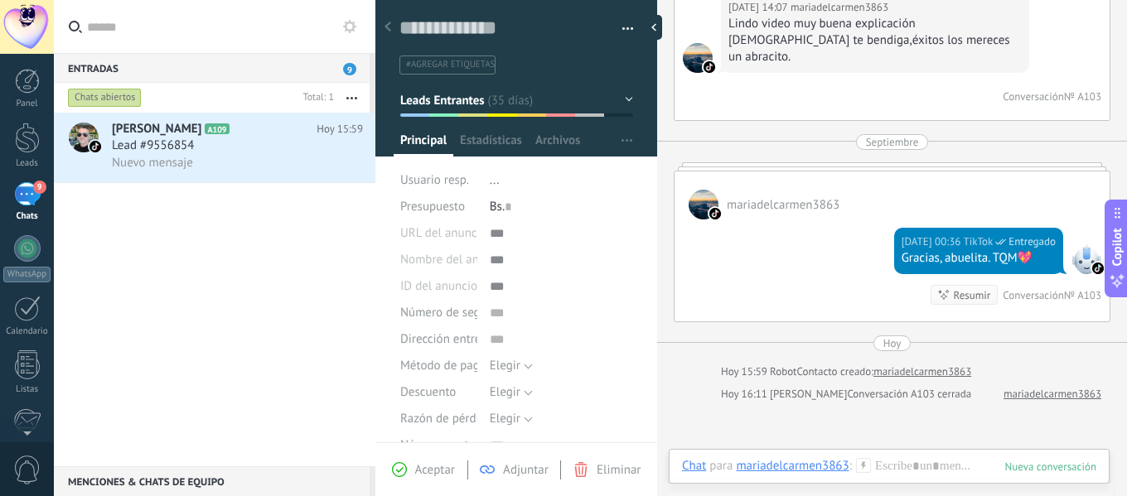
click at [302, 274] on div "[PERSON_NAME] A109 [DATE] 15:59 Lead #9556854 Nuevo mensaje" at bounding box center [214, 290] width 321 height 354
click at [338, 161] on icon at bounding box center [338, 164] width 20 height 20
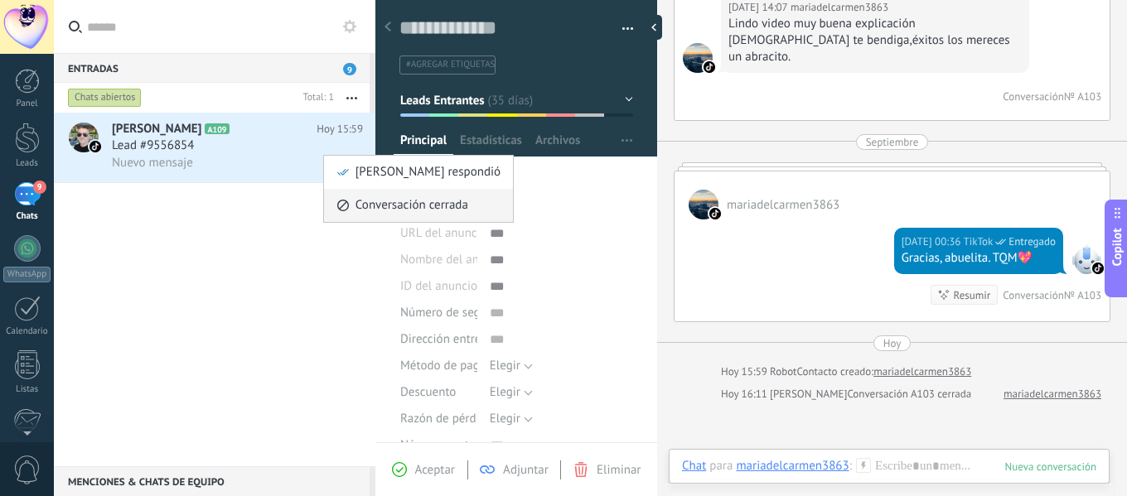
click at [371, 204] on span "Conversación cerrada" at bounding box center [411, 205] width 113 height 33
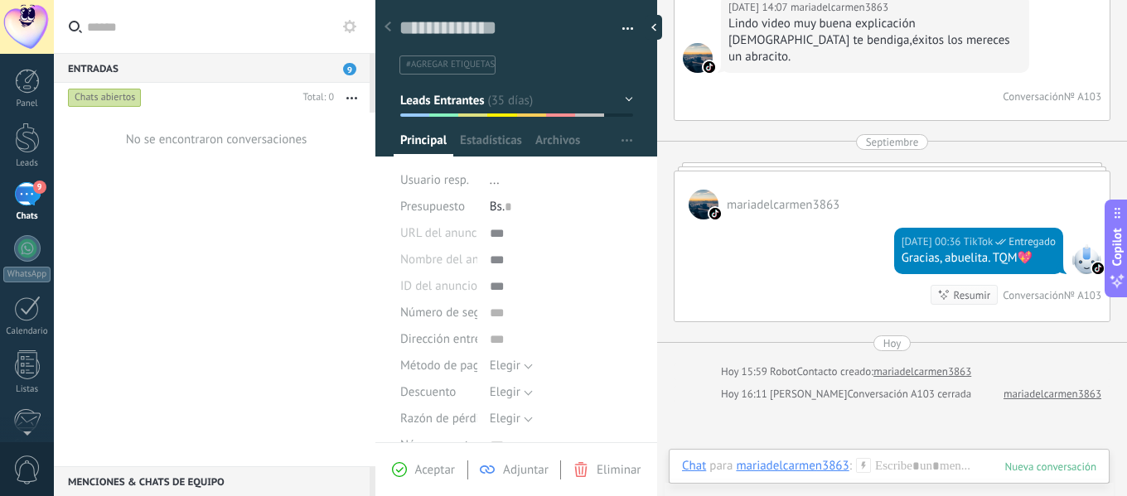
click at [295, 218] on div "No se encontraron conversaciones" at bounding box center [214, 290] width 321 height 354
click at [20, 139] on div at bounding box center [27, 138] width 25 height 31
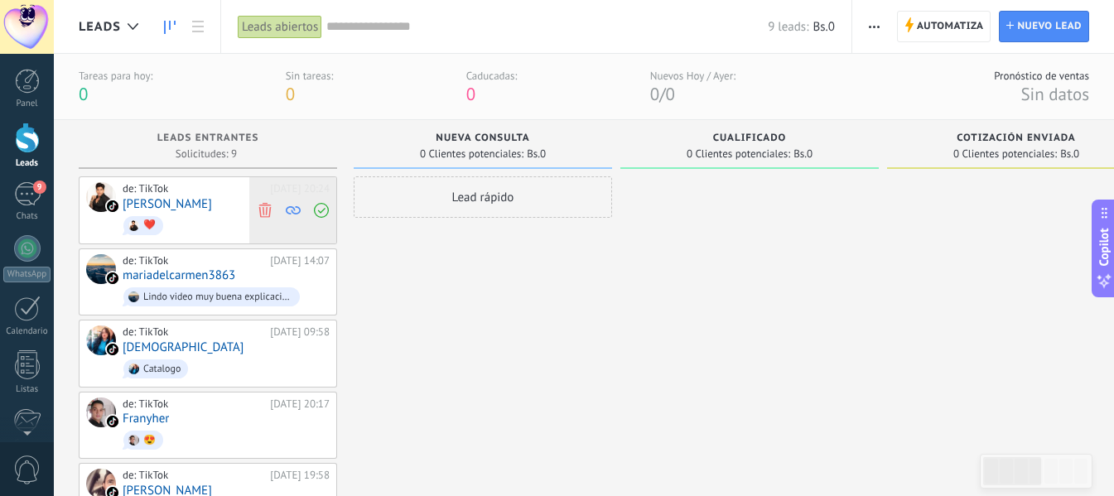
click at [269, 208] on use at bounding box center [264, 209] width 12 height 15
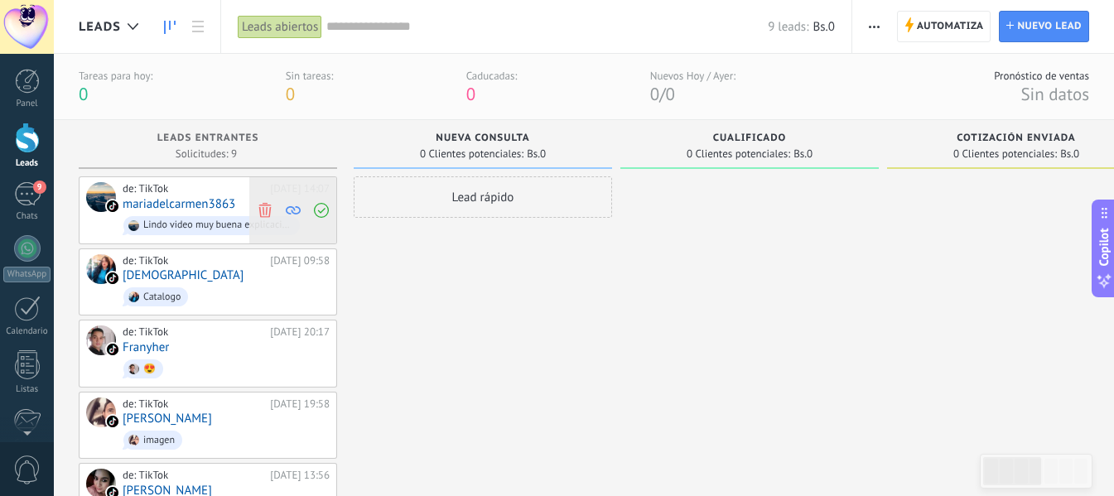
click at [269, 214] on use at bounding box center [264, 209] width 12 height 15
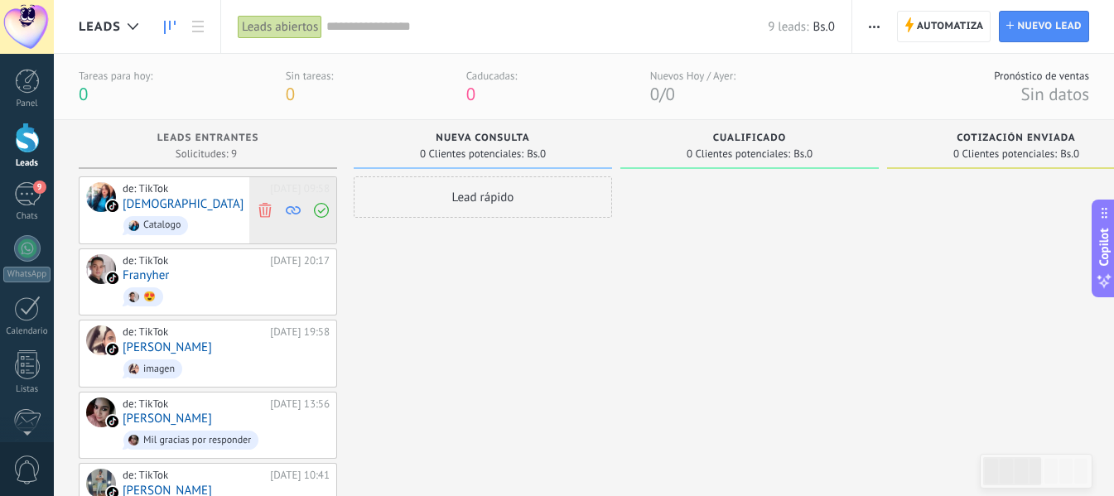
click at [269, 213] on use at bounding box center [264, 209] width 12 height 15
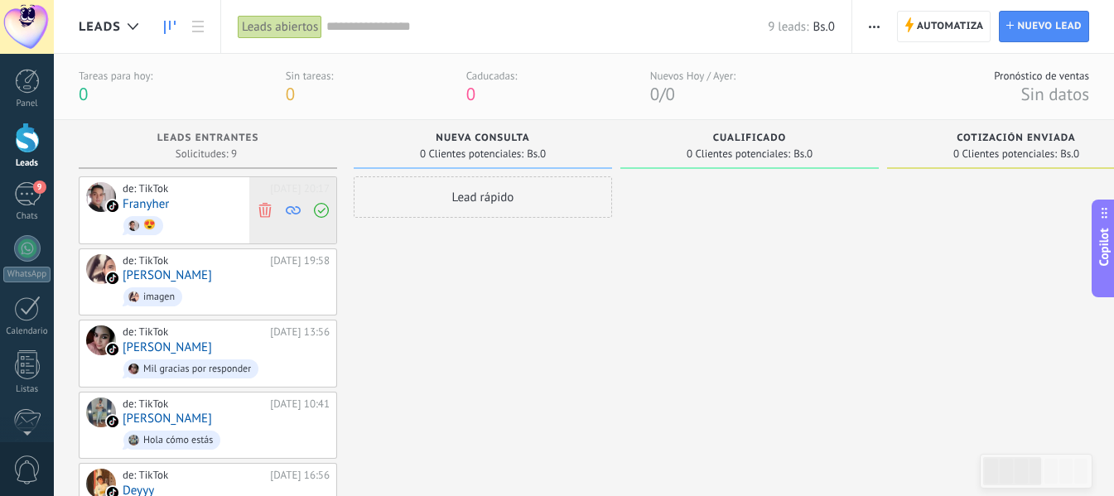
click at [265, 213] on icon at bounding box center [265, 209] width 15 height 15
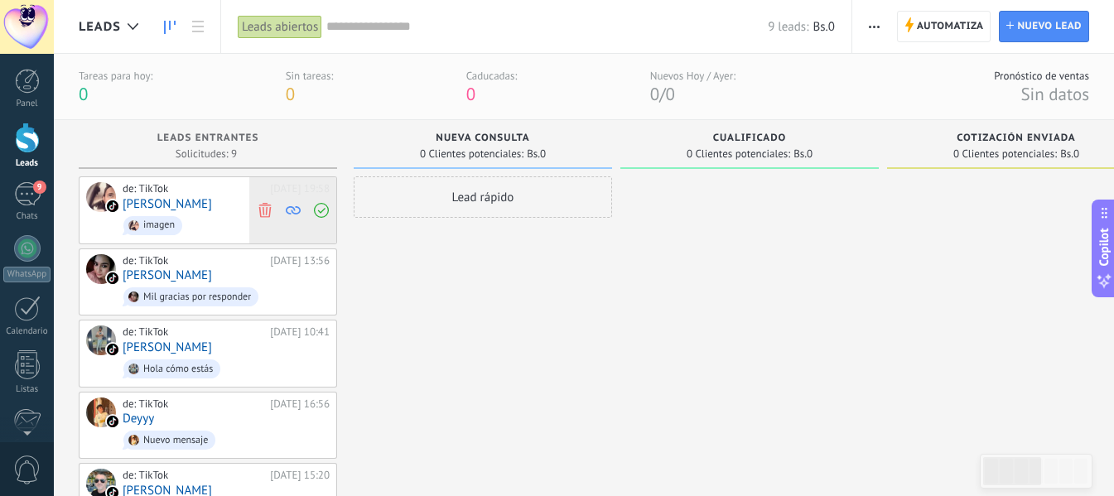
click at [272, 210] on icon at bounding box center [265, 209] width 15 height 15
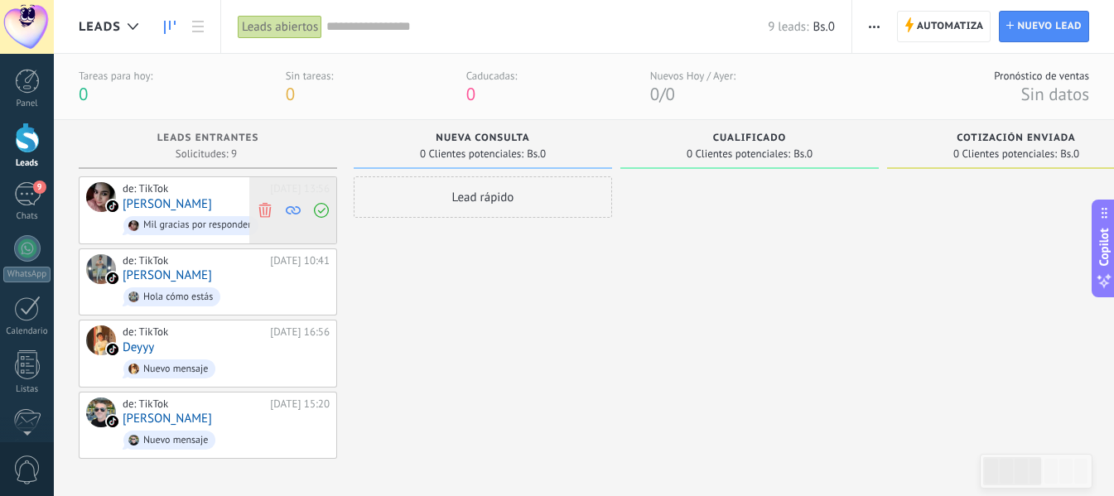
click at [265, 215] on icon at bounding box center [265, 209] width 15 height 15
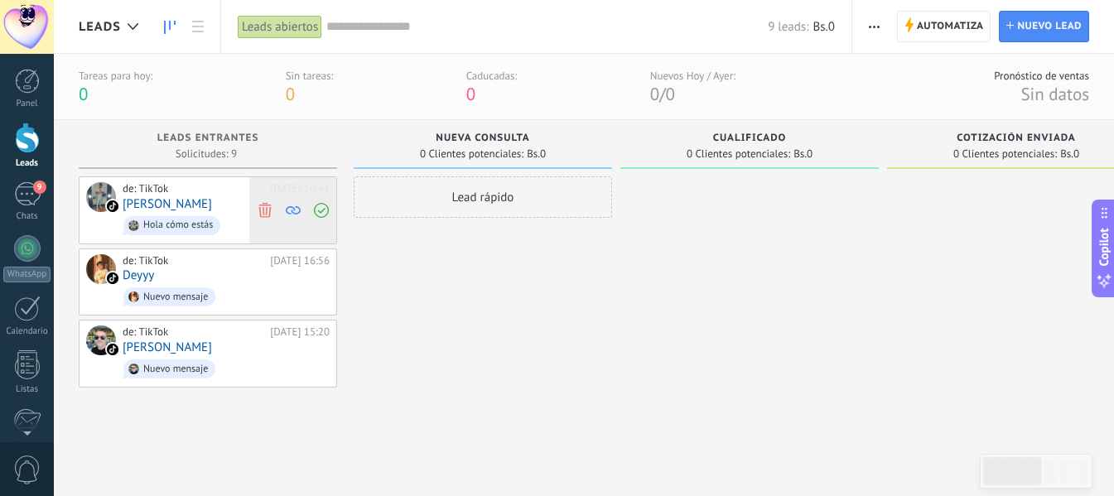
click at [269, 214] on use at bounding box center [264, 209] width 12 height 15
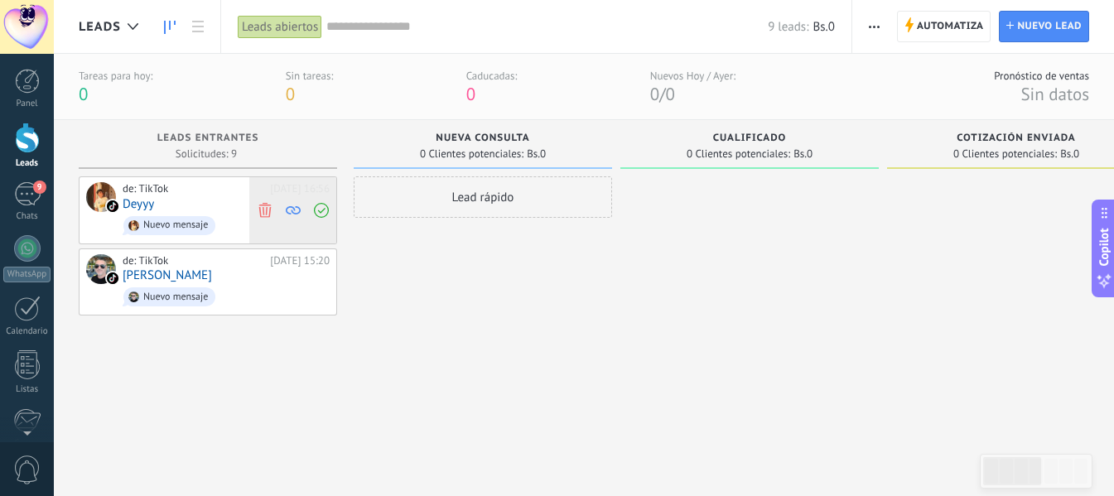
click at [270, 211] on use at bounding box center [264, 209] width 12 height 15
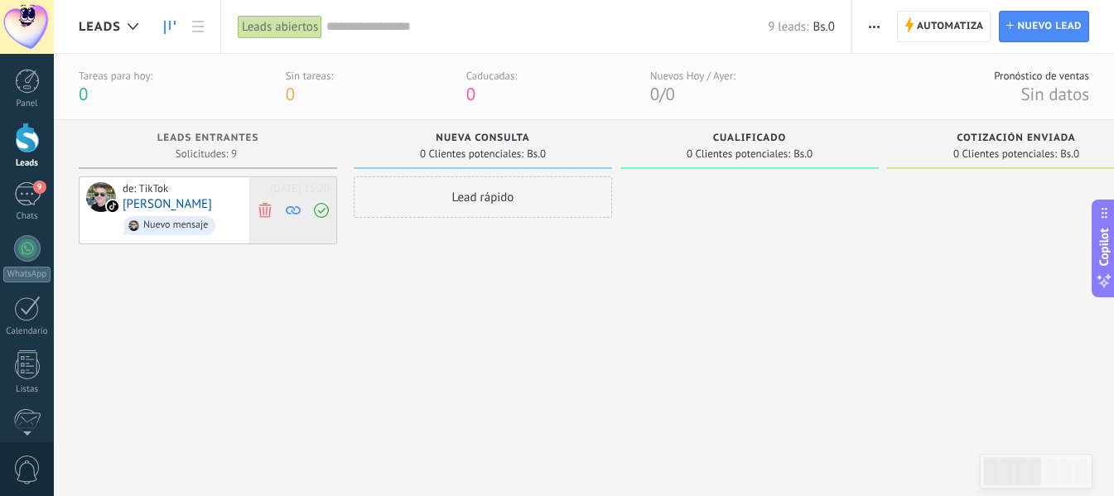
click at [276, 211] on div at bounding box center [292, 210] width 87 height 66
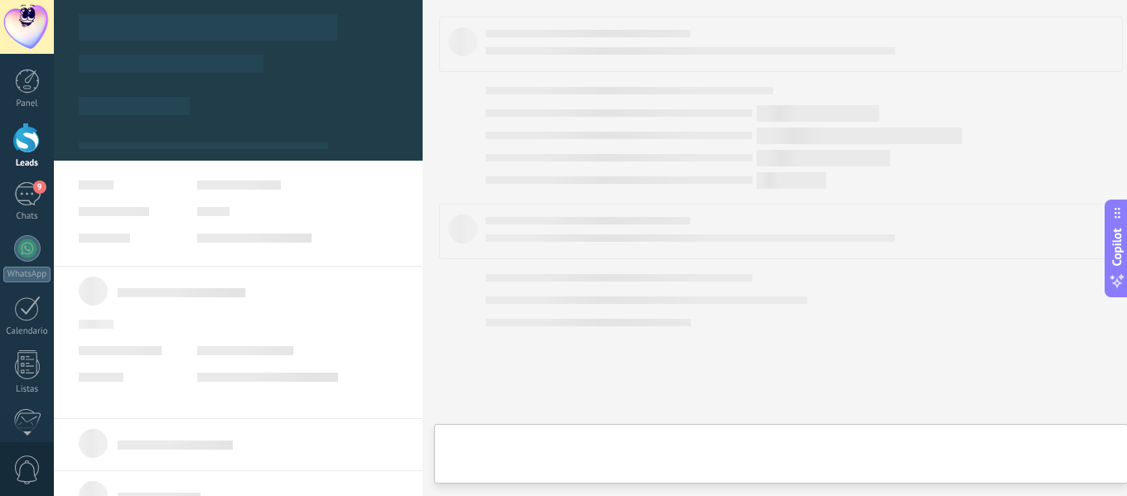
type textarea "**********"
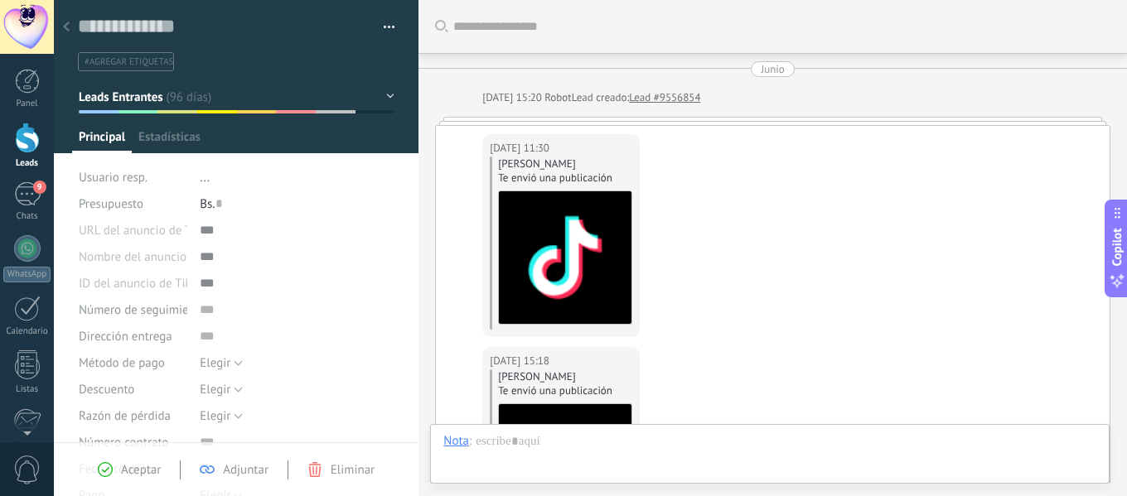
scroll to position [654, 0]
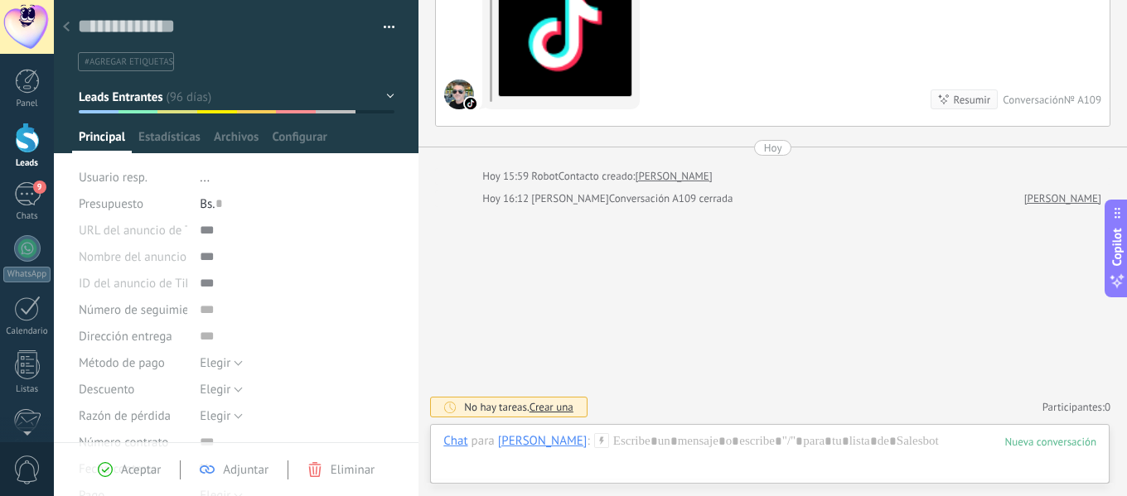
click at [65, 28] on use at bounding box center [66, 27] width 7 height 10
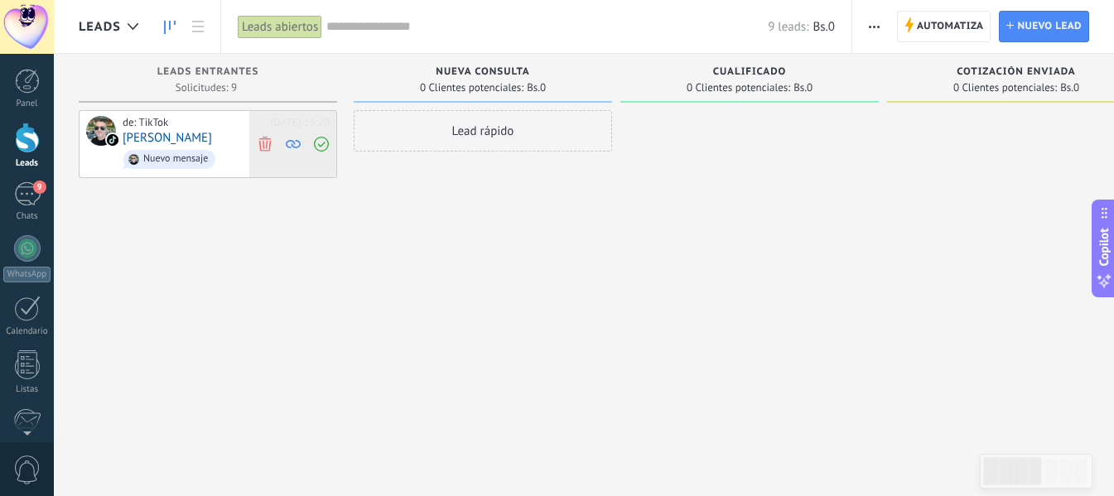
click at [265, 144] on icon at bounding box center [265, 143] width 15 height 15
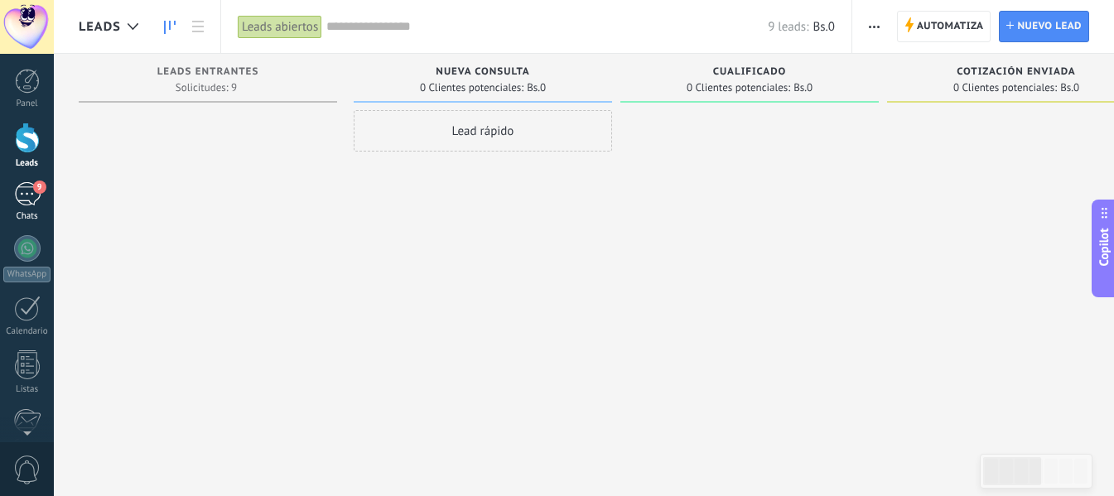
click at [34, 197] on div "9" at bounding box center [27, 194] width 27 height 24
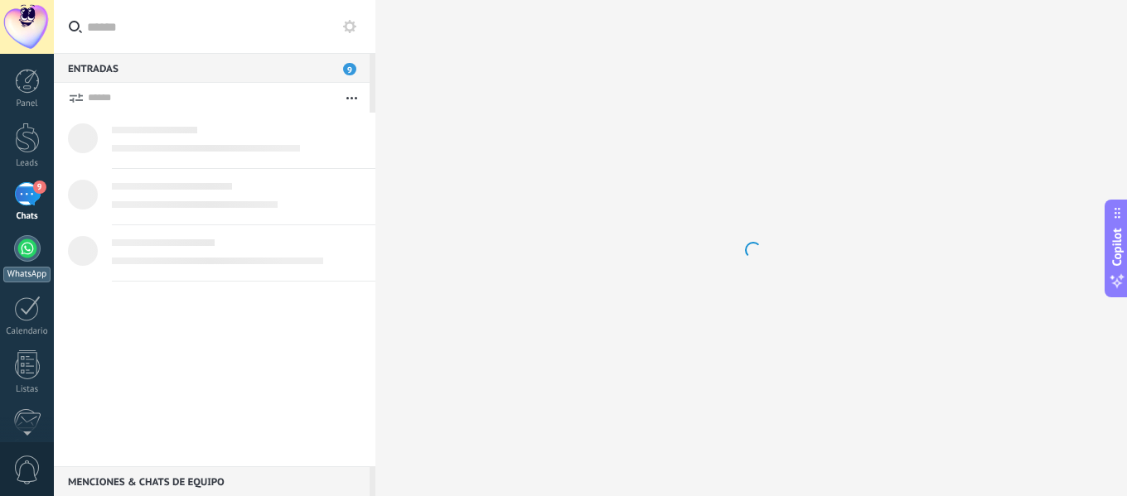
click at [36, 252] on div at bounding box center [27, 248] width 27 height 27
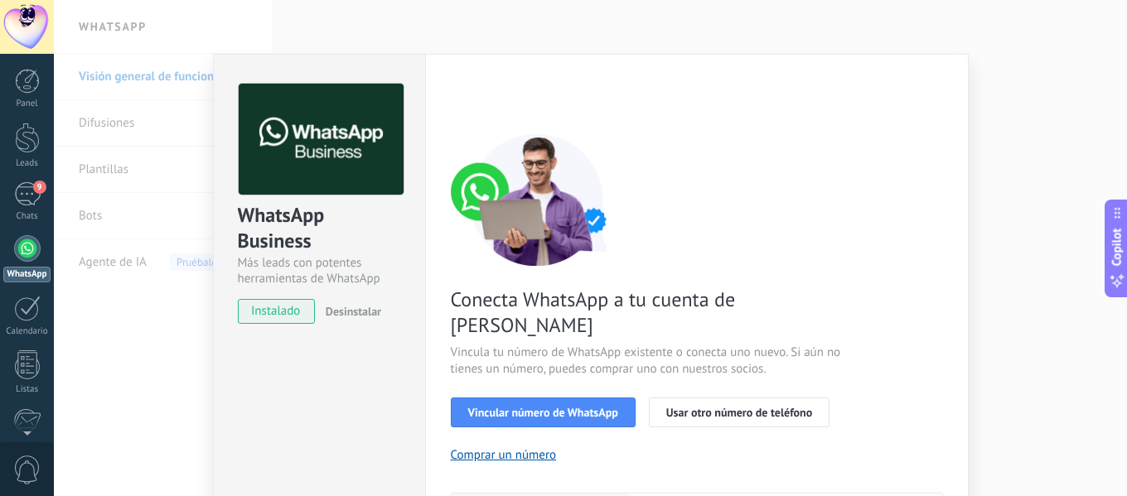
scroll to position [239, 0]
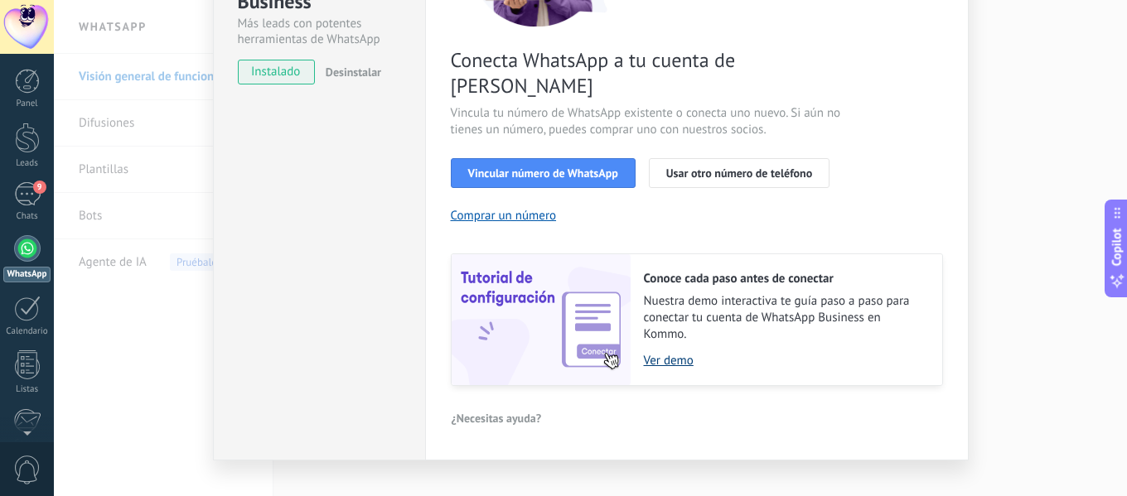
click at [671, 353] on link "Ver demo" at bounding box center [785, 361] width 282 height 16
click at [535, 167] on span "Vincular número de WhatsApp" at bounding box center [543, 173] width 150 height 12
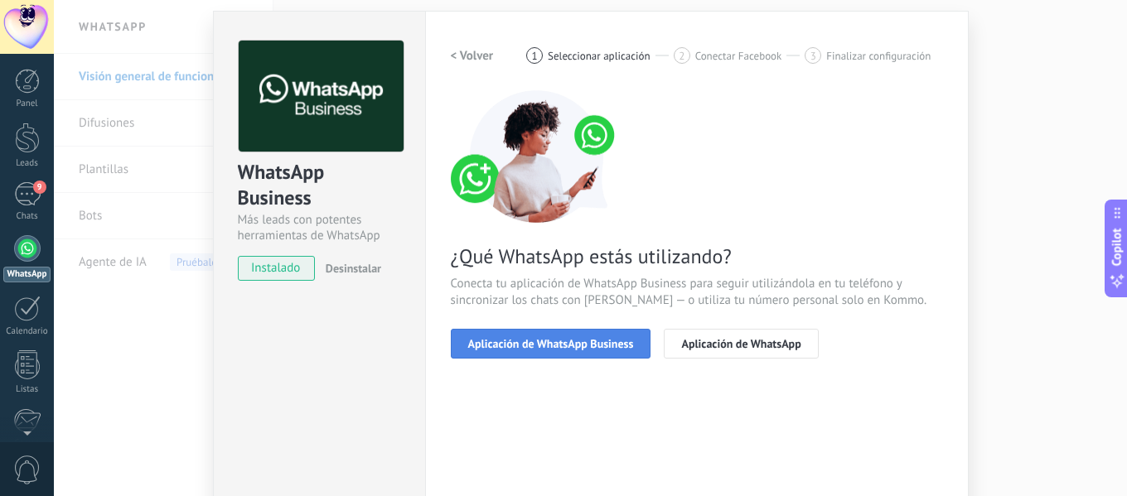
scroll to position [0, 0]
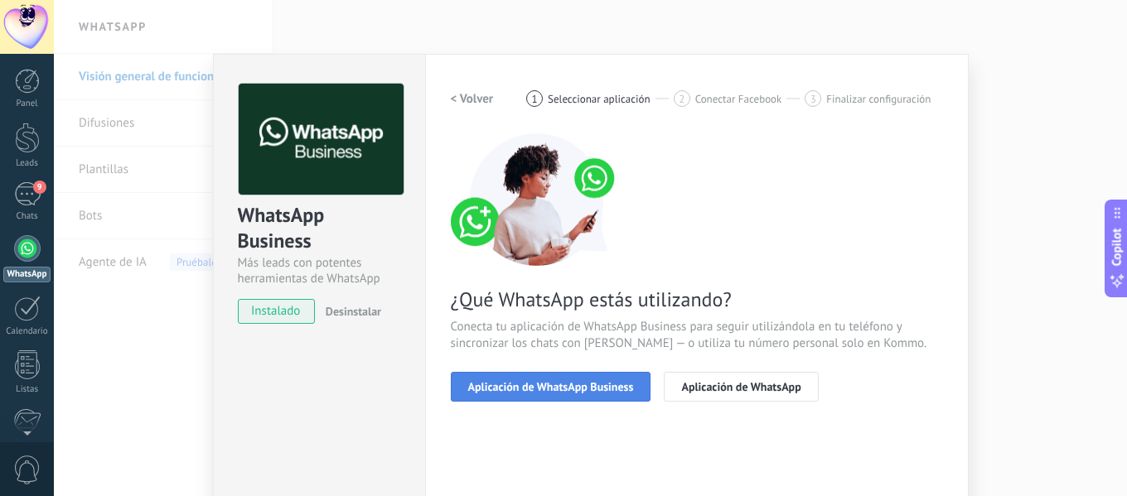
click at [571, 385] on span "Aplicación de WhatsApp Business" at bounding box center [551, 387] width 166 height 12
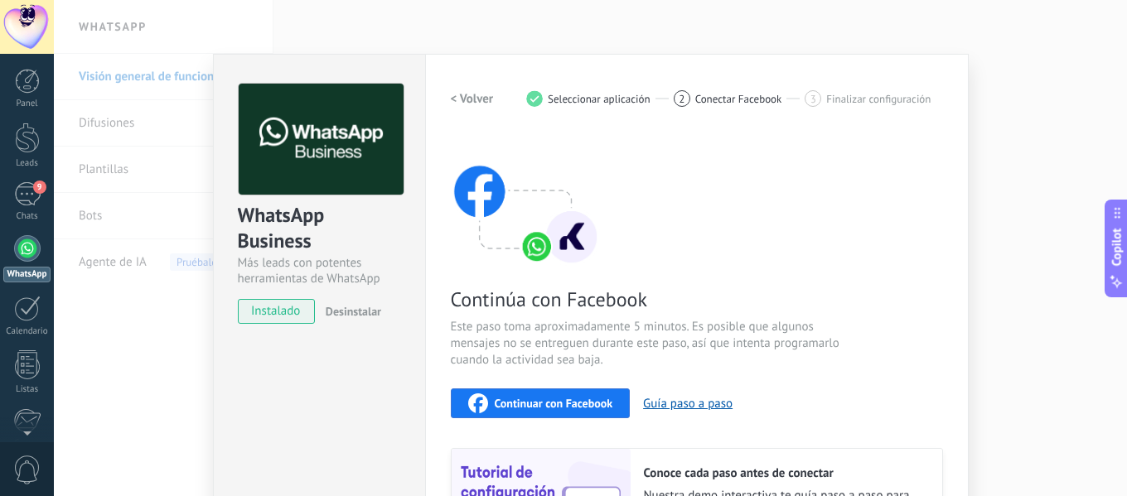
click at [567, 405] on span "Continuar con Facebook" at bounding box center [554, 404] width 118 height 12
